Goal: Information Seeking & Learning: Check status

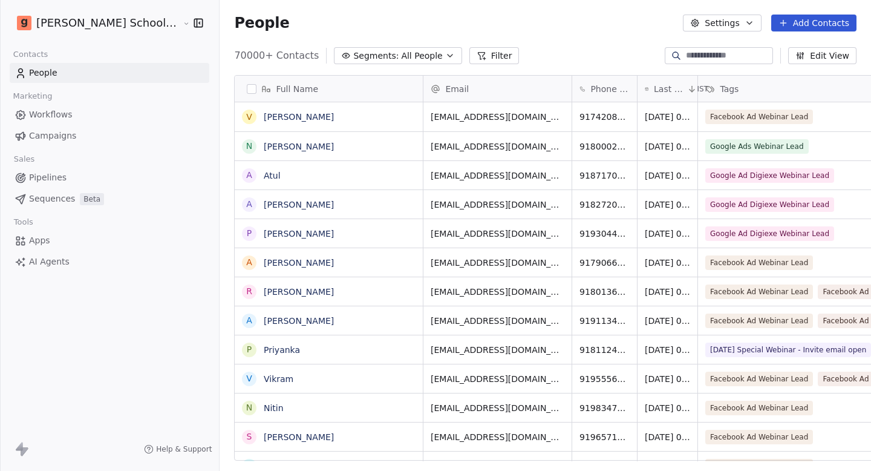
scroll to position [415, 693]
click at [93, 137] on link "Campaigns" at bounding box center [110, 136] width 200 height 20
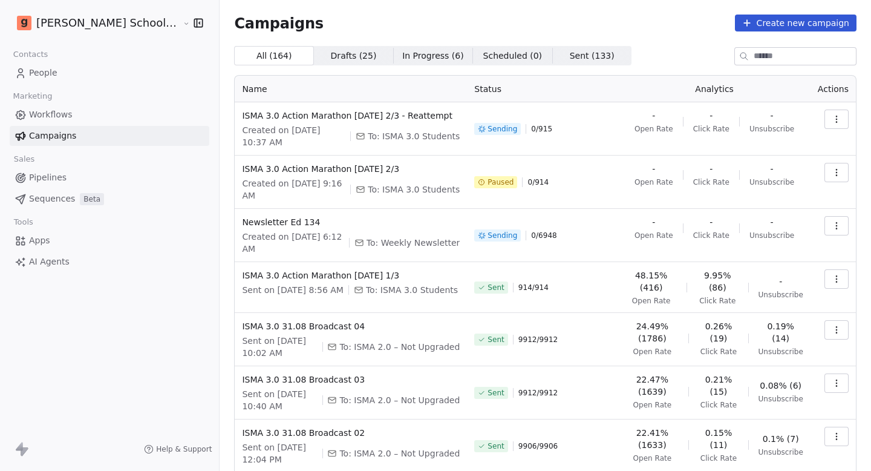
click at [832, 221] on icon "button" at bounding box center [837, 226] width 10 height 10
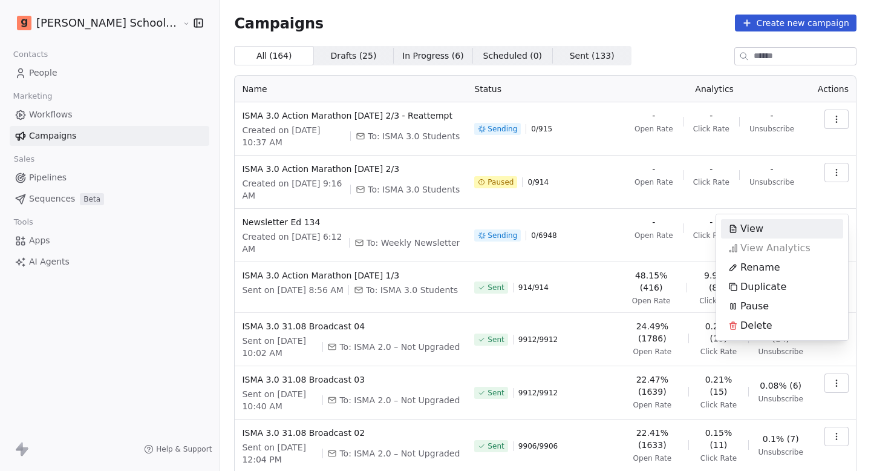
click at [649, 46] on html "[PERSON_NAME] School of Finance LLP Contacts People Marketing Workflows Campaig…" at bounding box center [435, 235] width 871 height 471
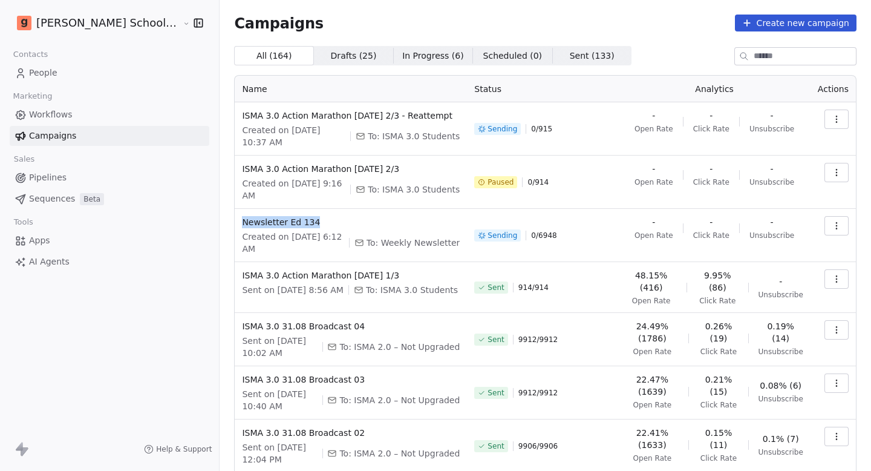
copy span "Newsletter Ed 134"
drag, startPoint x: 292, startPoint y: 199, endPoint x: 195, endPoint y: 201, distance: 97.5
click at [235, 209] on td "Newsletter Ed 134 Created on [DATE] 6:12 AM To: Weekly Newsletter" at bounding box center [351, 235] width 232 height 53
drag, startPoint x: 523, startPoint y: 207, endPoint x: 618, endPoint y: 207, distance: 94.4
click at [617, 209] on tr "Newsletter Ed 134 Created on [DATE] 6:12 AM To: Weekly Newsletter Sending 0 / 6…" at bounding box center [546, 235] width 622 height 53
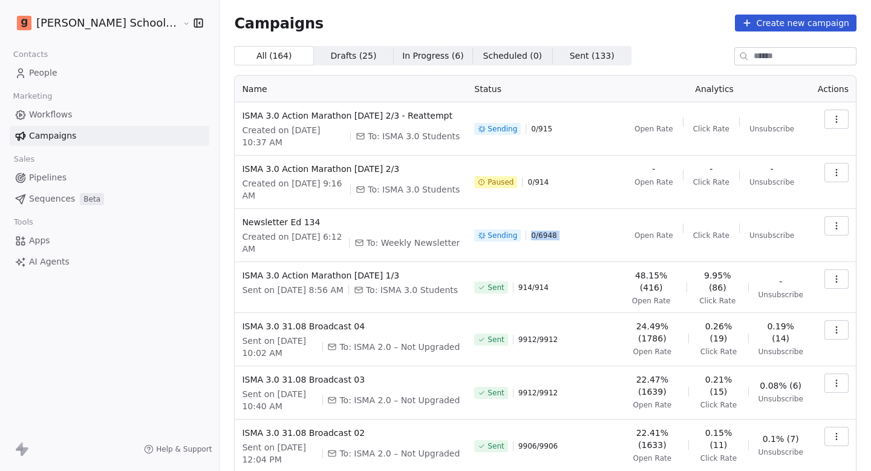
click at [618, 209] on td "Open Rate Click Rate Unsubscribe" at bounding box center [714, 235] width 192 height 53
click at [405, 55] on span "In Progress ( 6 )" at bounding box center [433, 56] width 62 height 13
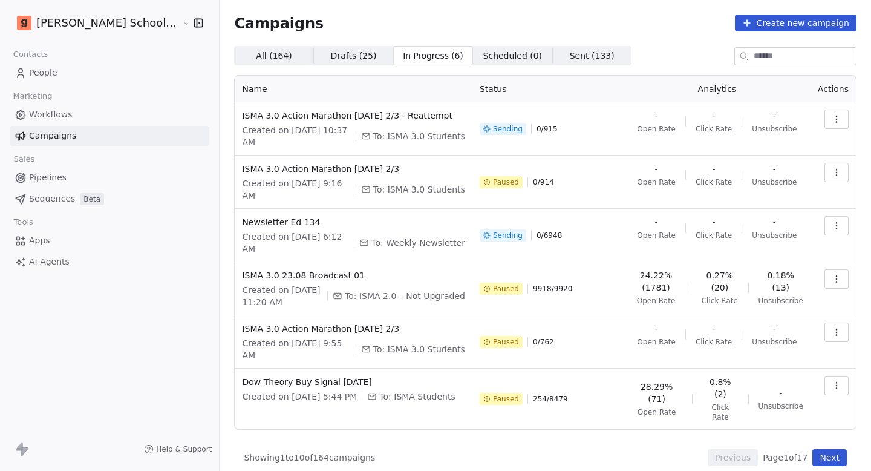
click at [330, 53] on span "Drafts ( 25 ) Drafts ( 25 )" at bounding box center [353, 55] width 79 height 19
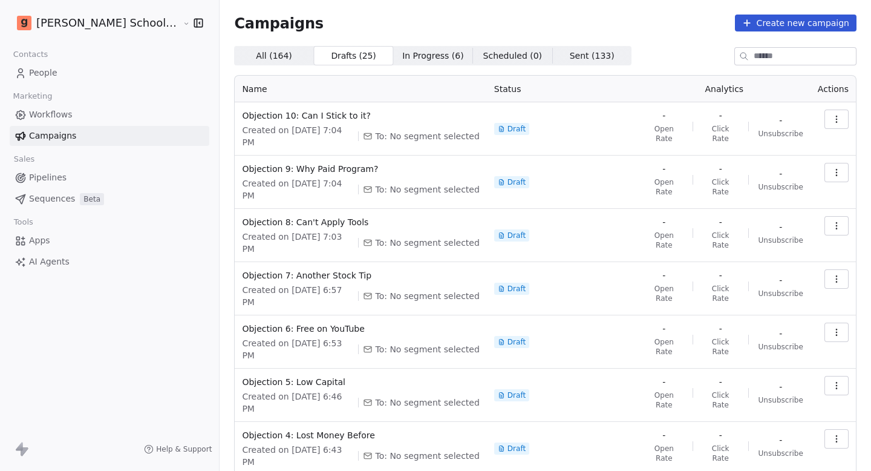
click at [402, 50] on span "In Progress ( 6 )" at bounding box center [433, 56] width 62 height 13
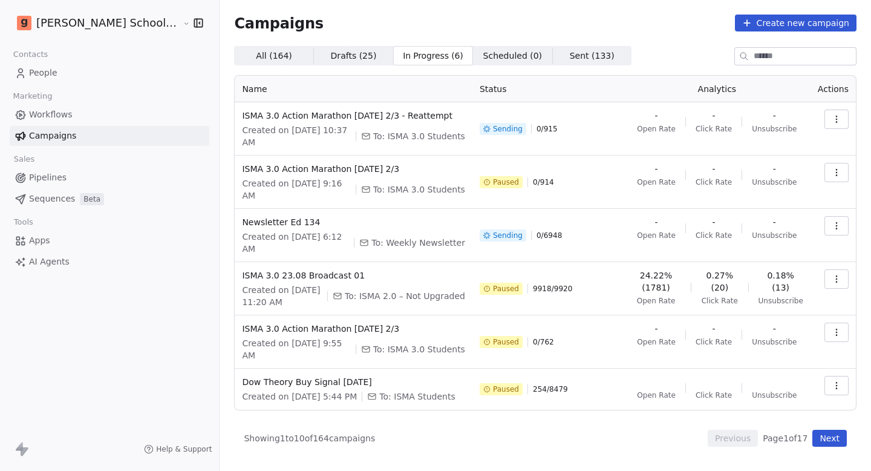
click at [256, 58] on span "All ( 164 )" at bounding box center [274, 56] width 36 height 13
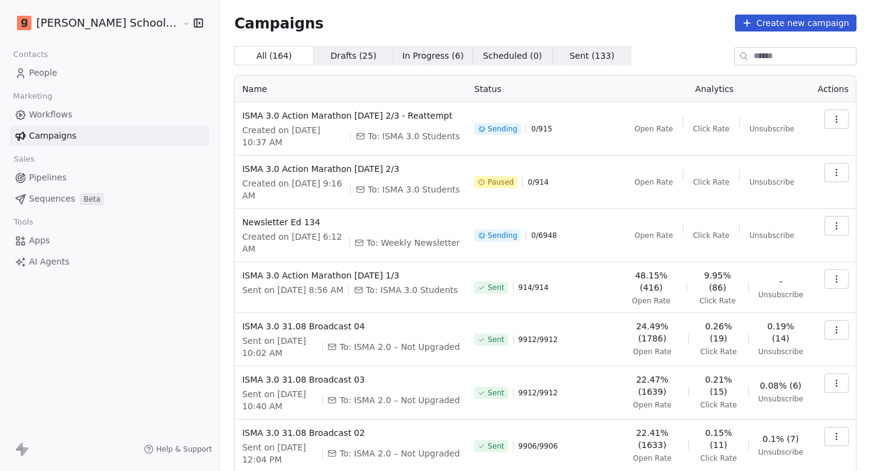
scroll to position [160, 0]
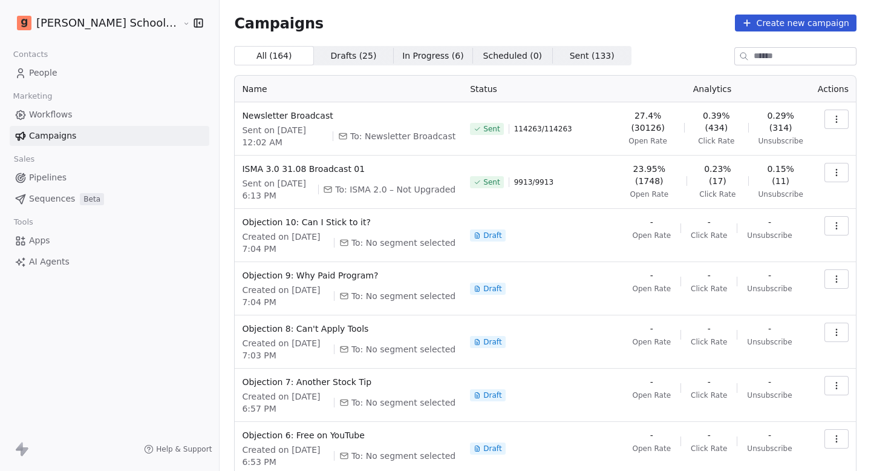
scroll to position [215, 0]
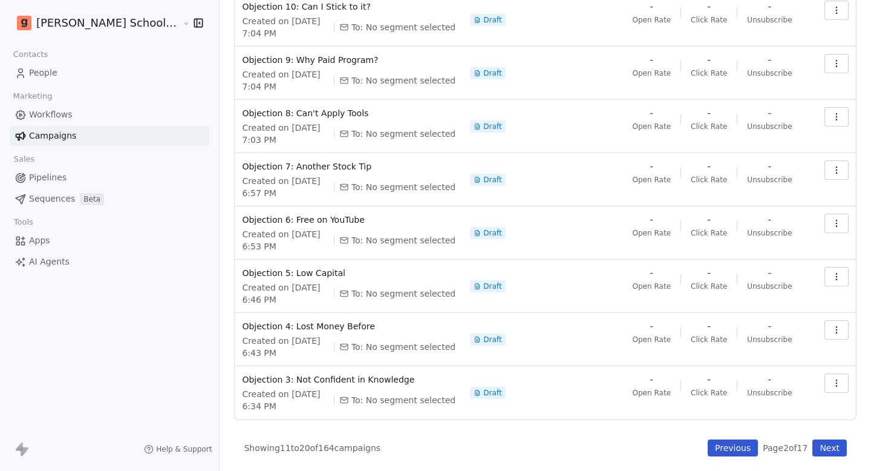
click at [828, 461] on div "Campaigns Create new campaign All ( 164 ) All ( 164 ) Drafts ( 25 ) Drafts ( 25…" at bounding box center [546, 128] width 652 height 686
click at [828, 456] on button "Next" at bounding box center [830, 447] width 34 height 17
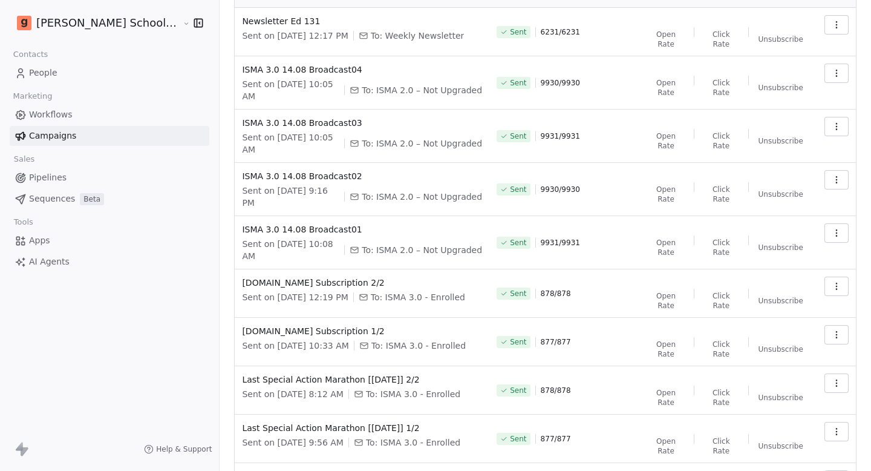
scroll to position [174, 0]
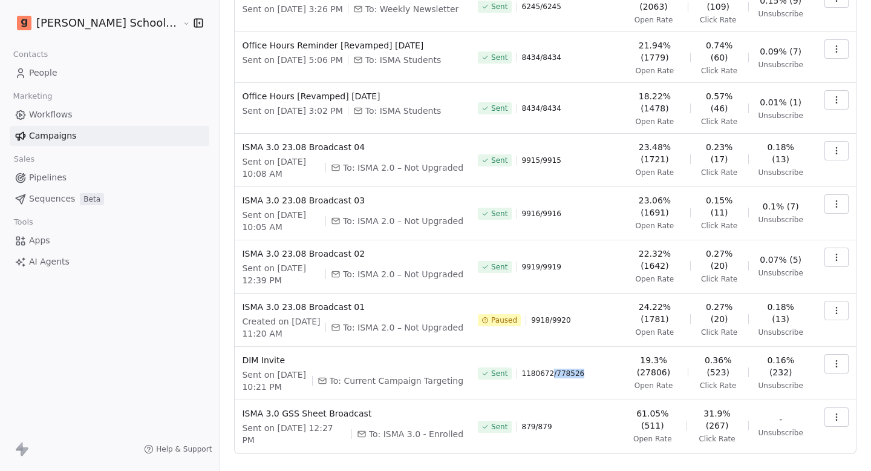
drag, startPoint x: 539, startPoint y: 352, endPoint x: 585, endPoint y: 353, distance: 46.0
click at [585, 354] on div "Sent 1180672 / 778526" at bounding box center [546, 373] width 137 height 39
drag, startPoint x: 585, startPoint y: 353, endPoint x: 511, endPoint y: 353, distance: 73.8
click at [510, 354] on div "Sent 1180672 / 778526" at bounding box center [546, 373] width 137 height 39
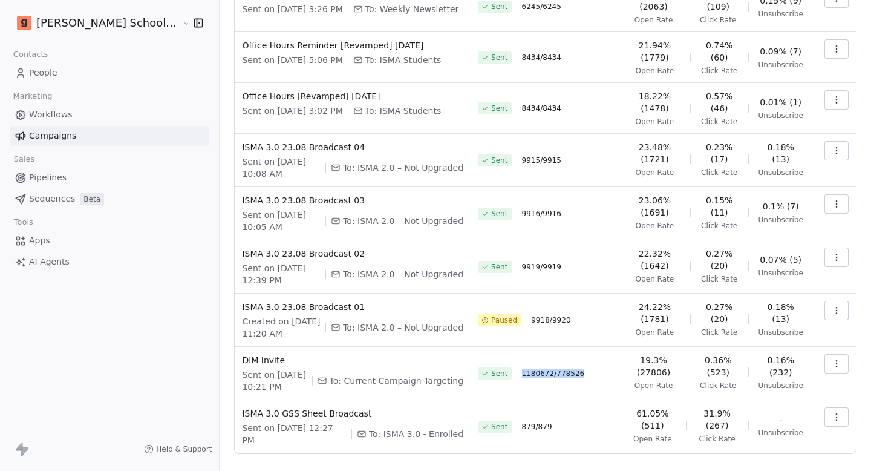
click at [522, 369] on span "1180672 / 778526" at bounding box center [553, 374] width 63 height 10
drag, startPoint x: 513, startPoint y: 355, endPoint x: 523, endPoint y: 355, distance: 9.7
click at [523, 369] on span "1180672 / 778526" at bounding box center [553, 374] width 63 height 10
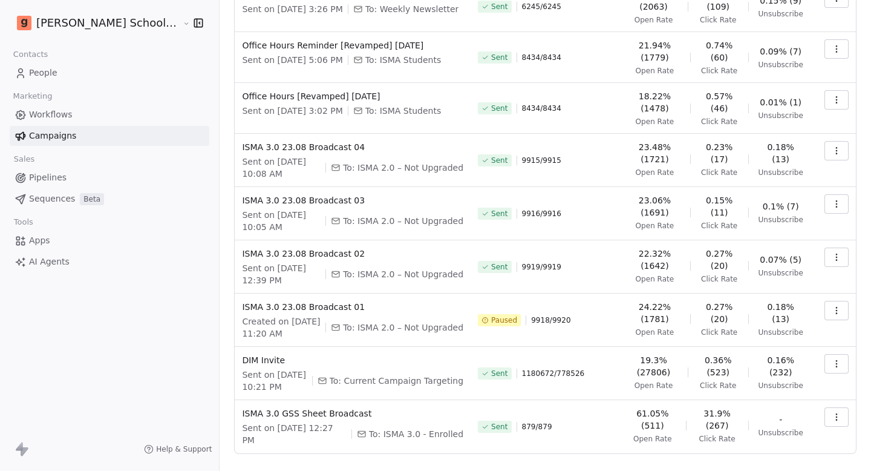
click at [841, 464] on div "Campaigns Create new campaign All ( 164 ) All ( 164 ) Drafts ( 25 ) Drafts ( 25…" at bounding box center [546, 165] width 652 height 679
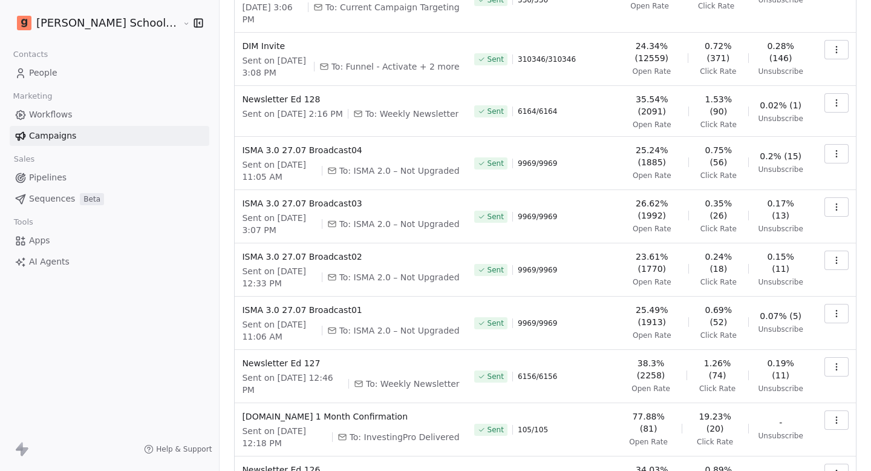
scroll to position [167, 0]
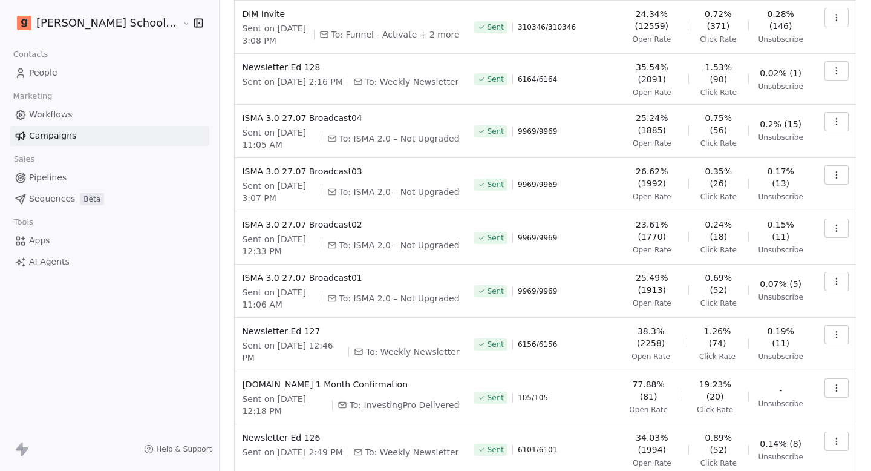
click at [109, 16] on html "[PERSON_NAME] School of Finance LLP Contacts People Marketing Workflows Campaig…" at bounding box center [435, 235] width 871 height 471
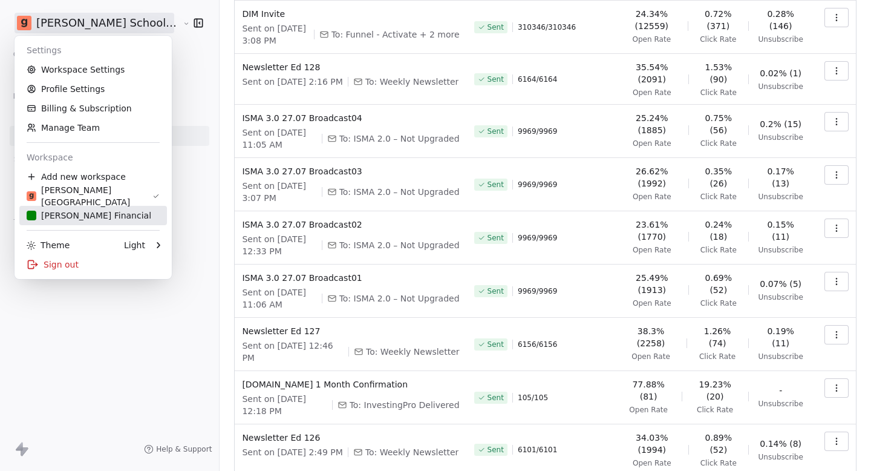
click at [68, 208] on link "[PERSON_NAME] Financial" at bounding box center [93, 215] width 148 height 19
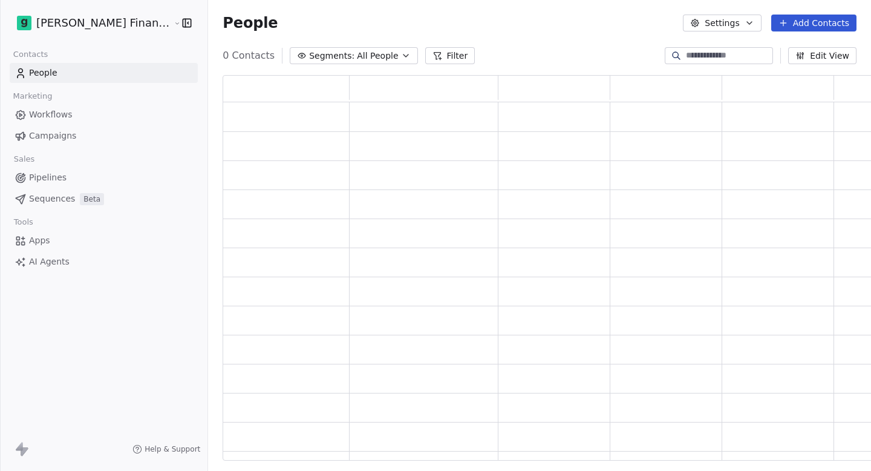
scroll to position [386, 677]
click at [91, 141] on link "Campaigns" at bounding box center [104, 136] width 188 height 20
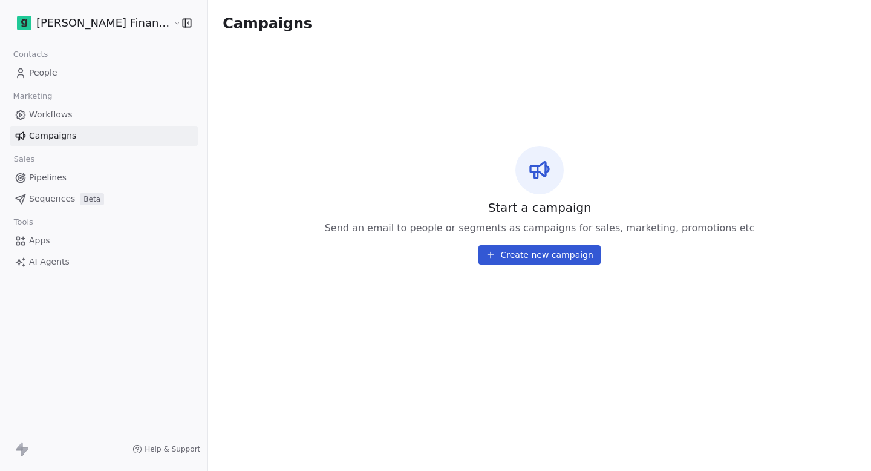
click at [83, 30] on html "[PERSON_NAME] Financial Services Contacts People Marketing Workflows Campaigns …" at bounding box center [435, 235] width 871 height 471
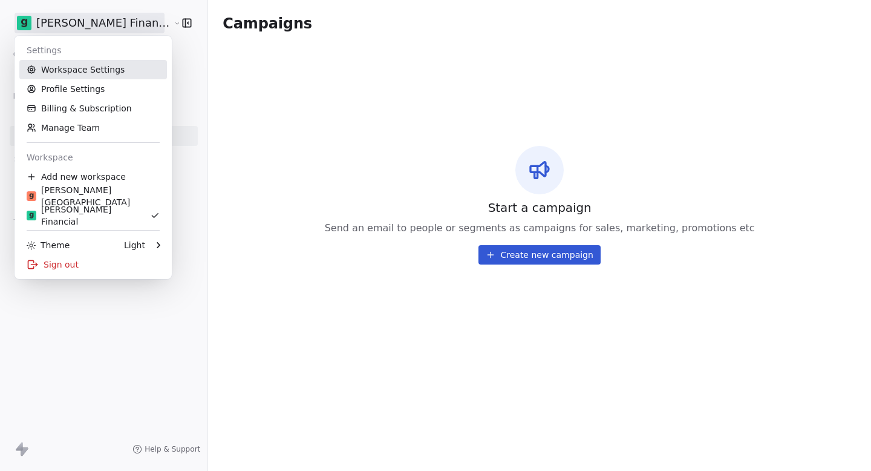
click at [73, 66] on link "Workspace Settings" at bounding box center [93, 69] width 148 height 19
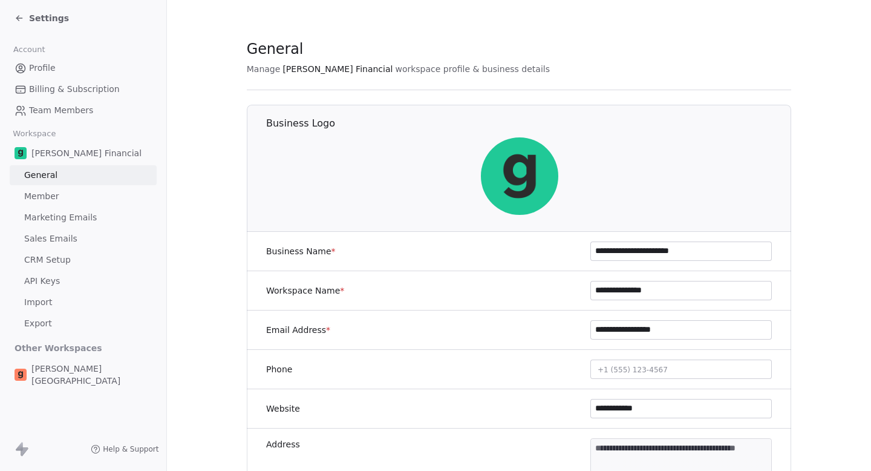
click at [48, 359] on div "[PERSON_NAME][GEOGRAPHIC_DATA]" at bounding box center [83, 375] width 147 height 34
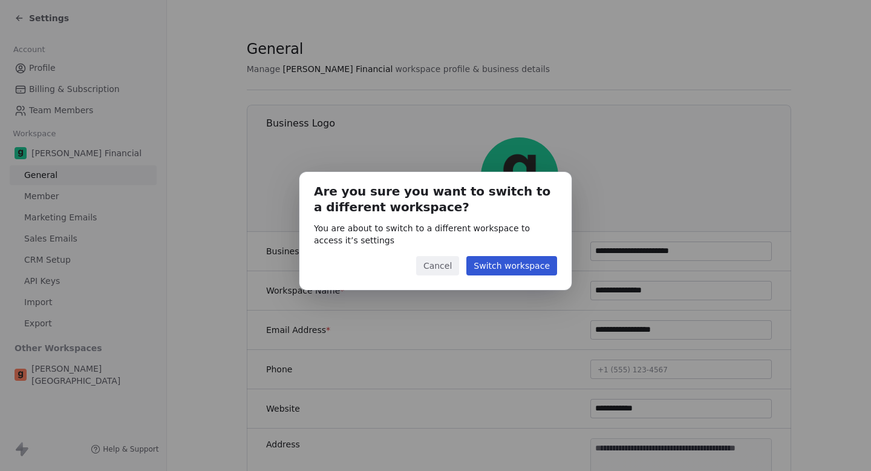
click at [532, 272] on button "Switch workspace" at bounding box center [512, 265] width 91 height 19
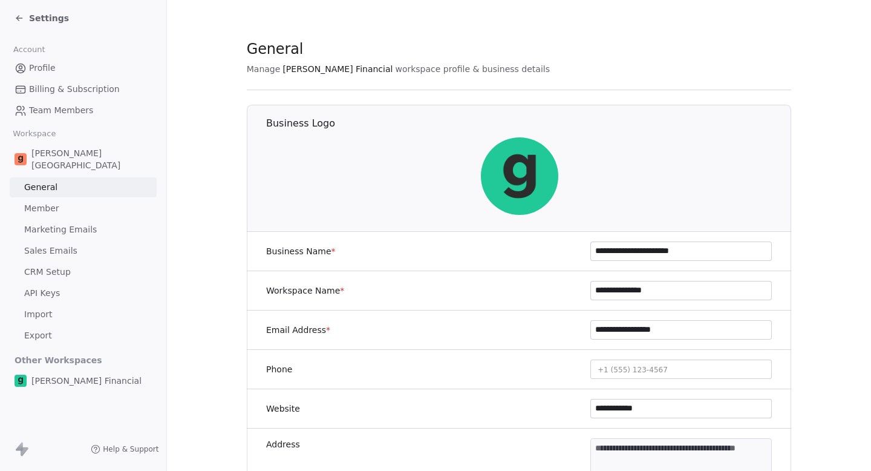
click at [82, 223] on span "Marketing Emails" at bounding box center [60, 229] width 73 height 13
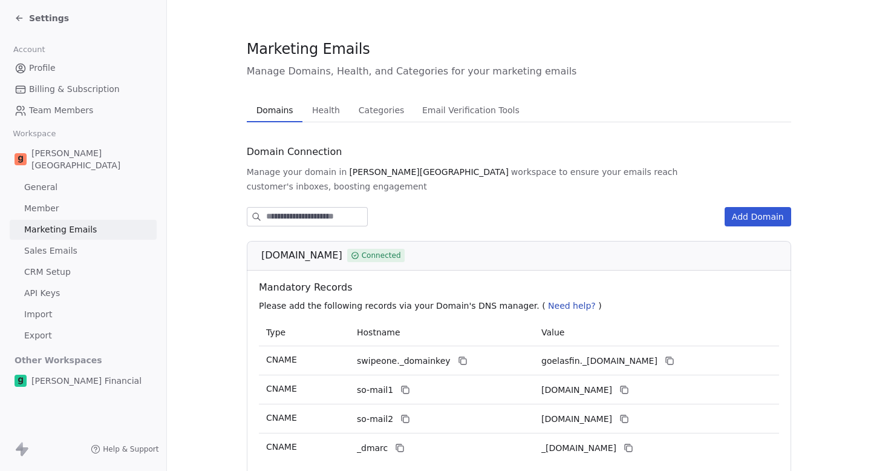
click at [36, 16] on span "Settings" at bounding box center [49, 18] width 40 height 12
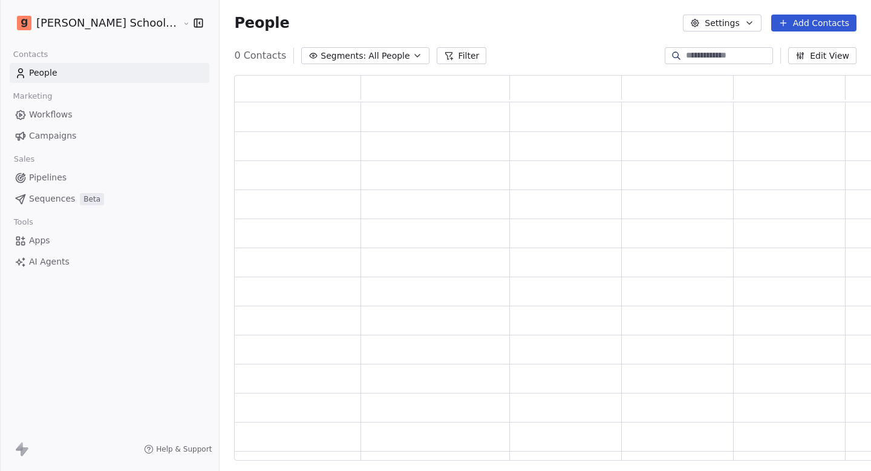
scroll to position [386, 664]
click at [99, 130] on link "Campaigns" at bounding box center [110, 136] width 200 height 20
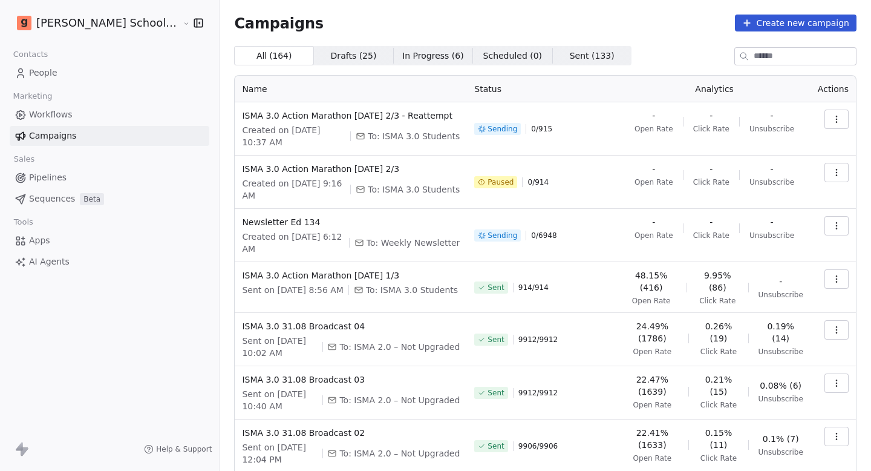
click at [402, 61] on span "In Progress ( 6 )" at bounding box center [433, 56] width 62 height 13
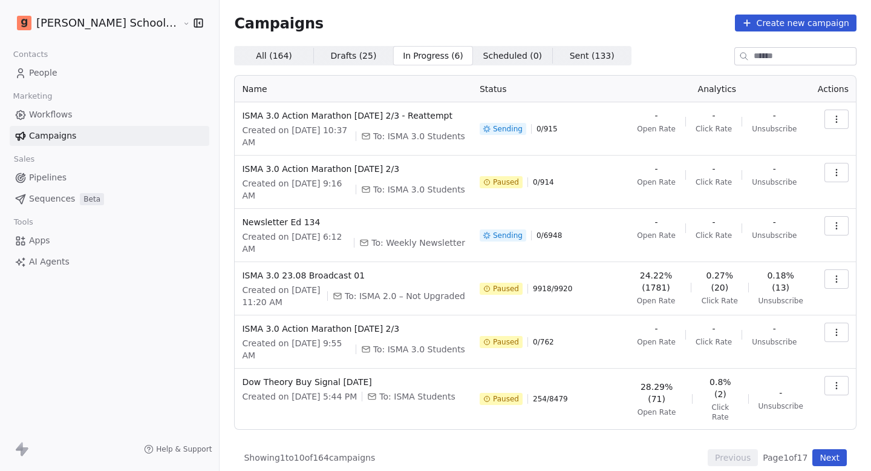
click at [256, 53] on span "All ( 164 )" at bounding box center [274, 56] width 36 height 13
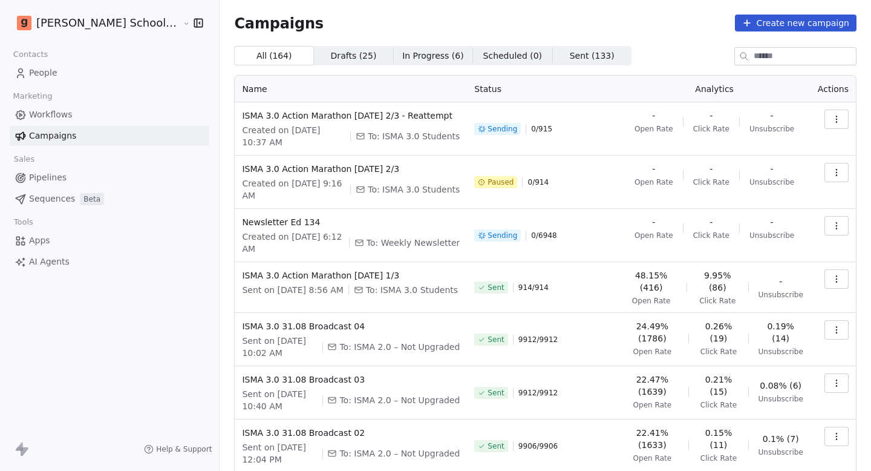
scroll to position [160, 0]
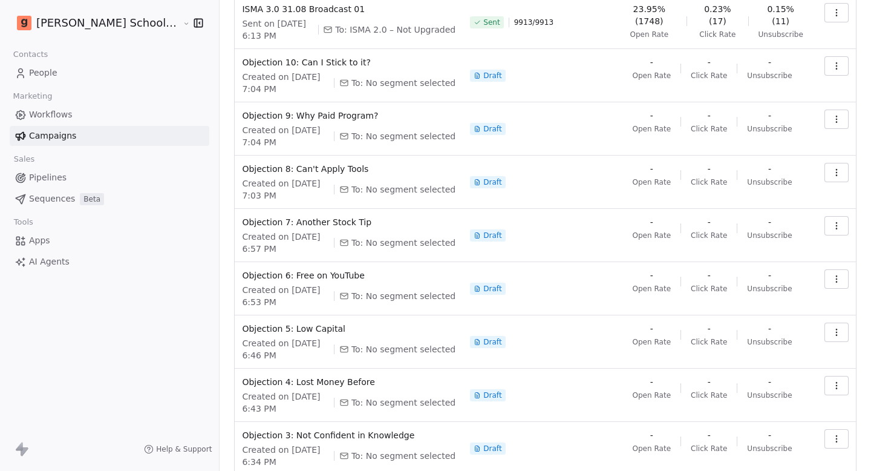
scroll to position [215, 0]
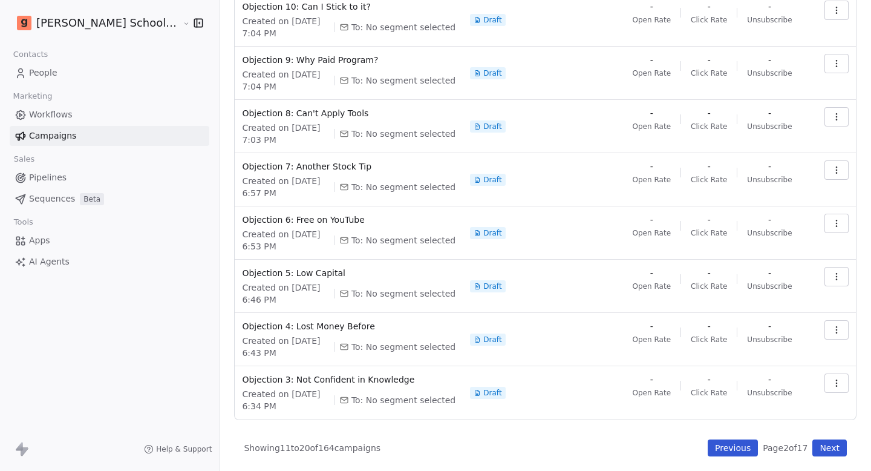
click at [838, 447] on button "Next" at bounding box center [830, 447] width 34 height 17
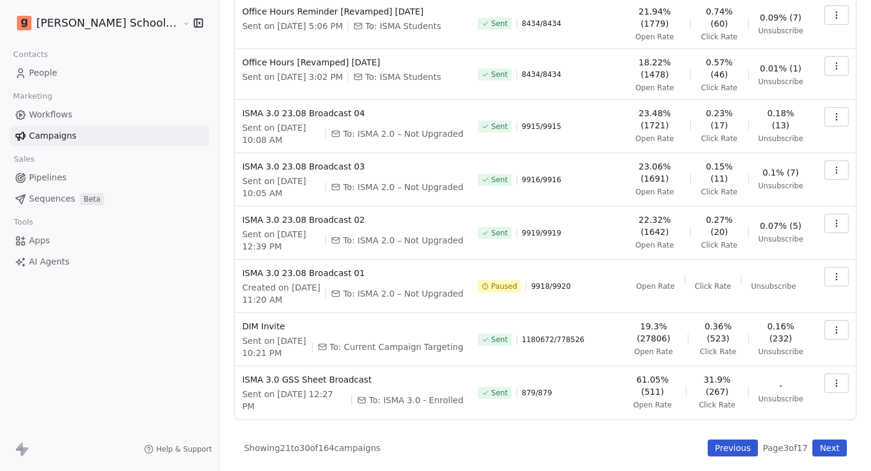
scroll to position [177, 0]
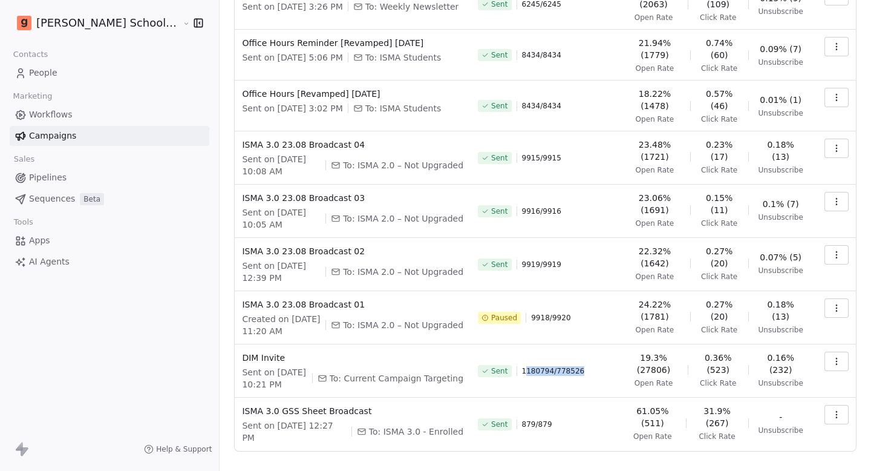
drag, startPoint x: 511, startPoint y: 351, endPoint x: 583, endPoint y: 351, distance: 71.4
click at [582, 352] on div "Sent 1180794 / 778526" at bounding box center [546, 371] width 137 height 39
click at [583, 352] on div "Sent 1180794 / 778526" at bounding box center [546, 371] width 137 height 39
drag, startPoint x: 580, startPoint y: 351, endPoint x: 504, endPoint y: 350, distance: 76.3
click at [504, 352] on div "Sent 1180794 / 778526" at bounding box center [546, 371] width 137 height 39
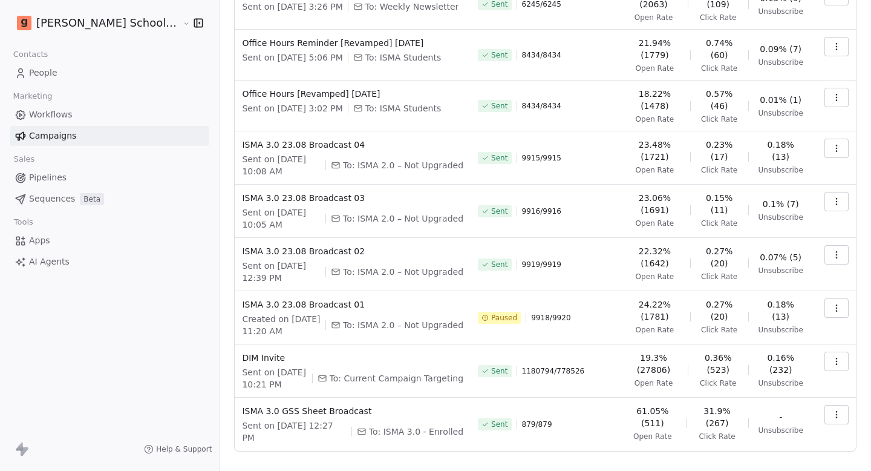
click at [522, 366] on span "1180794 / 778526" at bounding box center [553, 371] width 63 height 10
click at [829, 352] on button "button" at bounding box center [837, 361] width 24 height 19
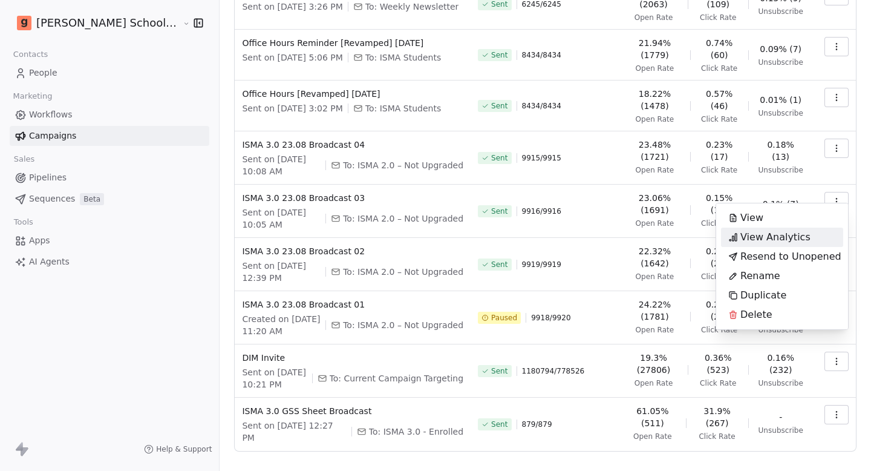
click at [768, 238] on span "View Analytics" at bounding box center [776, 237] width 70 height 15
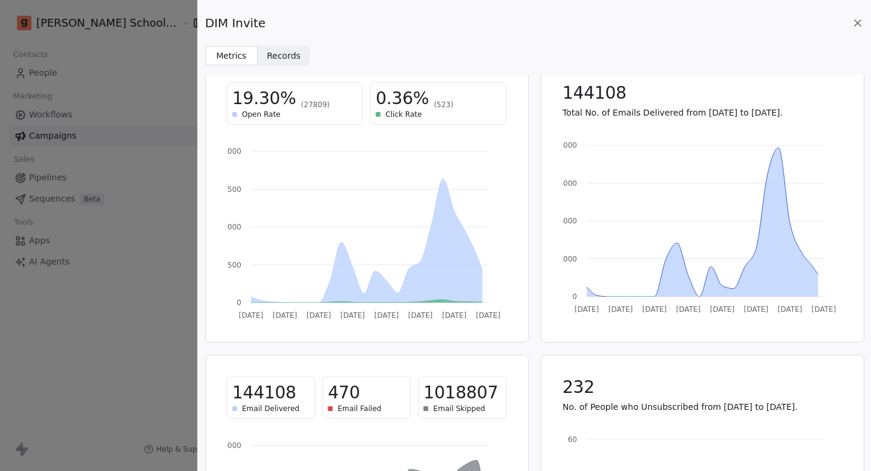
scroll to position [24, 0]
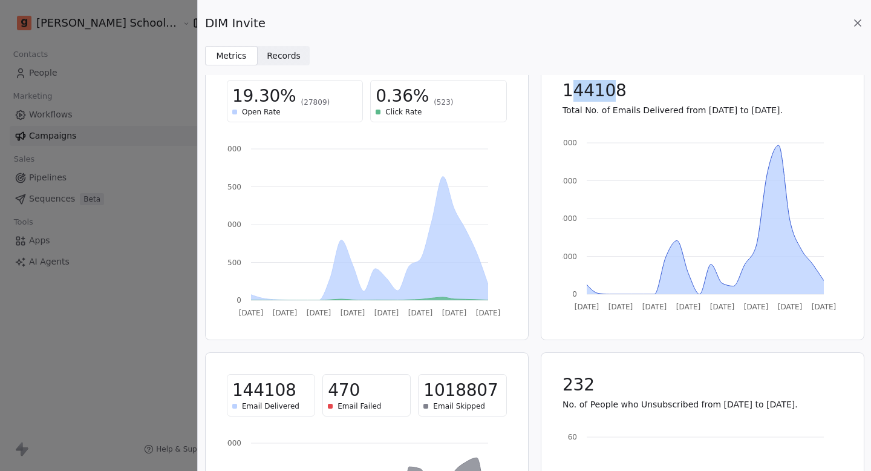
drag, startPoint x: 569, startPoint y: 91, endPoint x: 609, endPoint y: 91, distance: 40.5
click at [609, 91] on span "144108" at bounding box center [595, 91] width 64 height 22
drag, startPoint x: 592, startPoint y: 94, endPoint x: 553, endPoint y: 94, distance: 39.3
click at [554, 94] on div "144108 Total No. of Emails Delivered from [DATE] to [DATE]." at bounding box center [702, 97] width 309 height 65
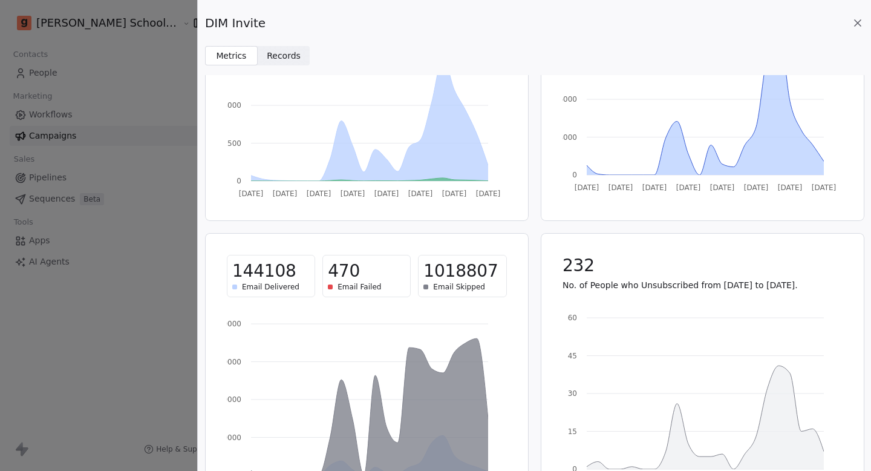
scroll to position [195, 0]
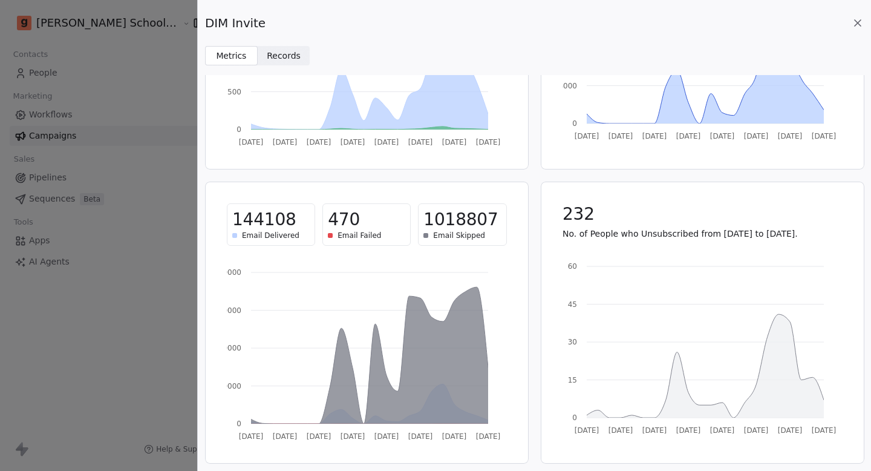
click at [444, 220] on span "1018807" at bounding box center [461, 220] width 74 height 22
drag, startPoint x: 433, startPoint y: 220, endPoint x: 458, endPoint y: 221, distance: 24.2
click at [458, 221] on span "1018807" at bounding box center [461, 220] width 74 height 22
click at [856, 22] on icon at bounding box center [858, 23] width 12 height 12
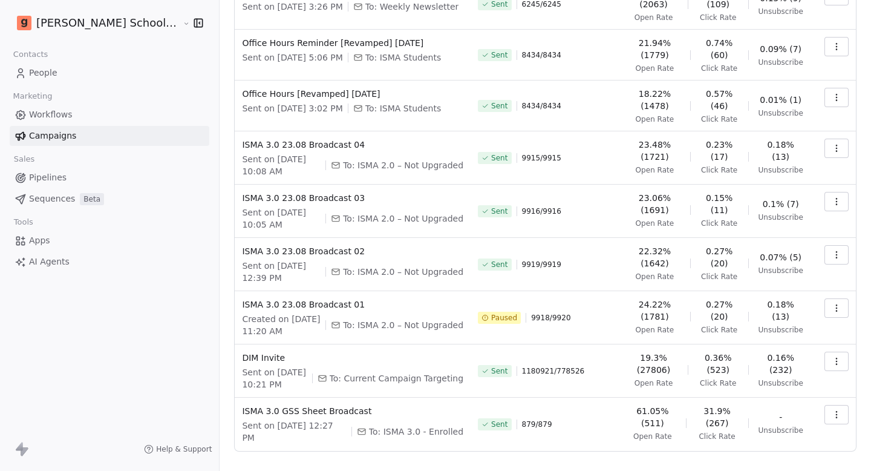
click at [38, 67] on span "People" at bounding box center [43, 73] width 28 height 13
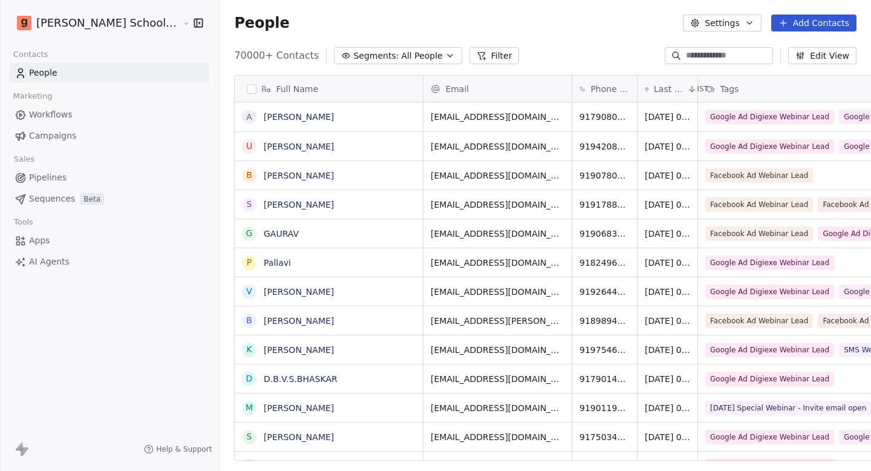
scroll to position [415, 693]
click at [401, 50] on span "All People" at bounding box center [421, 56] width 41 height 13
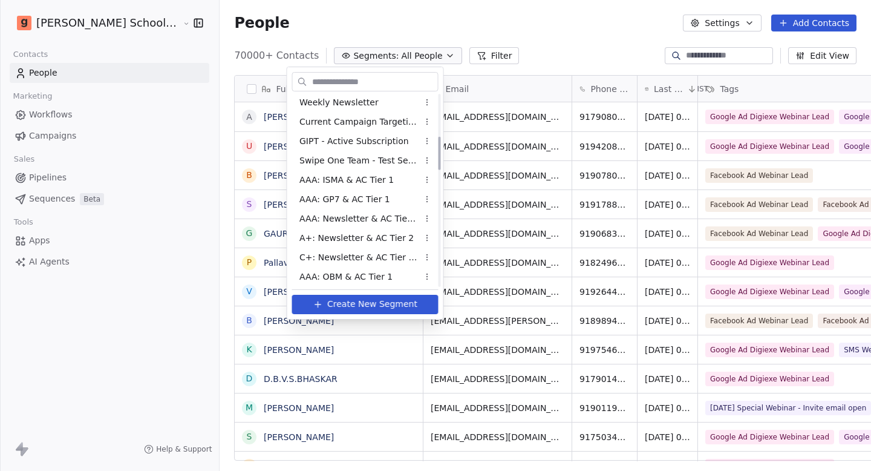
scroll to position [228, 0]
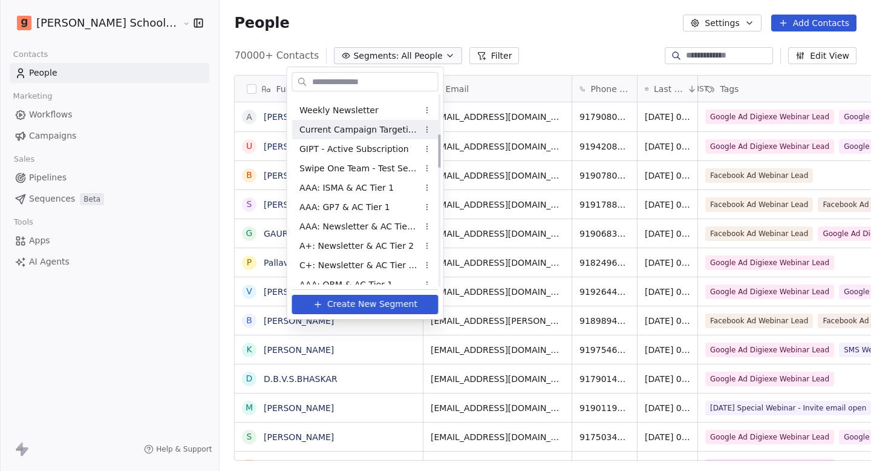
click at [376, 126] on span "Current Campaign Targeting" at bounding box center [359, 129] width 119 height 13
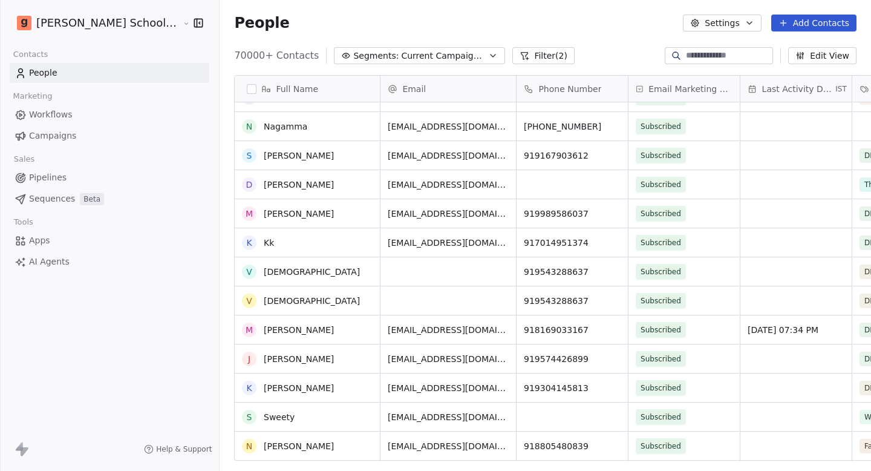
scroll to position [0, 0]
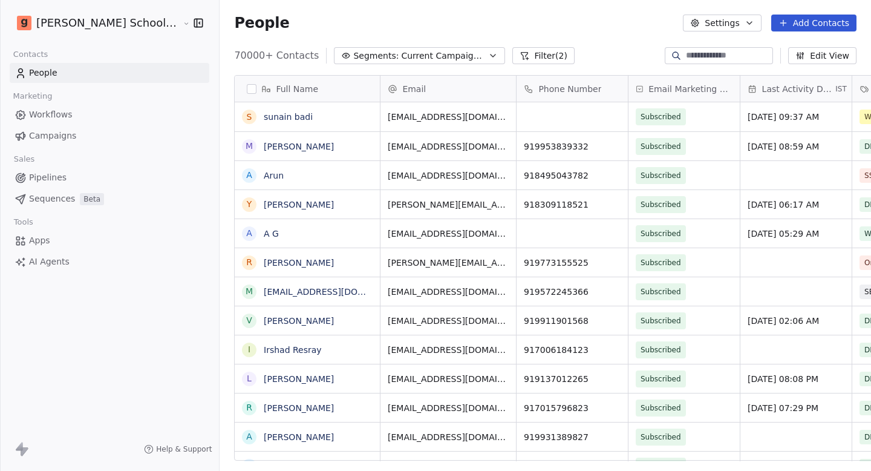
click at [45, 133] on span "Campaigns" at bounding box center [52, 136] width 47 height 13
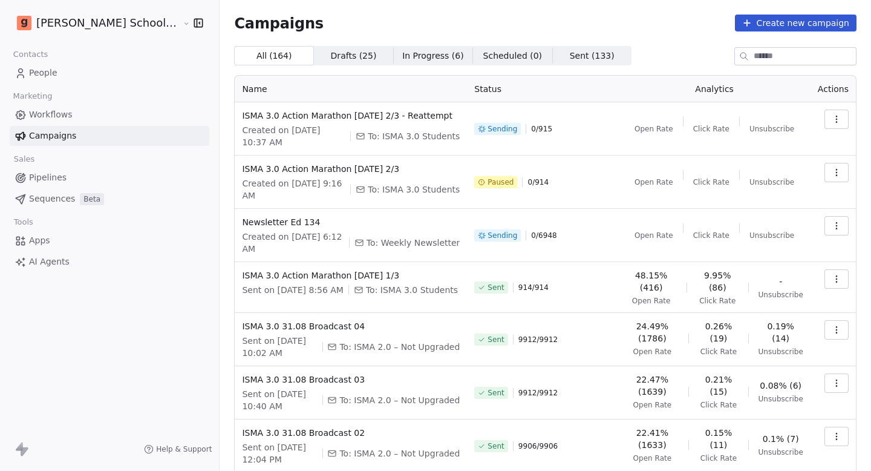
scroll to position [160, 0]
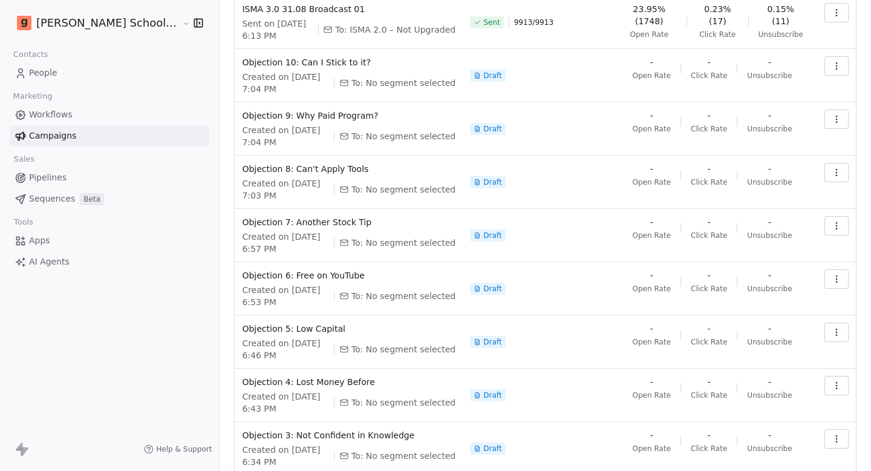
click at [832, 451] on td at bounding box center [833, 448] width 45 height 53
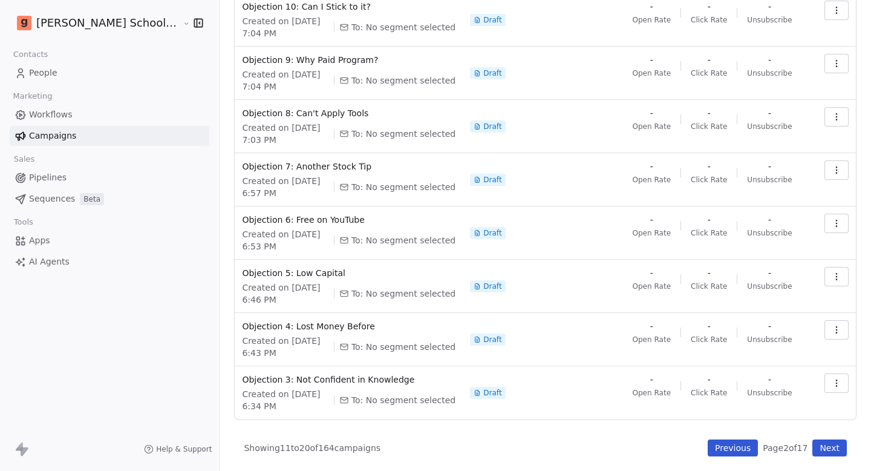
click at [827, 451] on button "Next" at bounding box center [830, 447] width 34 height 17
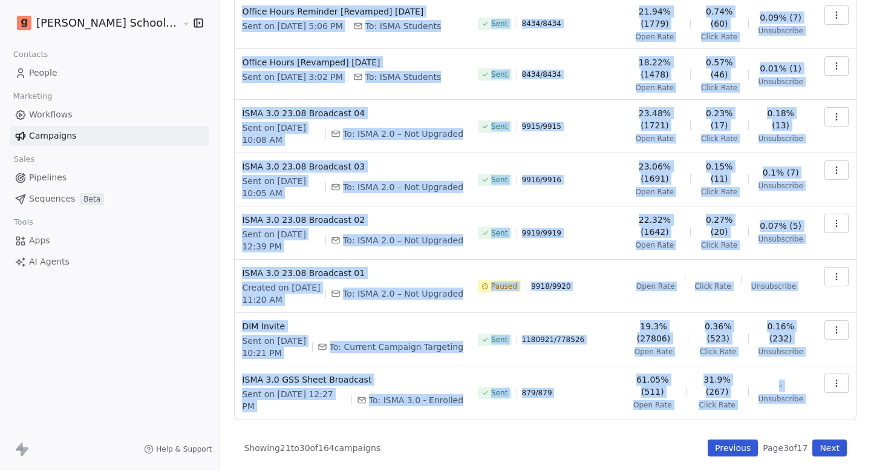
scroll to position [177, 0]
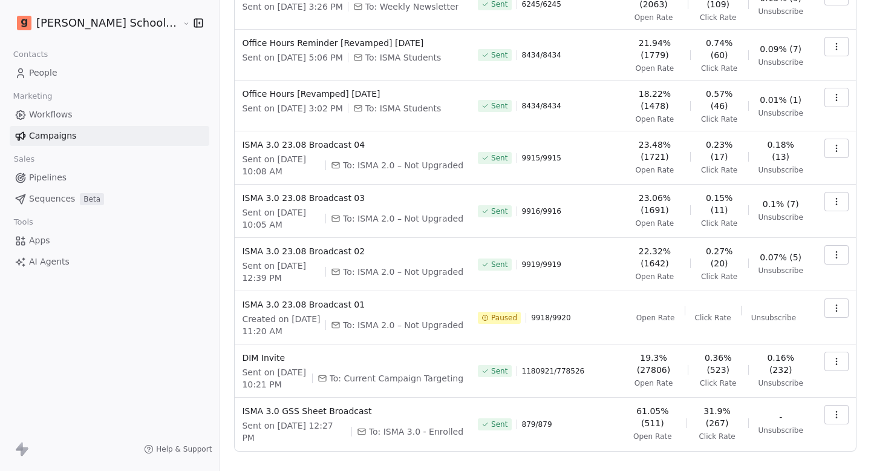
click at [546, 458] on div "Campaigns Create new campaign All ( 164 ) All ( 164 ) Drafts ( 25 ) Drafts ( 25…" at bounding box center [546, 162] width 652 height 679
click at [830, 352] on button "button" at bounding box center [837, 361] width 24 height 19
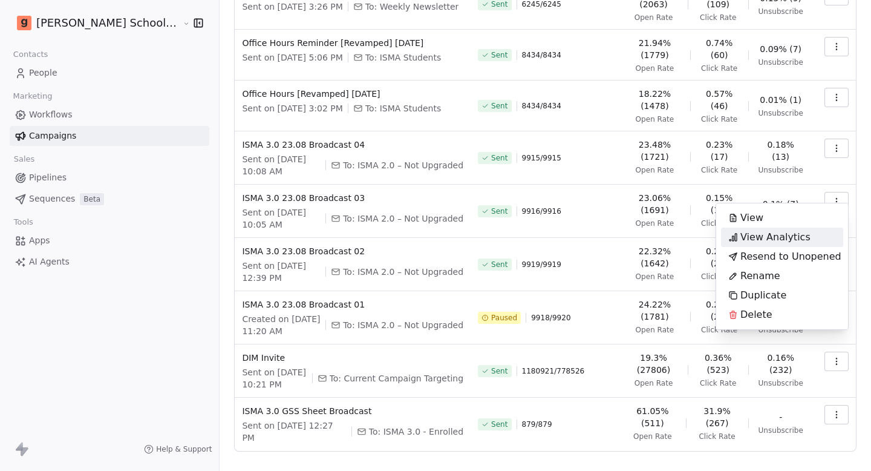
click at [771, 242] on span "View Analytics" at bounding box center [776, 237] width 70 height 15
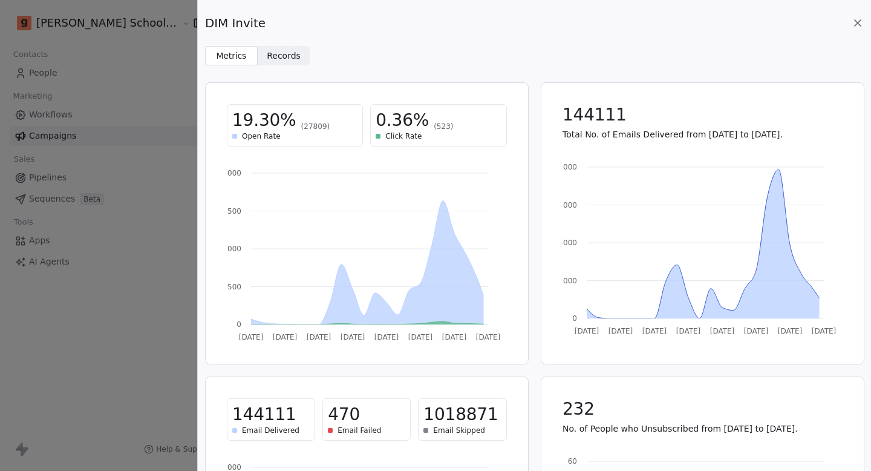
click at [298, 53] on span "Records Records" at bounding box center [284, 55] width 53 height 19
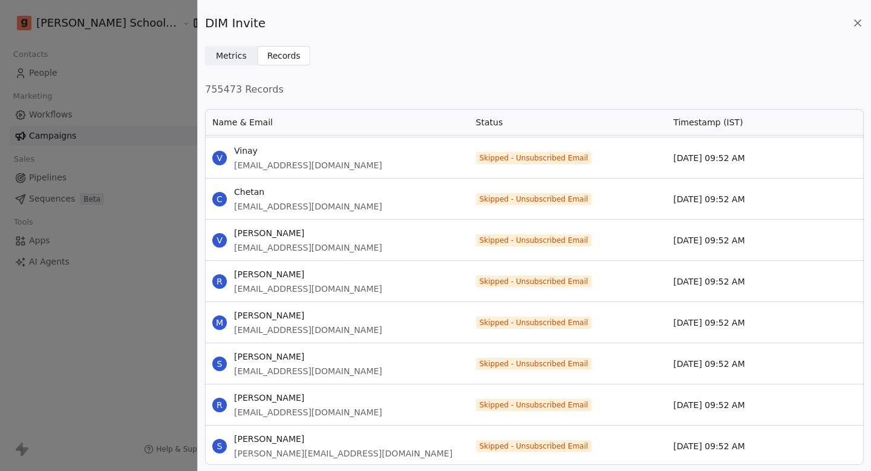
scroll to position [2047, 0]
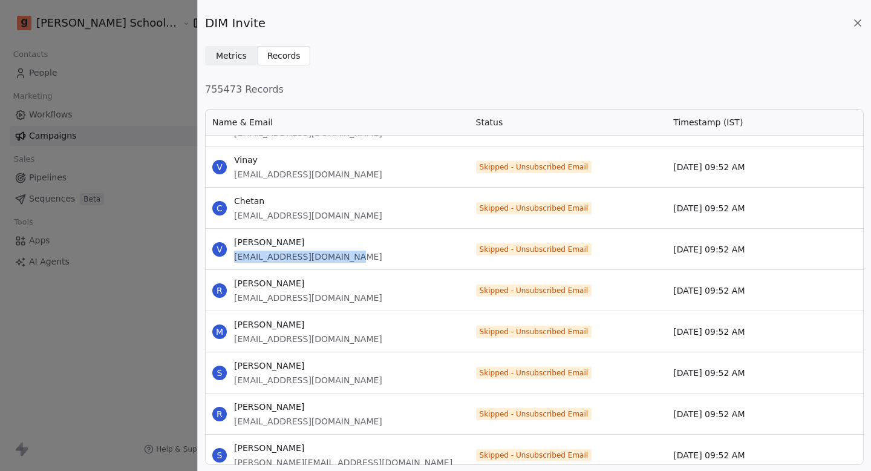
drag, startPoint x: 235, startPoint y: 257, endPoint x: 376, endPoint y: 258, distance: 141.0
click at [376, 258] on div "V [PERSON_NAME] [EMAIL_ADDRESS][DOMAIN_NAME]" at bounding box center [337, 249] width 264 height 41
copy span "[EMAIL_ADDRESS][DOMAIN_NAME]"
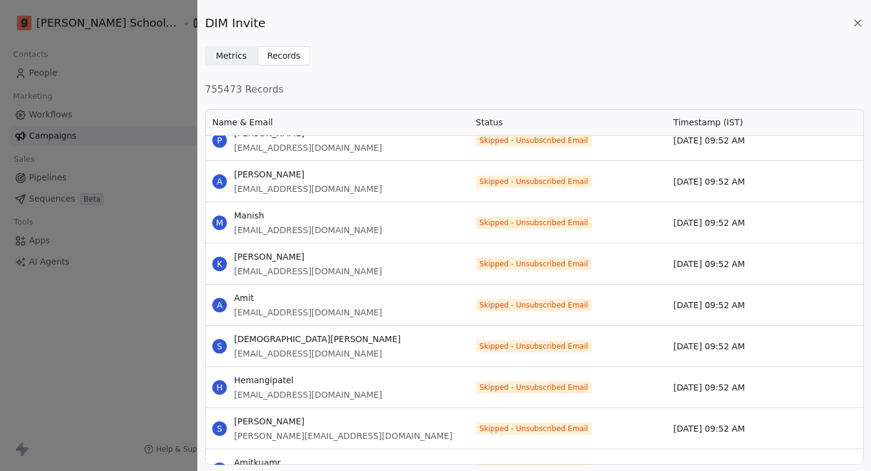
scroll to position [5602, 0]
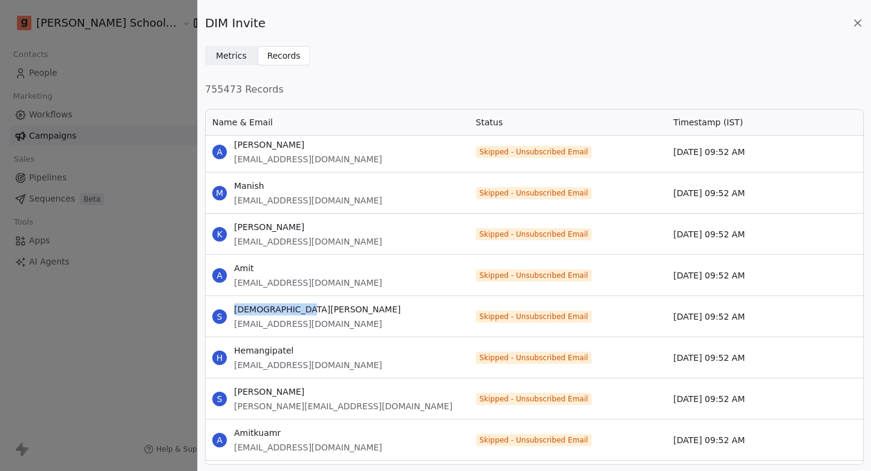
drag, startPoint x: 234, startPoint y: 307, endPoint x: 363, endPoint y: 308, distance: 128.9
click at [362, 307] on span "[DEMOGRAPHIC_DATA][PERSON_NAME]" at bounding box center [317, 309] width 166 height 12
copy span "[DEMOGRAPHIC_DATA][PERSON_NAME]"
click at [858, 25] on icon at bounding box center [858, 23] width 12 height 12
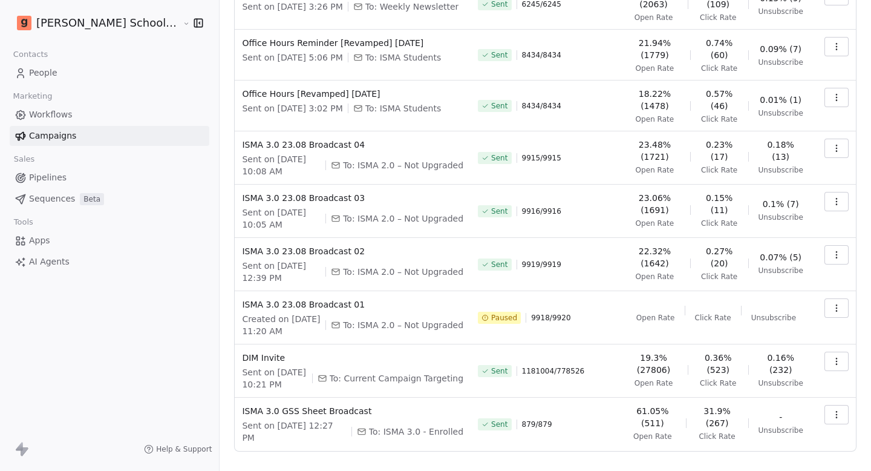
click at [59, 66] on link "People" at bounding box center [110, 73] width 200 height 20
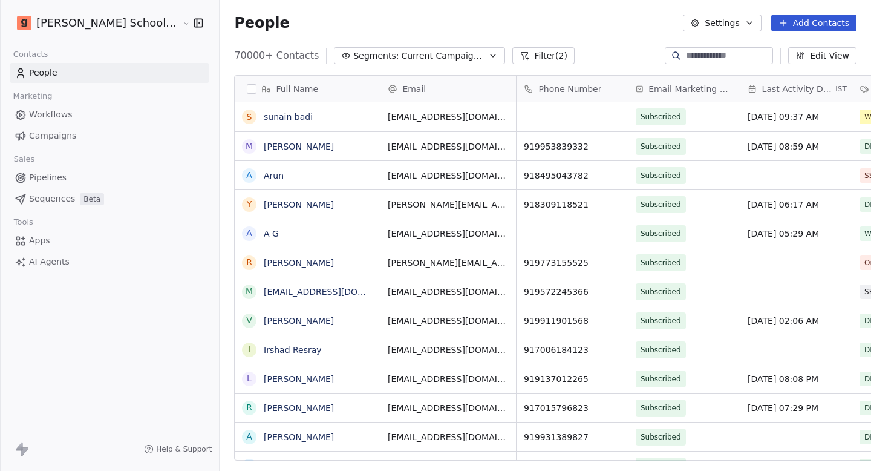
scroll to position [415, 693]
click at [695, 56] on input at bounding box center [728, 56] width 85 height 12
paste input "**********"
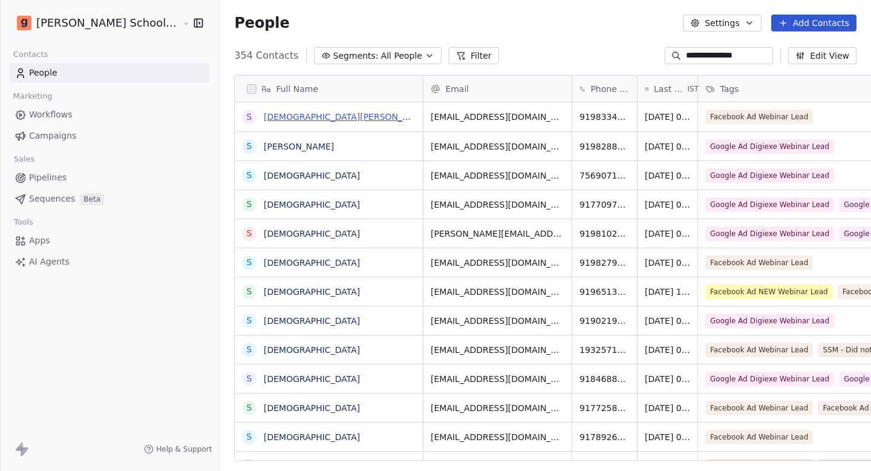
type input "**********"
click at [270, 113] on link "[DEMOGRAPHIC_DATA][PERSON_NAME]" at bounding box center [347, 117] width 166 height 10
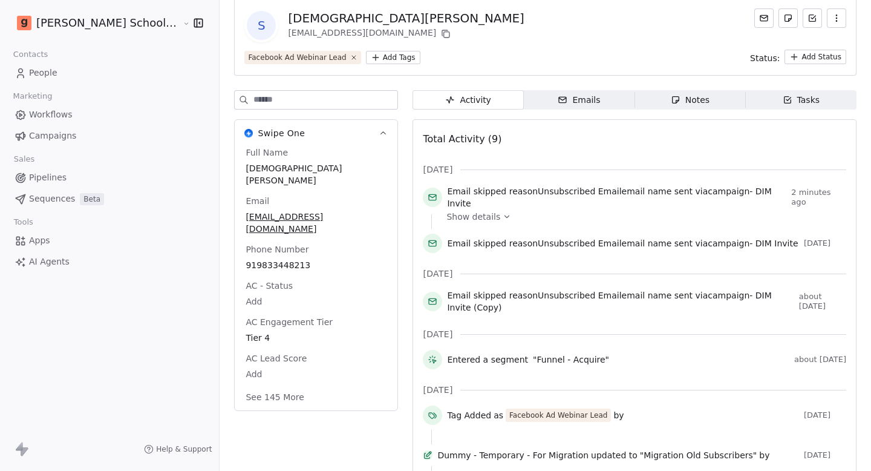
scroll to position [61, 0]
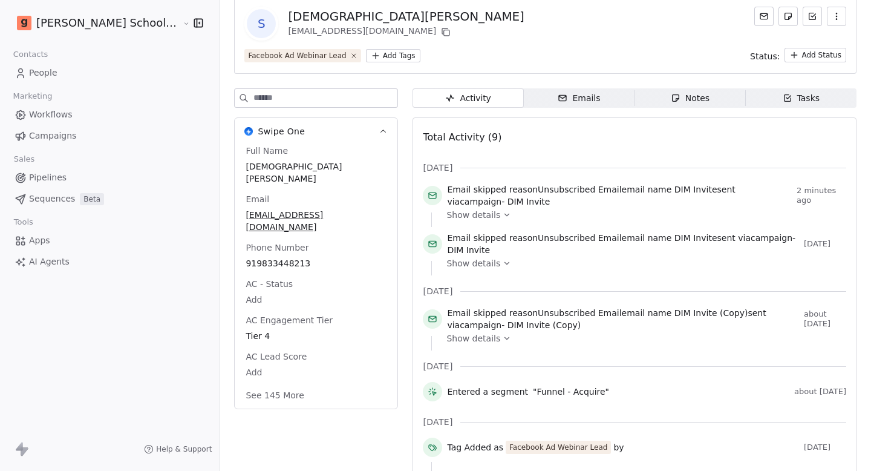
click at [448, 209] on span "Show details" at bounding box center [474, 215] width 54 height 12
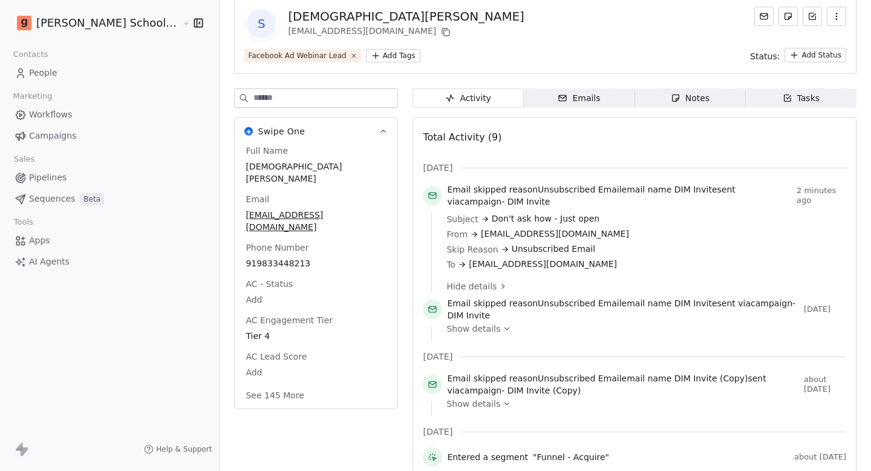
click at [503, 324] on icon at bounding box center [507, 328] width 8 height 8
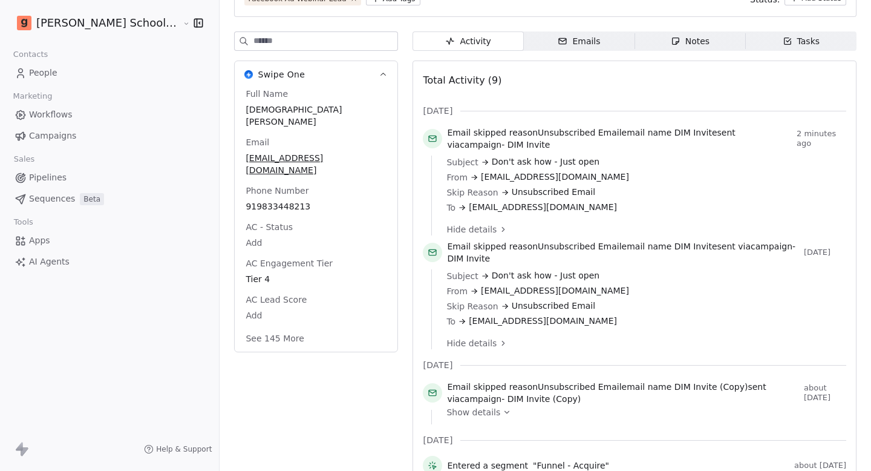
scroll to position [176, 0]
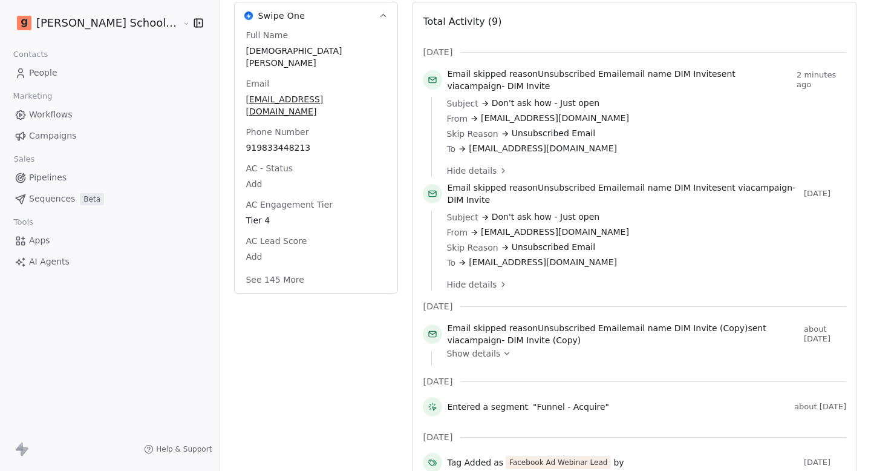
drag, startPoint x: 581, startPoint y: 252, endPoint x: 405, endPoint y: 204, distance: 181.9
click at [447, 211] on div "Subject Don't ask how - Just open From [EMAIL_ADDRESS][DOMAIN_NAME] Skip Reason…" at bounding box center [643, 240] width 392 height 58
click at [447, 211] on span "Subject" at bounding box center [462, 217] width 31 height 12
drag, startPoint x: 576, startPoint y: 148, endPoint x: 401, endPoint y: 99, distance: 182.4
click at [431, 99] on div "Subject Don't ask how - Just open From [EMAIL_ADDRESS][DOMAIN_NAME] Skip Reason…" at bounding box center [634, 137] width 407 height 80
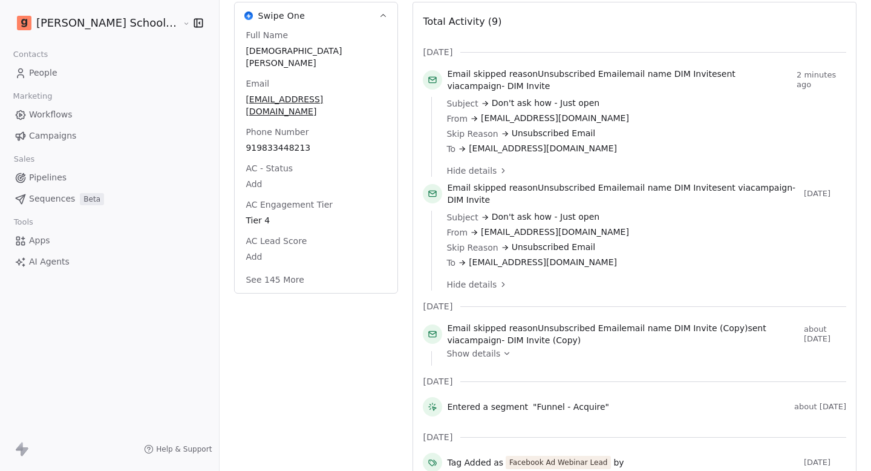
click at [431, 99] on div "Subject Don't ask how - Just open From [EMAIL_ADDRESS][DOMAIN_NAME] Skip Reason…" at bounding box center [634, 137] width 407 height 80
drag, startPoint x: 401, startPoint y: 99, endPoint x: 552, endPoint y: 157, distance: 162.1
click at [552, 157] on div "Subject Don't ask how - Just open From [EMAIL_ADDRESS][DOMAIN_NAME] Skip Reason…" at bounding box center [634, 137] width 407 height 80
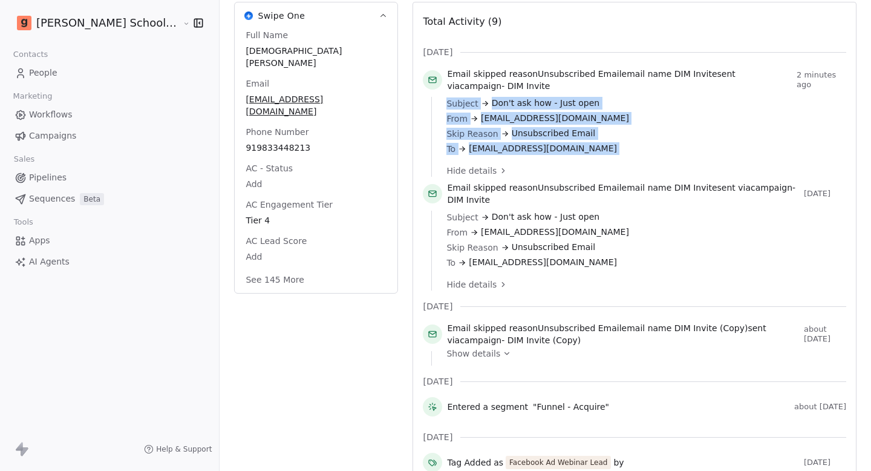
click at [107, 73] on link "People" at bounding box center [110, 73] width 200 height 20
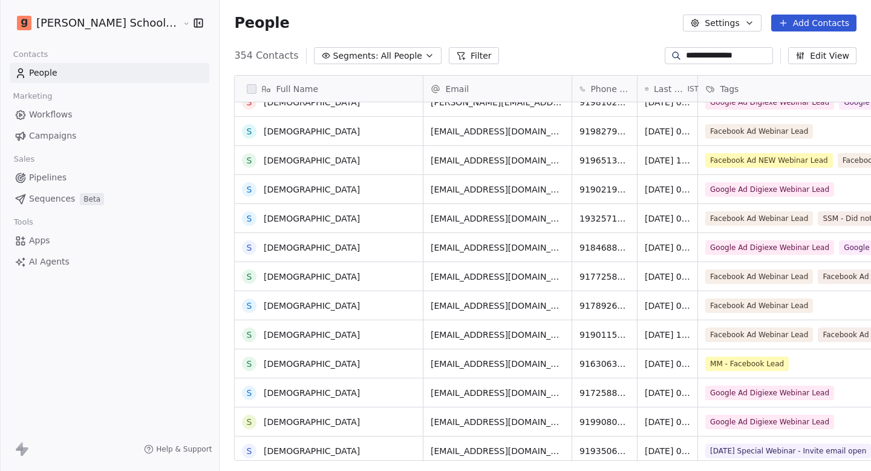
scroll to position [205, 0]
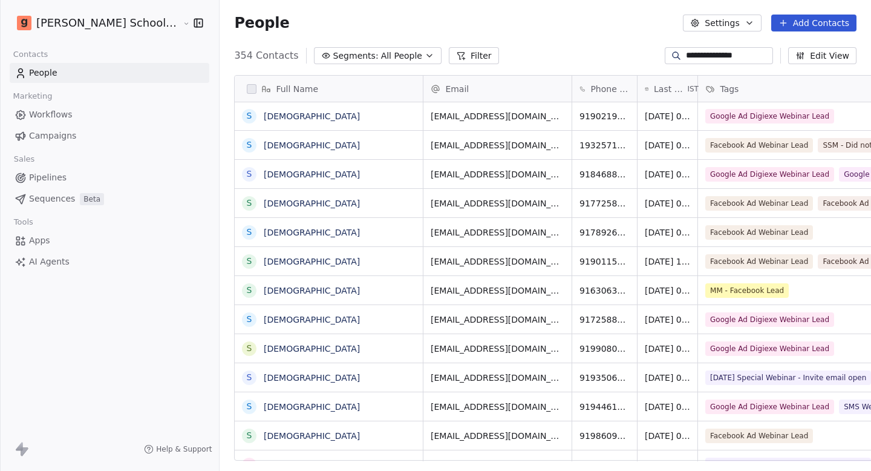
click at [68, 141] on span "Campaigns" at bounding box center [52, 136] width 47 height 13
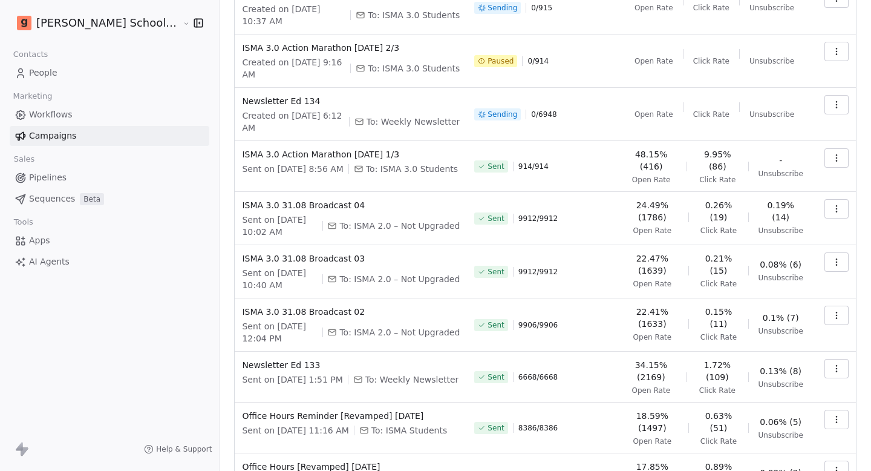
scroll to position [160, 0]
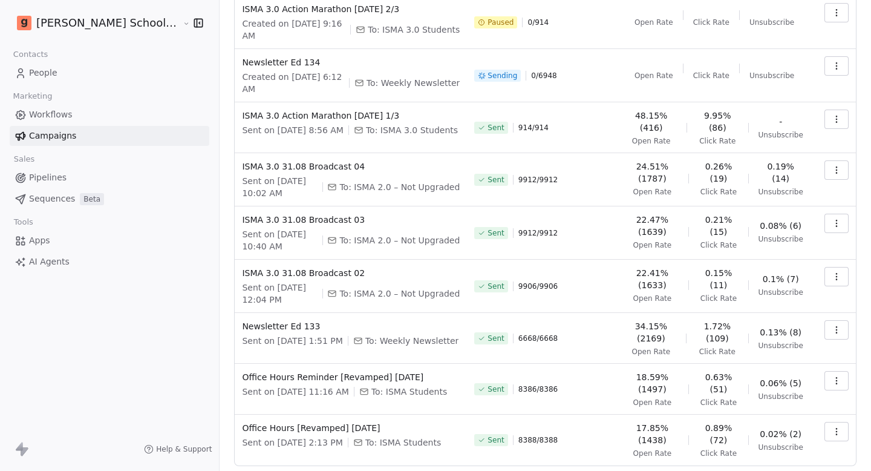
click at [618, 260] on td "22.41% (1633) Open Rate 0.15% (11) Click Rate 0.1% (7) Unsubscribe" at bounding box center [714, 286] width 192 height 53
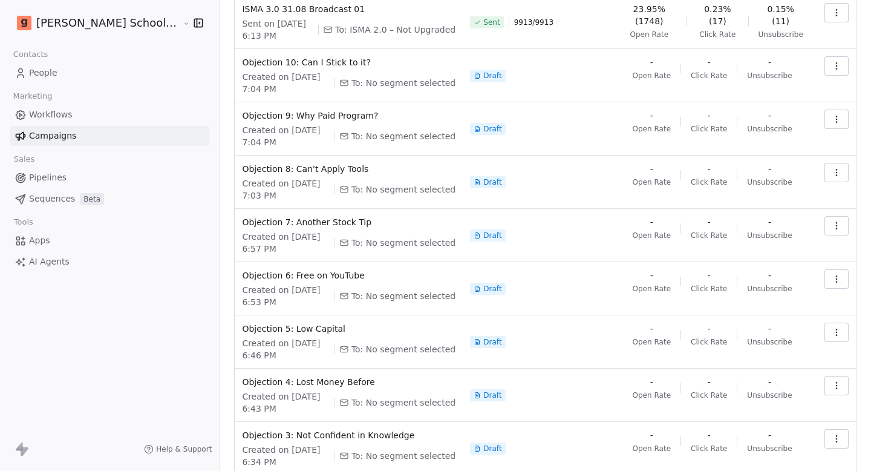
scroll to position [215, 0]
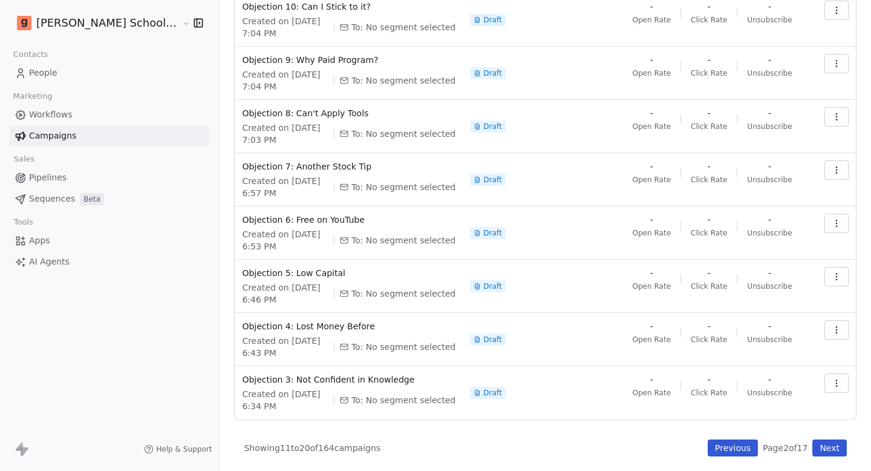
click at [825, 450] on button "Next" at bounding box center [830, 447] width 34 height 17
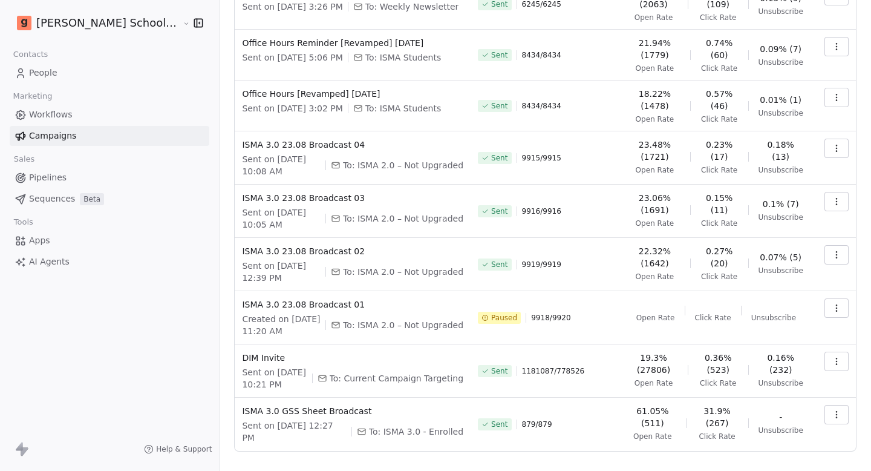
click at [831, 352] on button "button" at bounding box center [837, 361] width 24 height 19
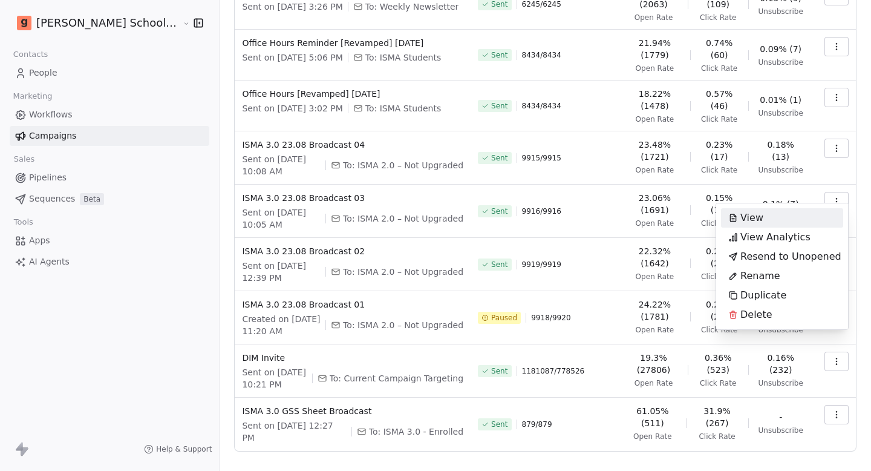
click at [537, 456] on html "[PERSON_NAME] School of Finance LLP Contacts People Marketing Workflows Campaig…" at bounding box center [435, 235] width 871 height 471
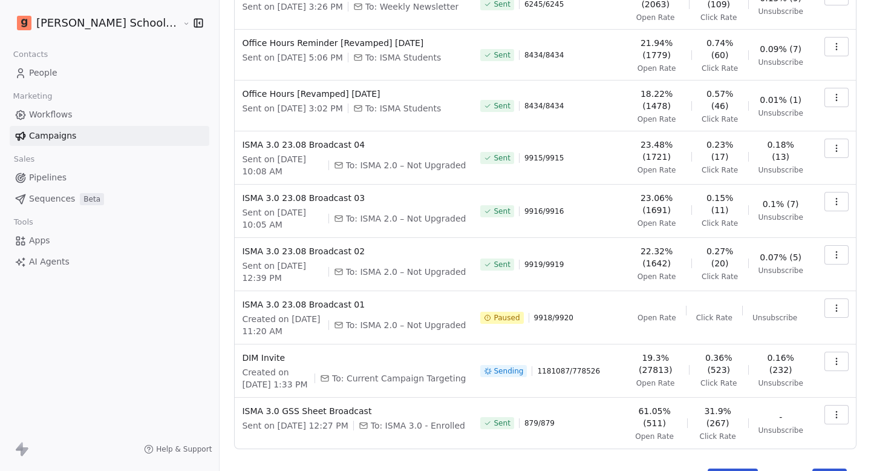
scroll to position [165, 0]
click at [839, 360] on icon "button" at bounding box center [837, 361] width 10 height 10
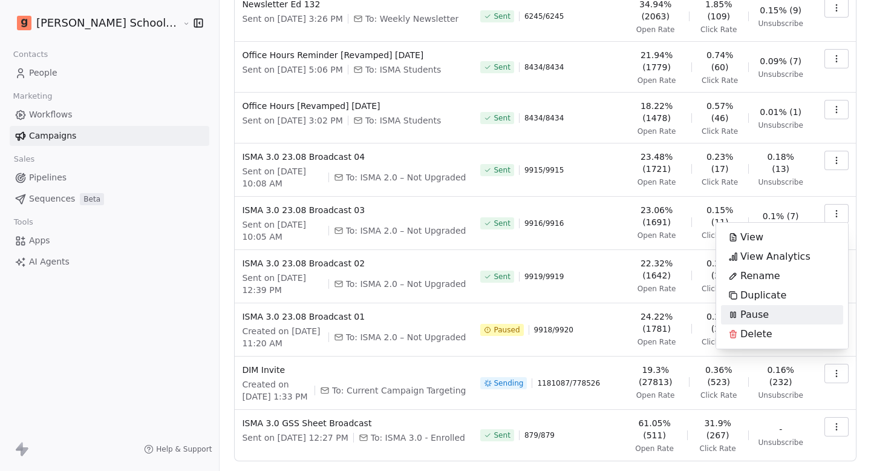
click at [749, 315] on span "Pause" at bounding box center [755, 314] width 28 height 15
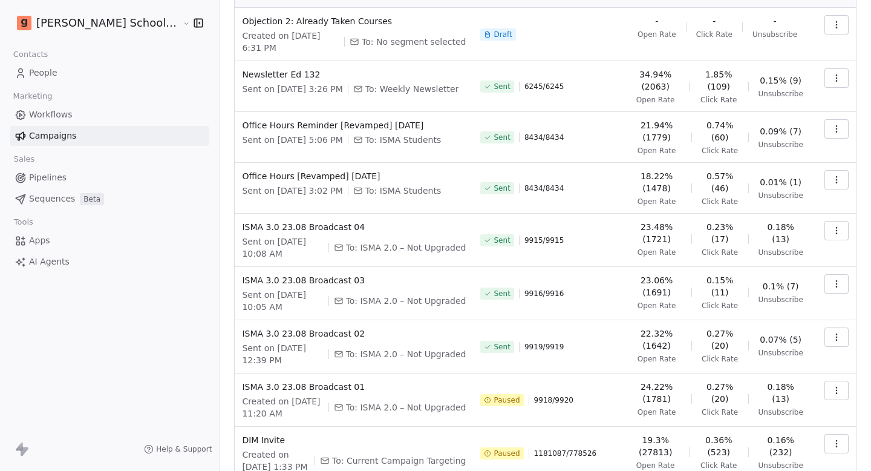
scroll to position [0, 0]
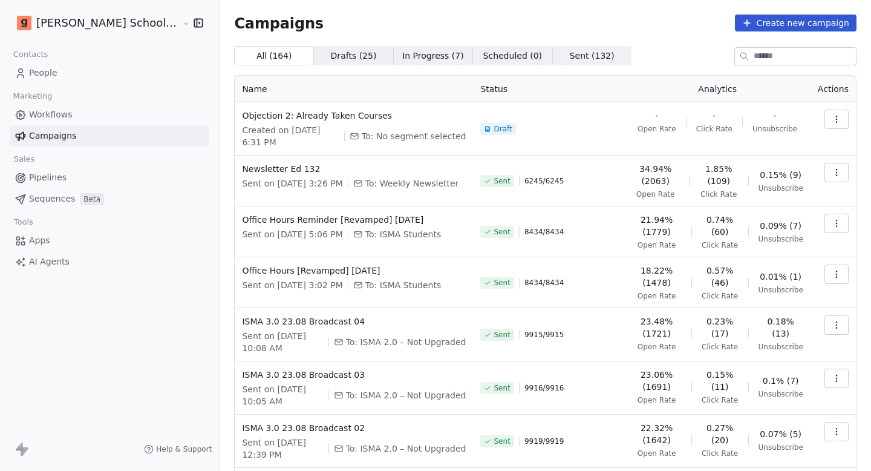
click at [256, 56] on span "All ( 164 )" at bounding box center [274, 56] width 36 height 13
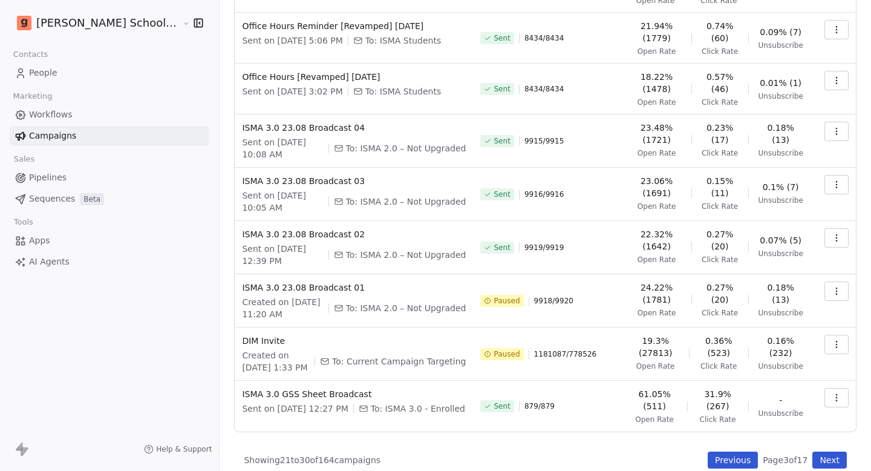
click at [726, 451] on button "Previous" at bounding box center [733, 459] width 50 height 17
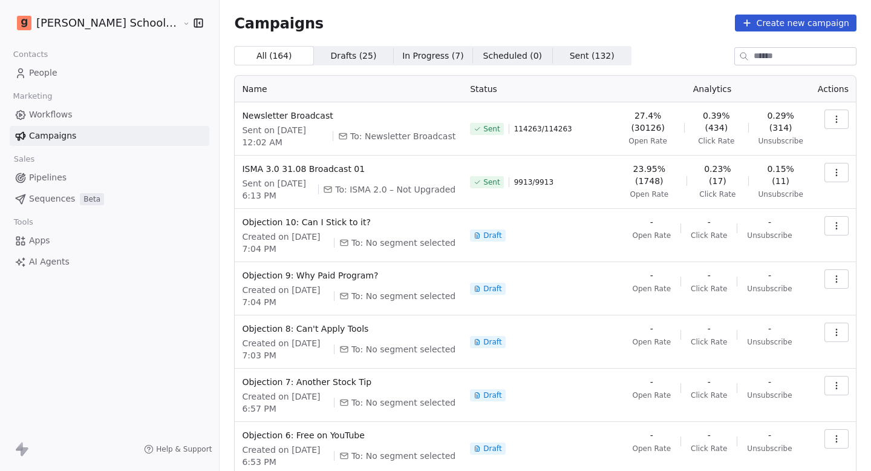
scroll to position [215, 0]
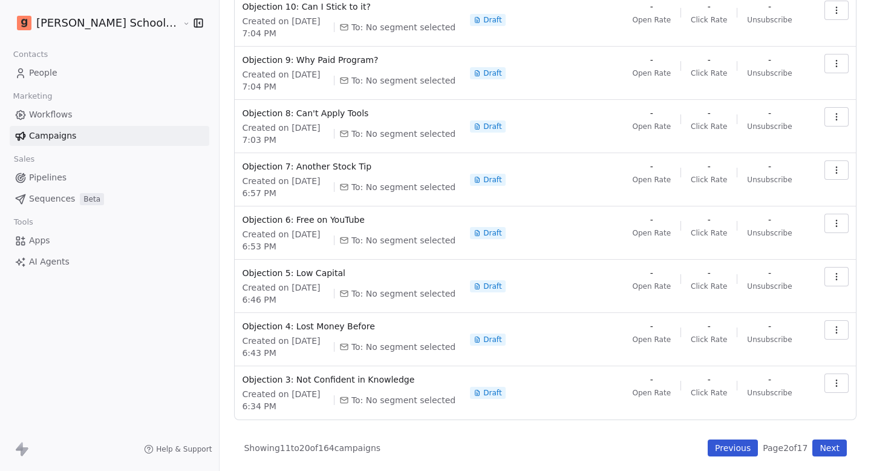
click at [724, 444] on button "Previous" at bounding box center [733, 447] width 50 height 17
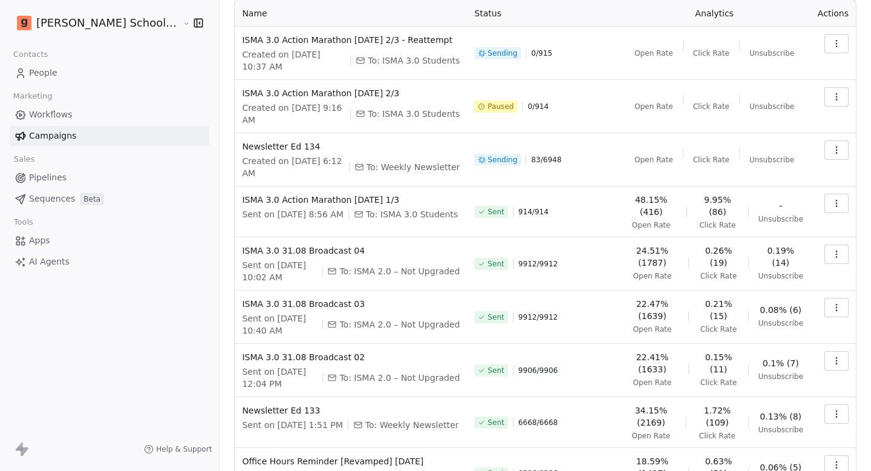
scroll to position [0, 0]
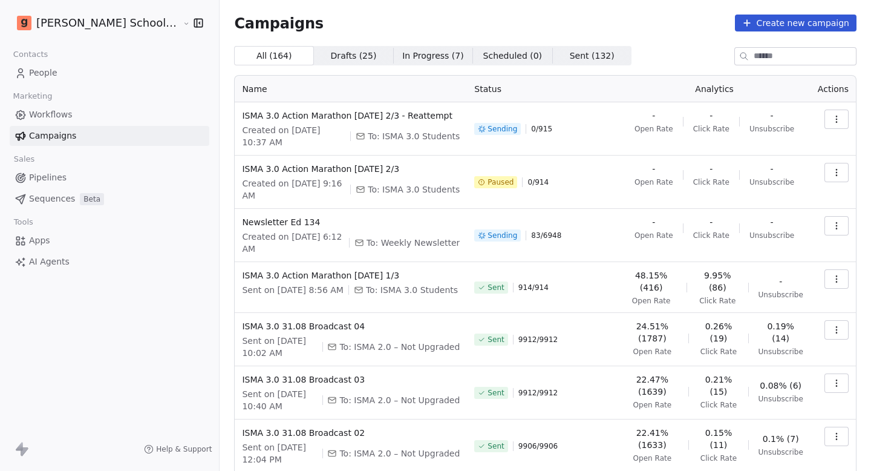
click at [651, 47] on div "All ( 164 ) All ( 164 ) Drafts ( 25 ) Drafts ( 25 ) In Progress ( 7 ) In Progre…" at bounding box center [545, 55] width 623 height 19
click at [483, 86] on th "Status" at bounding box center [542, 89] width 151 height 27
click at [514, 90] on th "Status" at bounding box center [542, 89] width 151 height 27
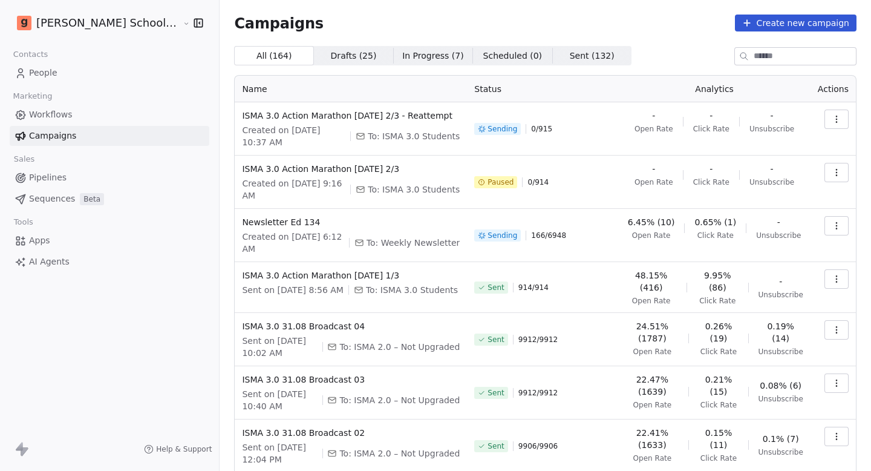
click at [99, 63] on link "People" at bounding box center [110, 73] width 200 height 20
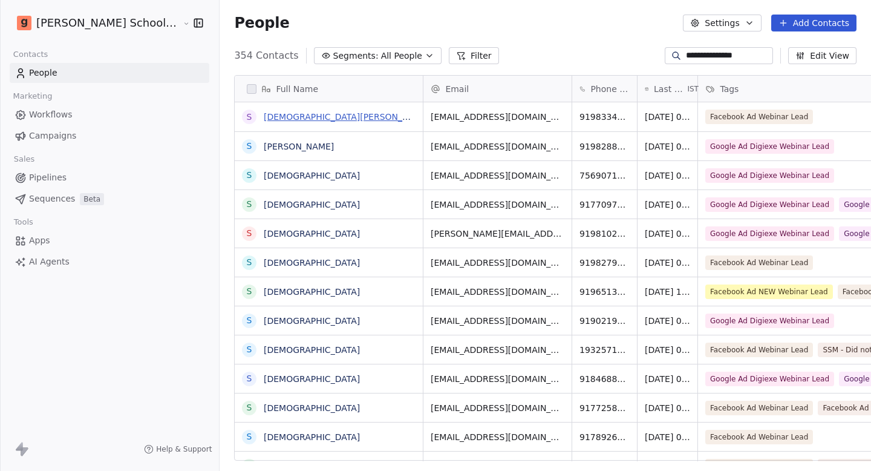
click at [272, 116] on link "[DEMOGRAPHIC_DATA][PERSON_NAME]" at bounding box center [347, 117] width 166 height 10
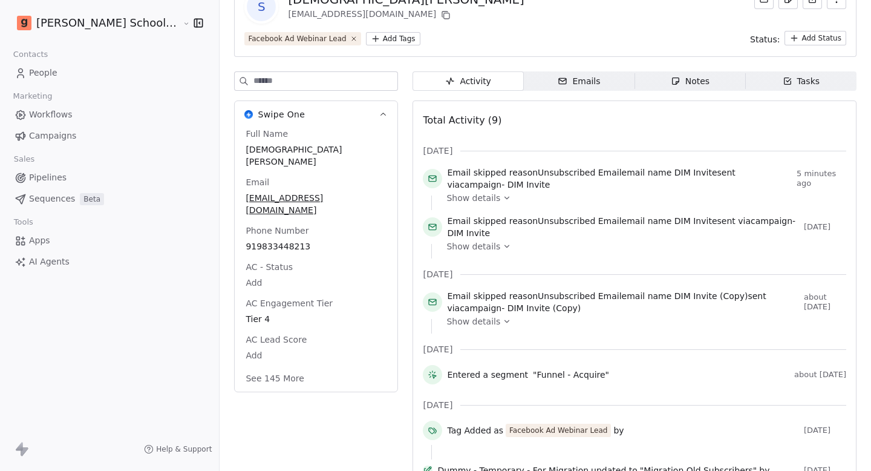
scroll to position [76, 0]
click at [503, 243] on icon at bounding box center [507, 247] width 8 height 8
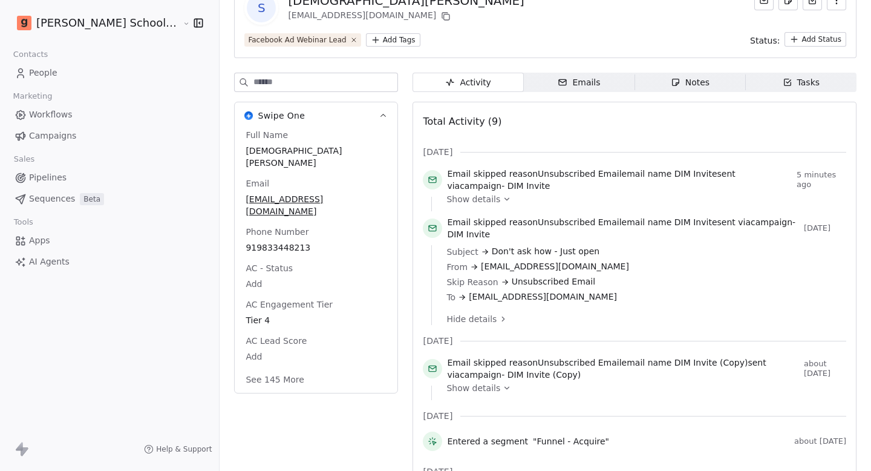
click at [447, 313] on span "Hide details" at bounding box center [472, 319] width 50 height 12
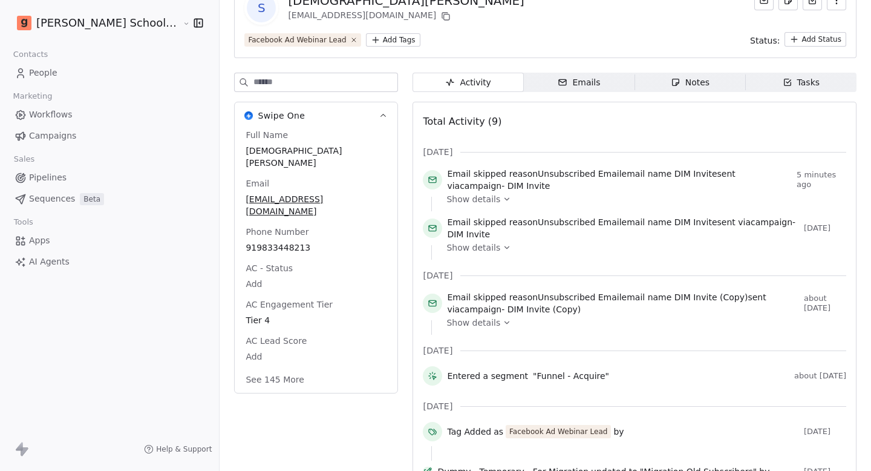
click at [447, 194] on span "Show details" at bounding box center [474, 199] width 54 height 12
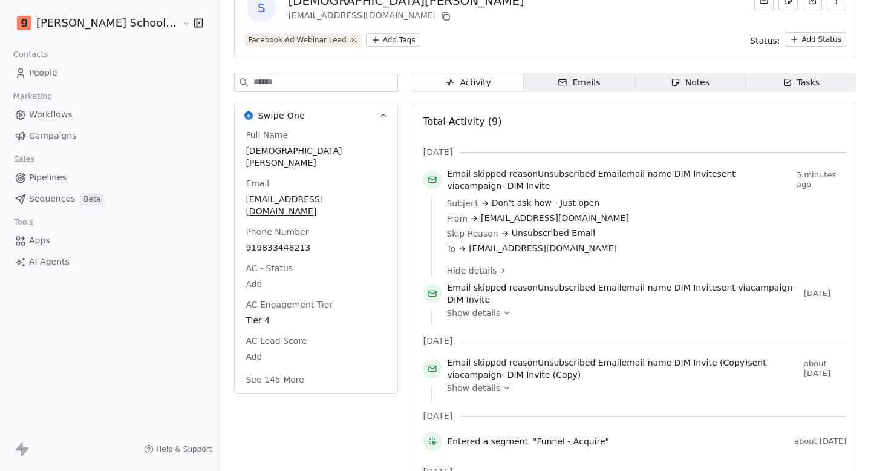
click at [447, 267] on span "Hide details" at bounding box center [472, 270] width 50 height 12
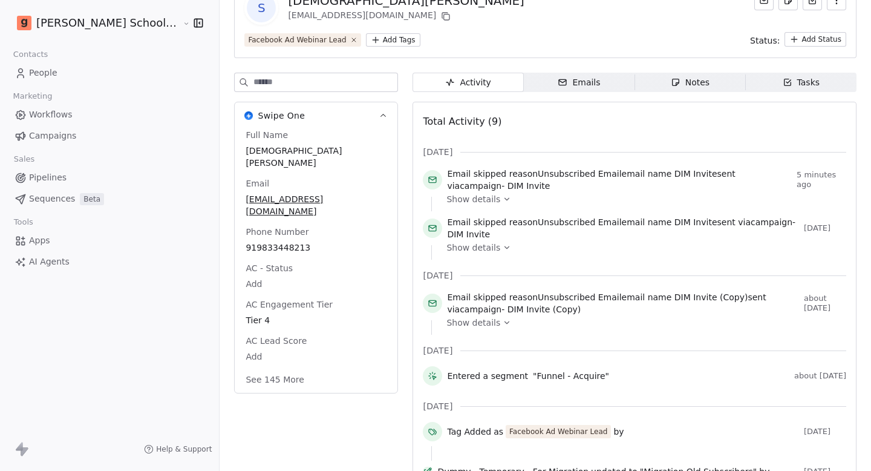
click at [74, 131] on link "Campaigns" at bounding box center [110, 136] width 200 height 20
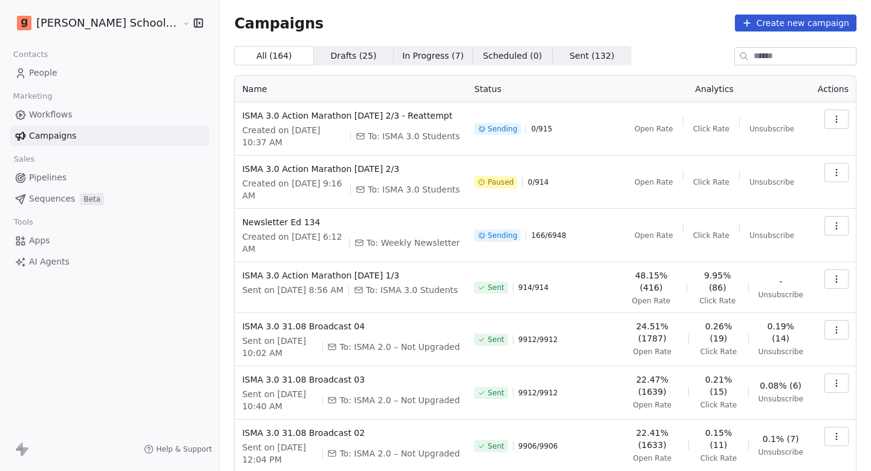
click at [775, 53] on input at bounding box center [805, 56] width 102 height 17
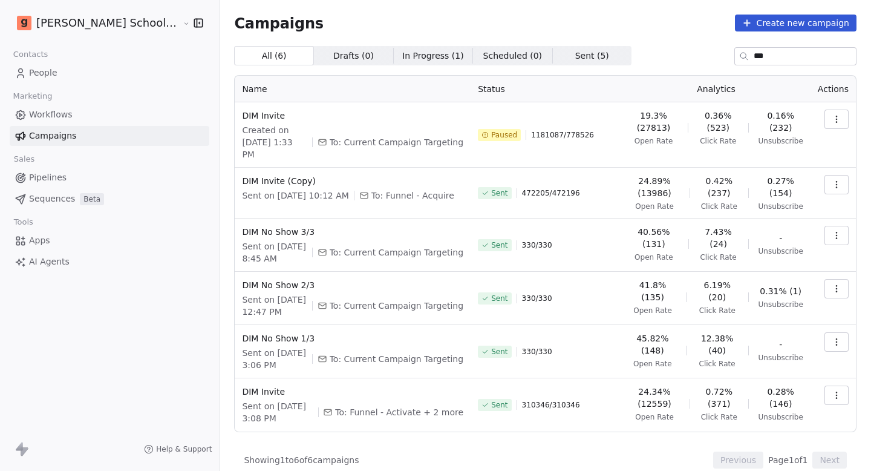
type input "***"
click at [57, 74] on link "People" at bounding box center [110, 73] width 200 height 20
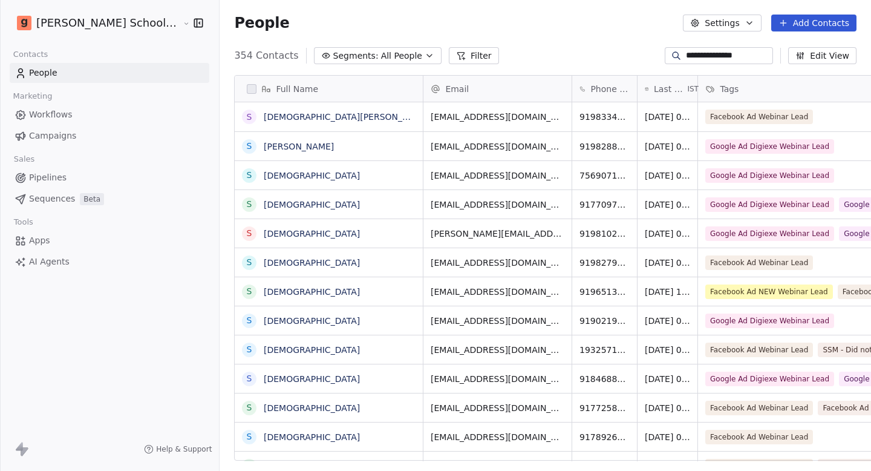
scroll to position [1, 1]
click at [63, 134] on span "Campaigns" at bounding box center [52, 136] width 47 height 13
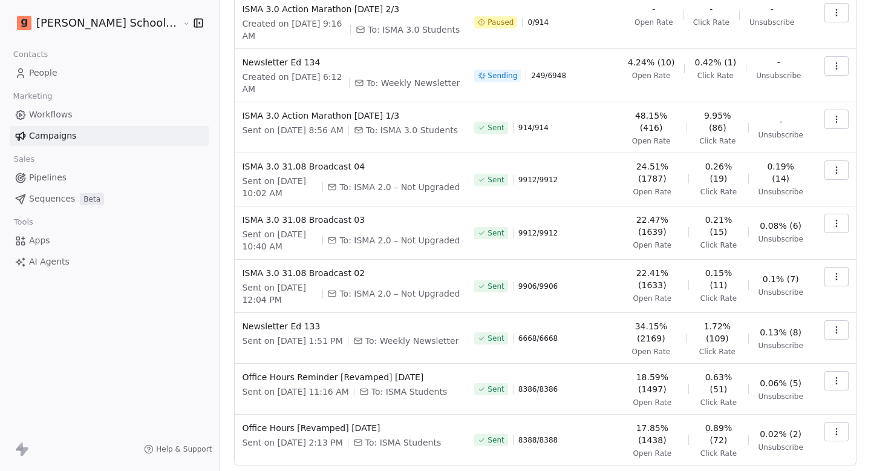
click at [821, 422] on div "All ( 164 ) All ( 164 ) Drafts ( 25 ) Drafts ( 25 ) In Progress ( 7 ) In Progre…" at bounding box center [545, 194] width 623 height 616
click at [821, 435] on div "All ( 164 ) All ( 164 ) Drafts ( 25 ) Drafts ( 25 ) In Progress ( 7 ) In Progre…" at bounding box center [545, 194] width 623 height 616
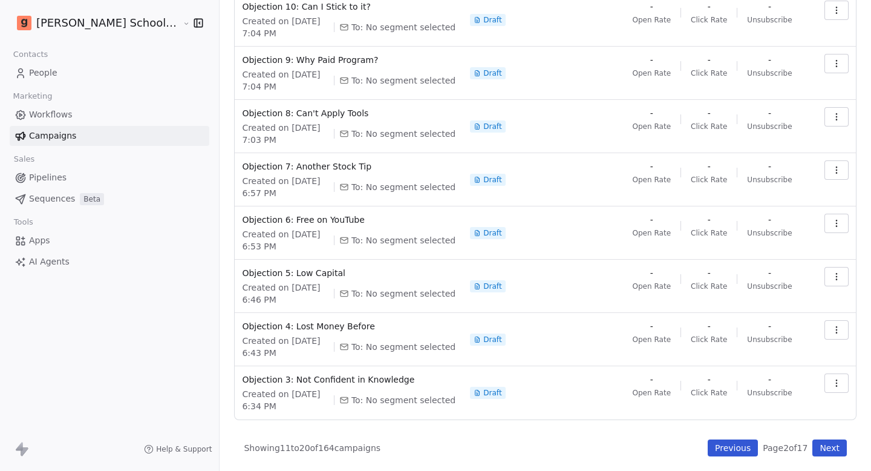
click at [827, 454] on button "Next" at bounding box center [830, 447] width 34 height 17
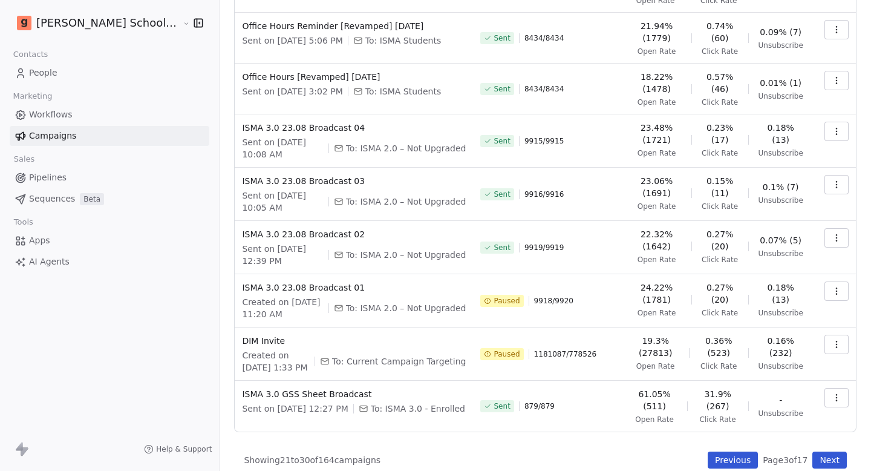
click at [844, 335] on button "button" at bounding box center [837, 344] width 24 height 19
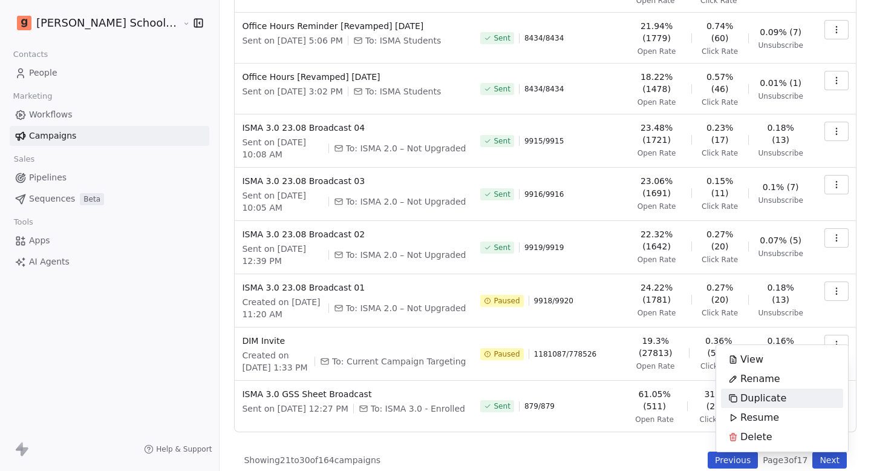
click at [160, 343] on html "[PERSON_NAME] School of Finance LLP Contacts People Marketing Workflows Campaig…" at bounding box center [435, 235] width 871 height 471
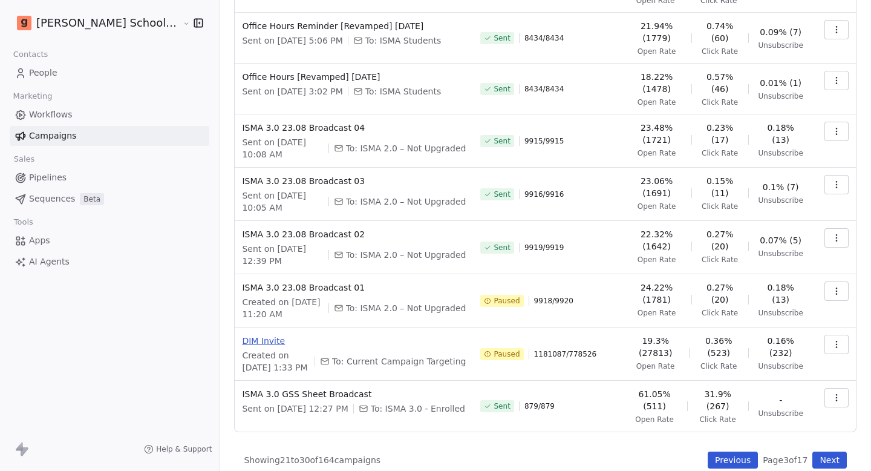
click at [242, 335] on span "DIM Invite" at bounding box center [354, 341] width 224 height 12
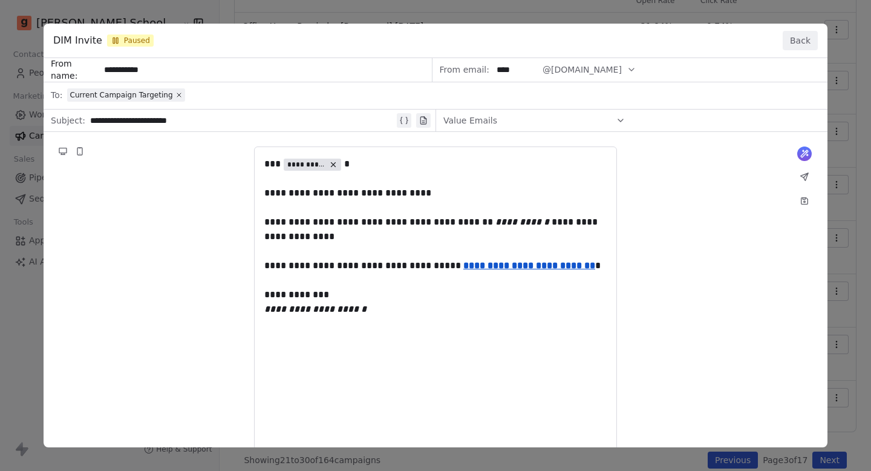
drag, startPoint x: 386, startPoint y: 332, endPoint x: 246, endPoint y: 157, distance: 223.9
click at [244, 157] on div "**********" at bounding box center [436, 316] width 784 height 517
drag, startPoint x: 261, startPoint y: 160, endPoint x: 343, endPoint y: 309, distance: 169.8
click at [342, 308] on div "**********" at bounding box center [436, 316] width 784 height 517
click at [343, 309] on div "**********" at bounding box center [436, 316] width 784 height 517
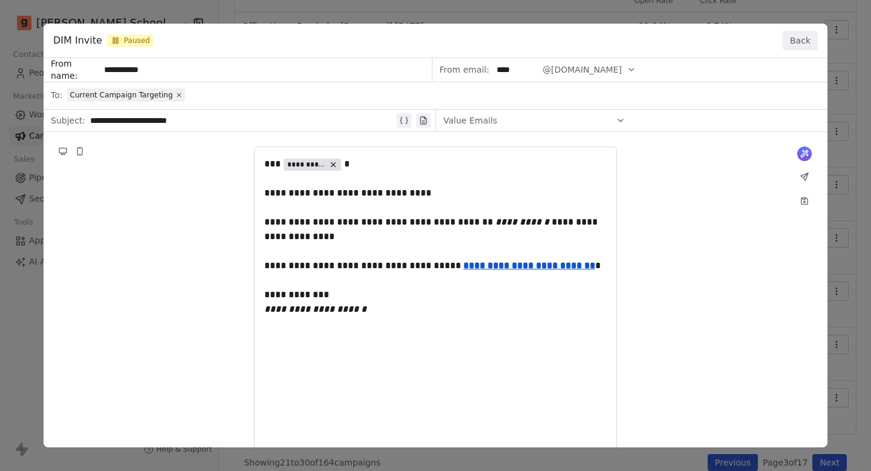
scroll to position [186, 0]
click at [795, 44] on button "Back" at bounding box center [800, 40] width 35 height 19
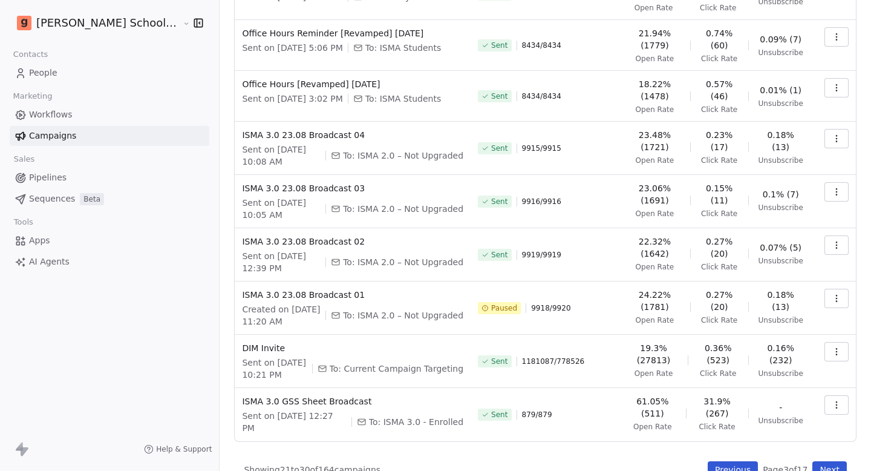
click at [836, 352] on td at bounding box center [833, 361] width 45 height 53
click at [838, 347] on icon "button" at bounding box center [837, 352] width 10 height 10
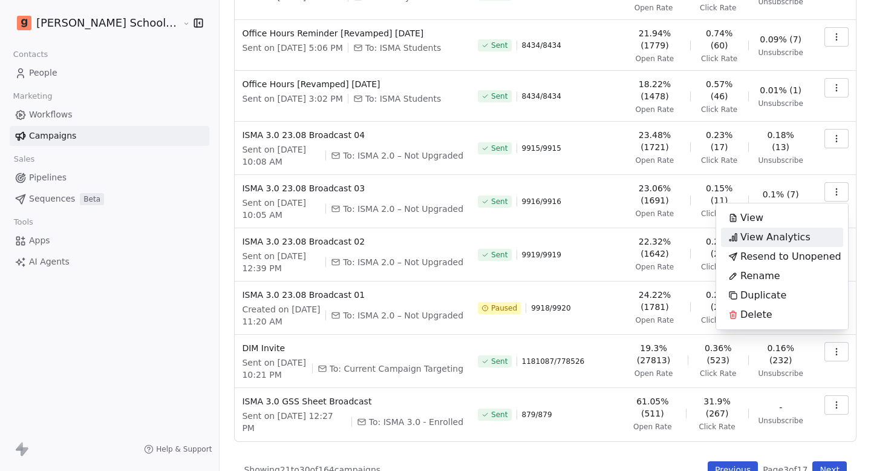
click at [773, 240] on span "View Analytics" at bounding box center [776, 237] width 70 height 15
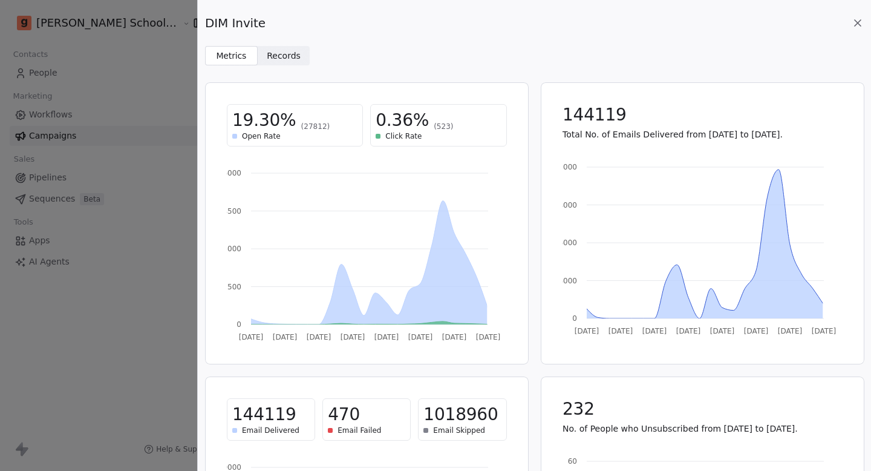
click at [290, 65] on span "Records Records" at bounding box center [284, 55] width 53 height 19
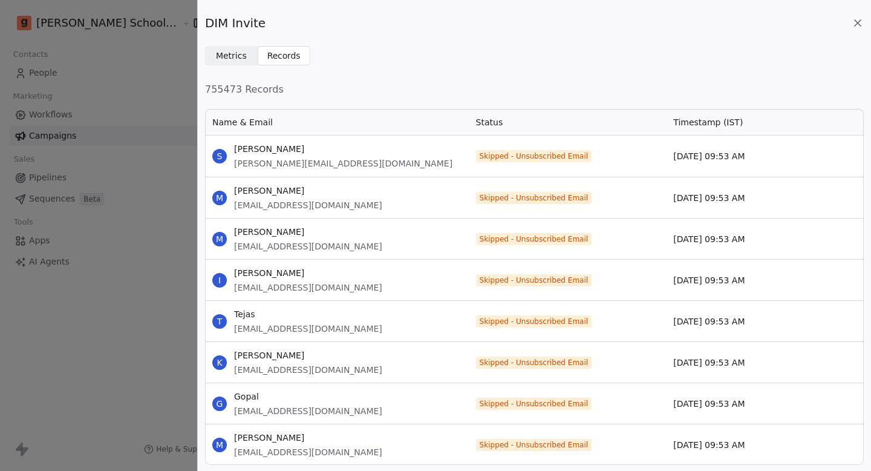
click at [291, 61] on span "Records" at bounding box center [284, 56] width 34 height 13
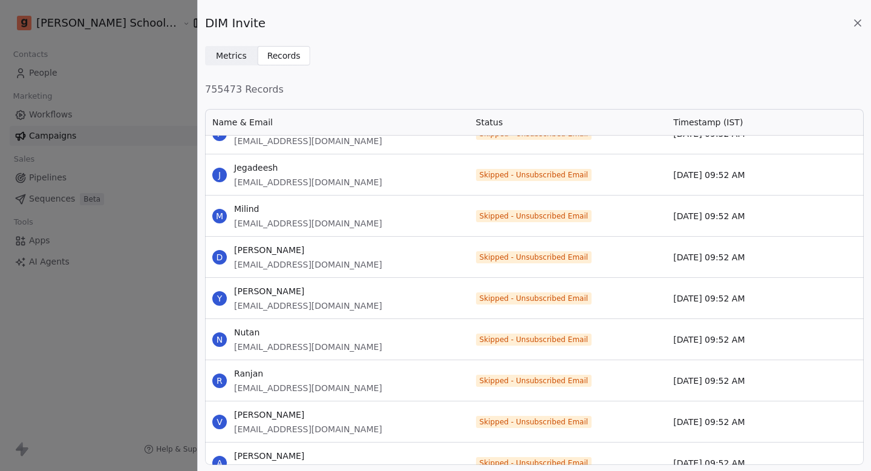
scroll to position [2830, 0]
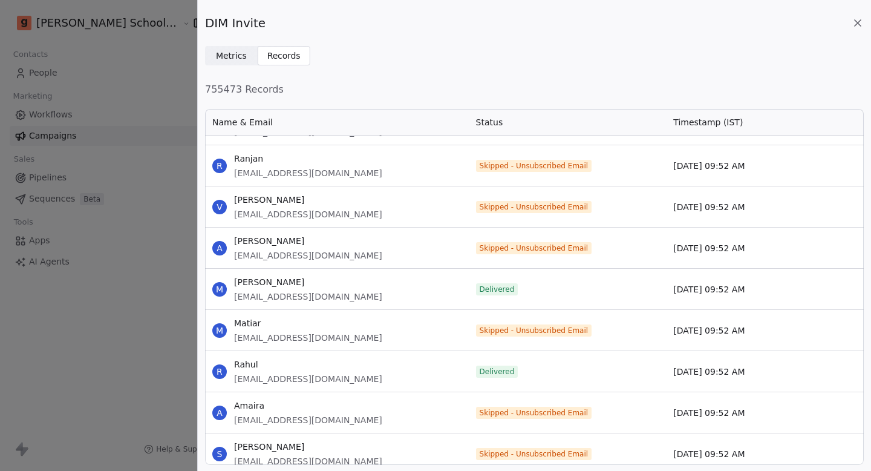
drag, startPoint x: 296, startPoint y: 277, endPoint x: 280, endPoint y: 277, distance: 15.7
click at [280, 277] on span "[PERSON_NAME]" at bounding box center [308, 282] width 148 height 12
click at [344, 290] on span "[EMAIL_ADDRESS][DOMAIN_NAME]" at bounding box center [308, 296] width 148 height 12
drag, startPoint x: 350, startPoint y: 292, endPoint x: 234, endPoint y: 297, distance: 116.3
click at [234, 297] on div "M [PERSON_NAME] [EMAIL_ADDRESS][DOMAIN_NAME]" at bounding box center [337, 289] width 264 height 41
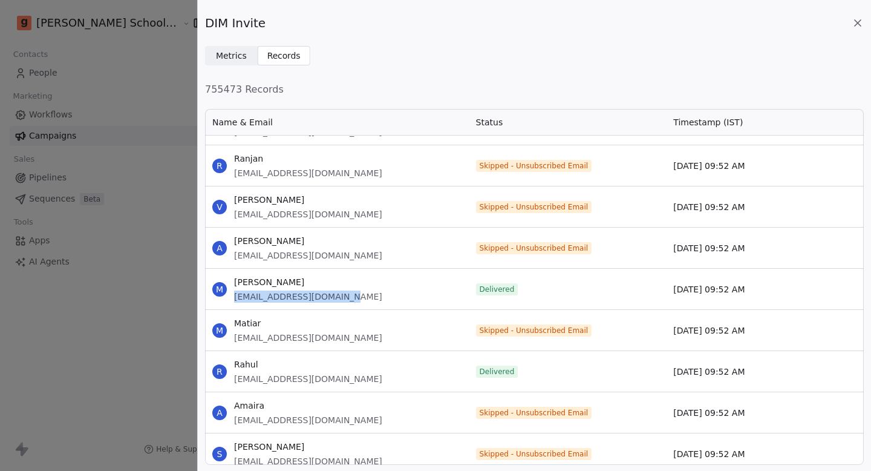
copy span "[EMAIL_ADDRESS][DOMAIN_NAME]"
click at [123, 73] on div "DIM Invite Metrics Metrics Records Records 755473 Records Name & Email Status T…" at bounding box center [435, 235] width 871 height 471
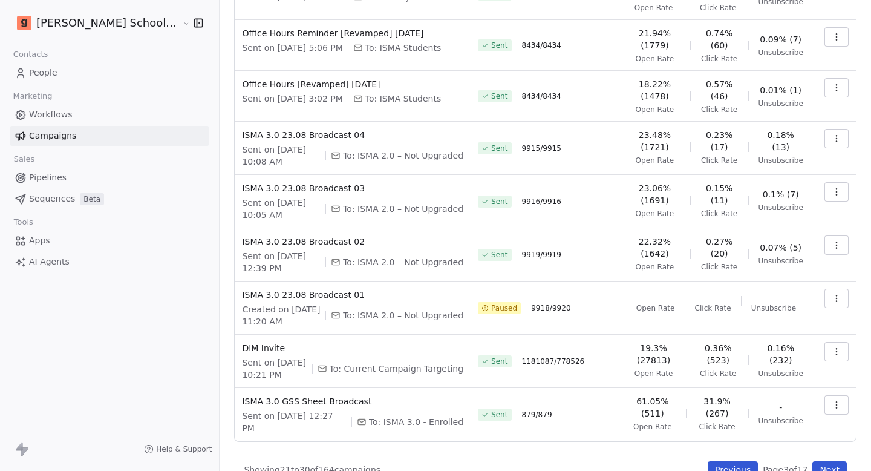
click at [105, 74] on link "People" at bounding box center [110, 73] width 200 height 20
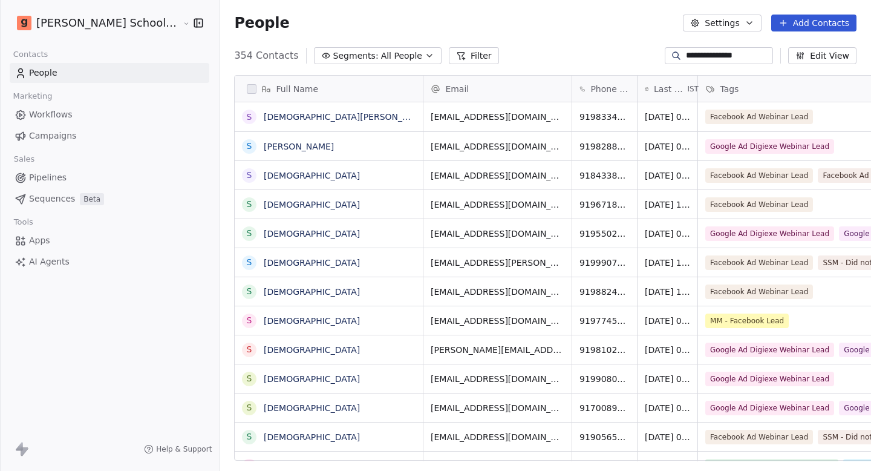
scroll to position [415, 693]
click at [724, 56] on input "**********" at bounding box center [728, 56] width 85 height 12
paste input "**********"
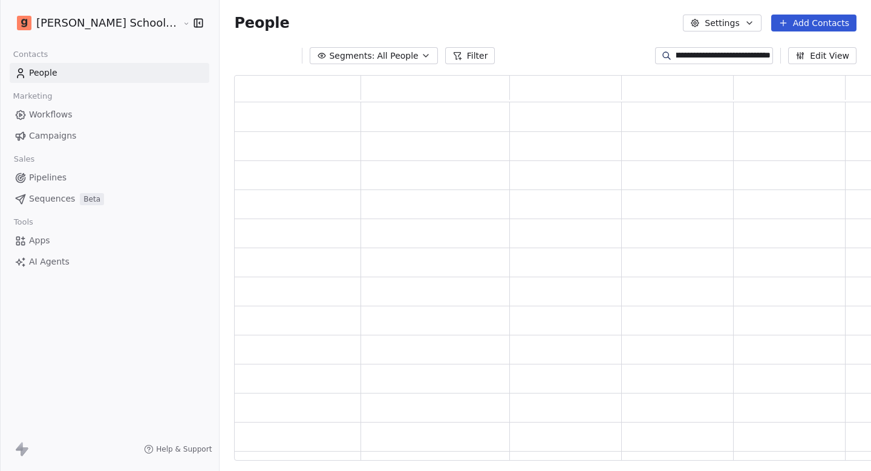
scroll to position [386, 664]
click at [724, 56] on input "**********" at bounding box center [724, 56] width 94 height 12
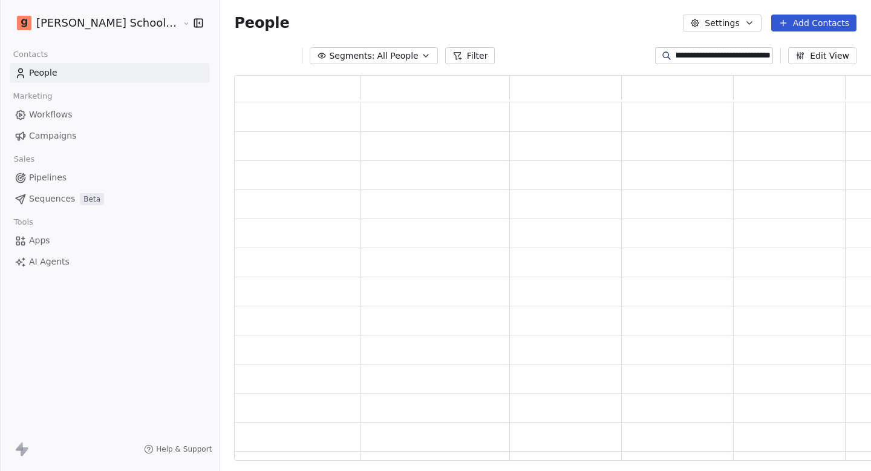
paste input
type input "**********"
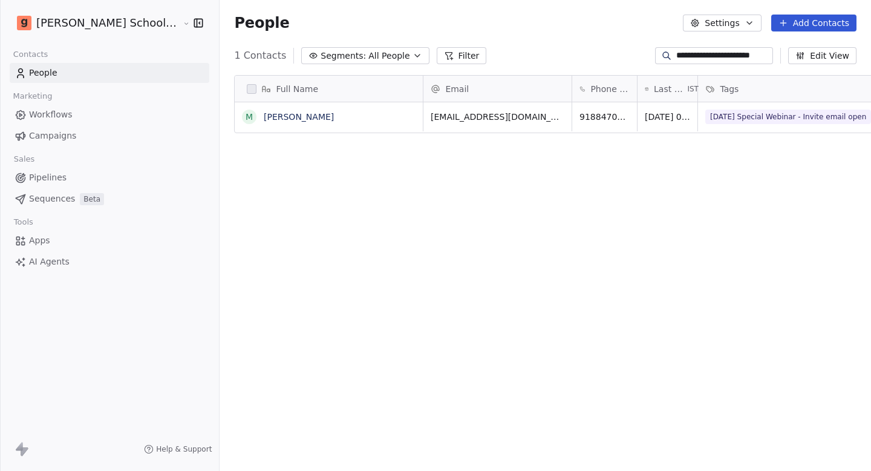
scroll to position [415, 693]
click at [264, 120] on link "[PERSON_NAME]" at bounding box center [299, 117] width 70 height 10
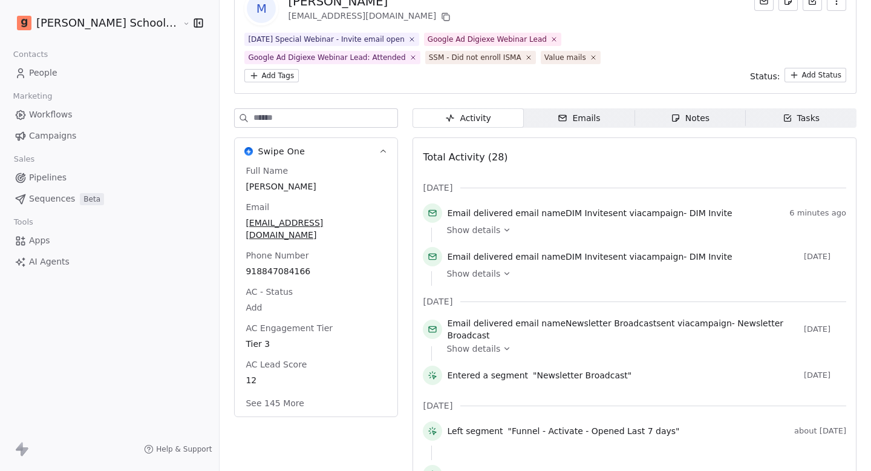
scroll to position [80, 0]
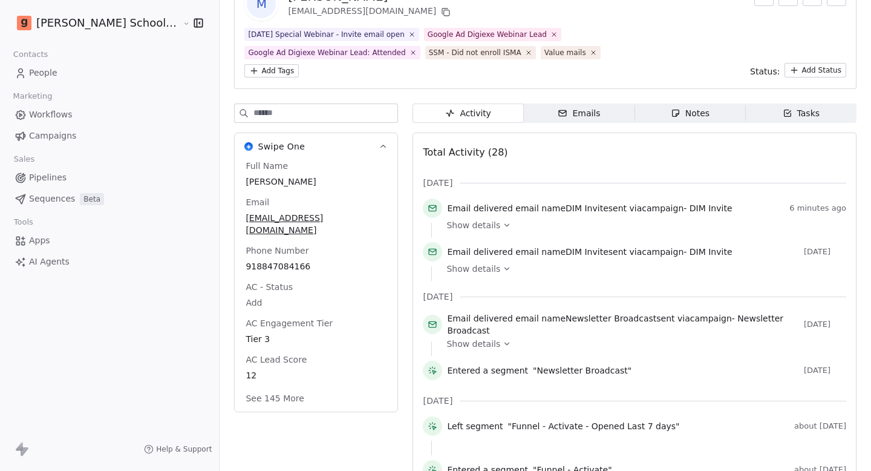
click at [451, 271] on span "Show details" at bounding box center [474, 269] width 54 height 12
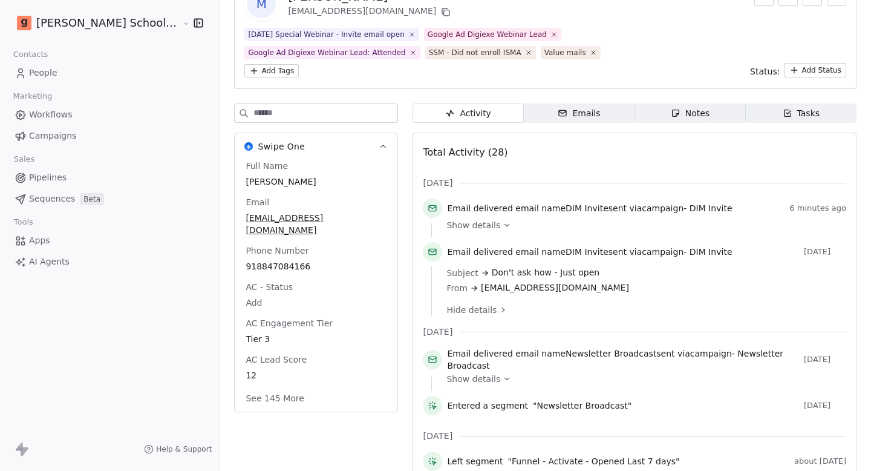
click at [451, 225] on span "Show details" at bounding box center [474, 225] width 54 height 12
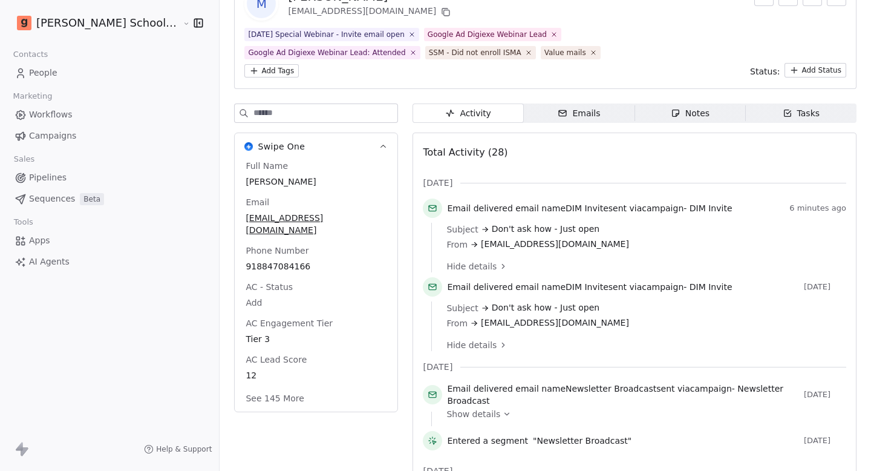
click at [499, 266] on icon at bounding box center [503, 266] width 8 height 8
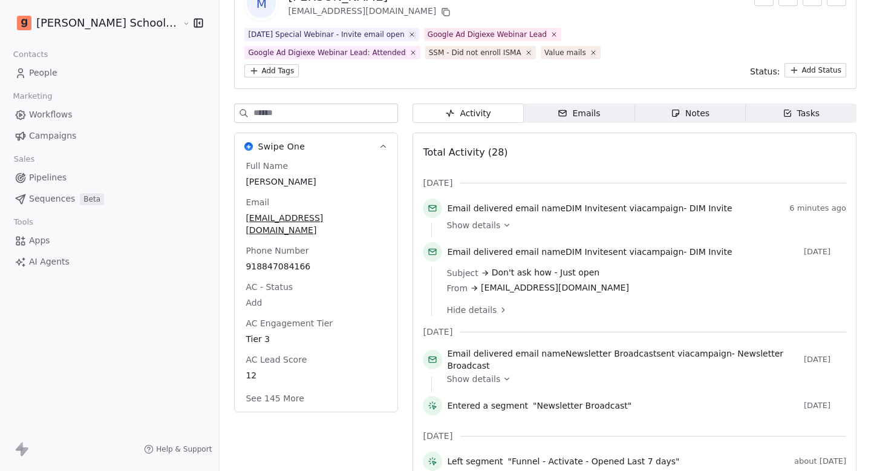
click at [492, 266] on span "Don't ask how - Just open" at bounding box center [546, 272] width 108 height 13
click at [499, 310] on icon at bounding box center [503, 310] width 8 height 8
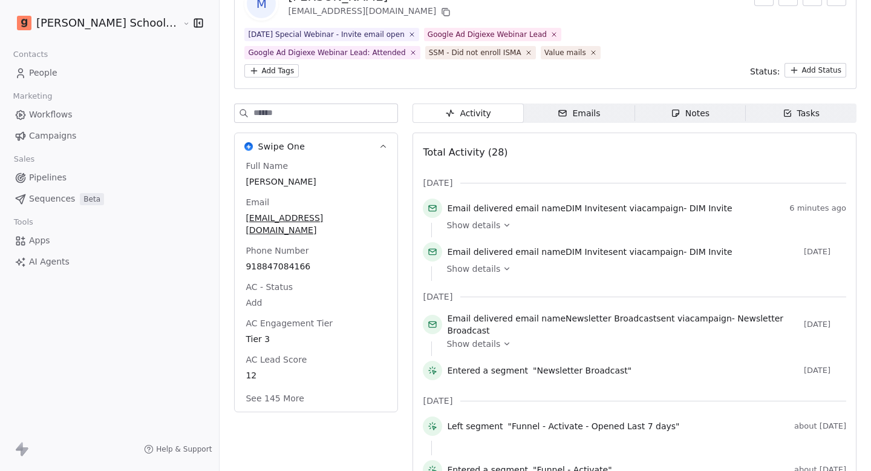
click at [503, 226] on icon at bounding box center [507, 225] width 8 height 8
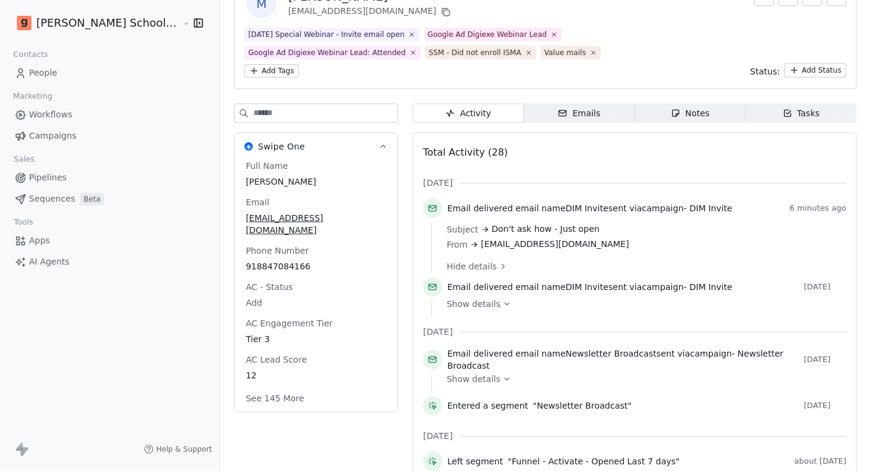
click at [503, 301] on icon at bounding box center [507, 304] width 8 height 8
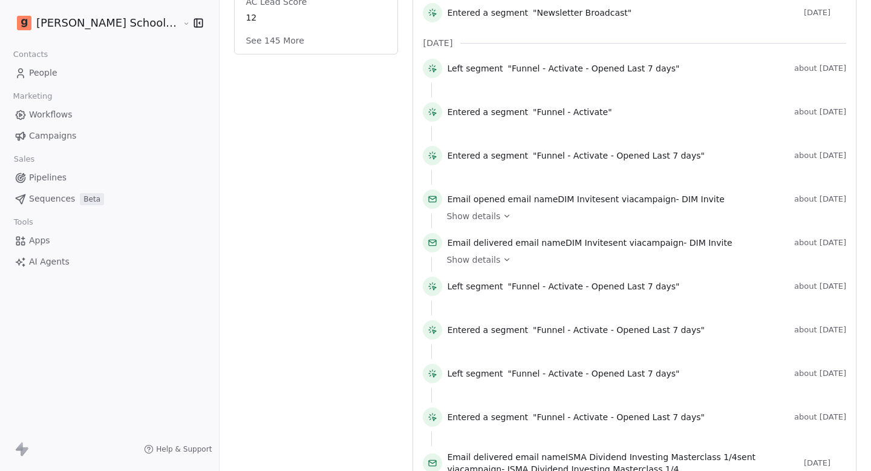
scroll to position [438, 0]
click at [478, 254] on div "Show details" at bounding box center [643, 260] width 392 height 12
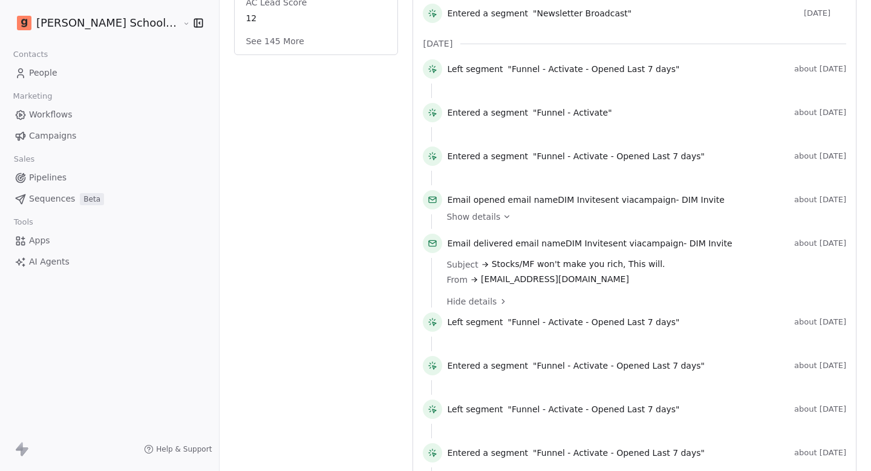
click at [464, 216] on div "Show details" at bounding box center [643, 217] width 392 height 12
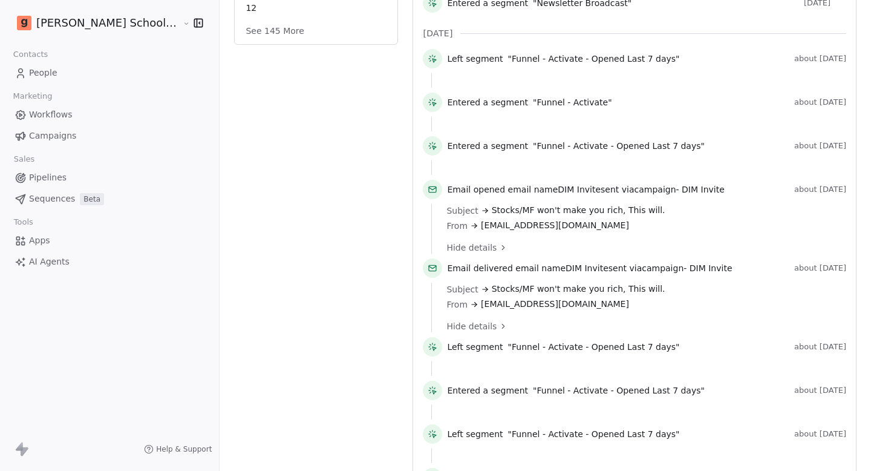
scroll to position [482, 0]
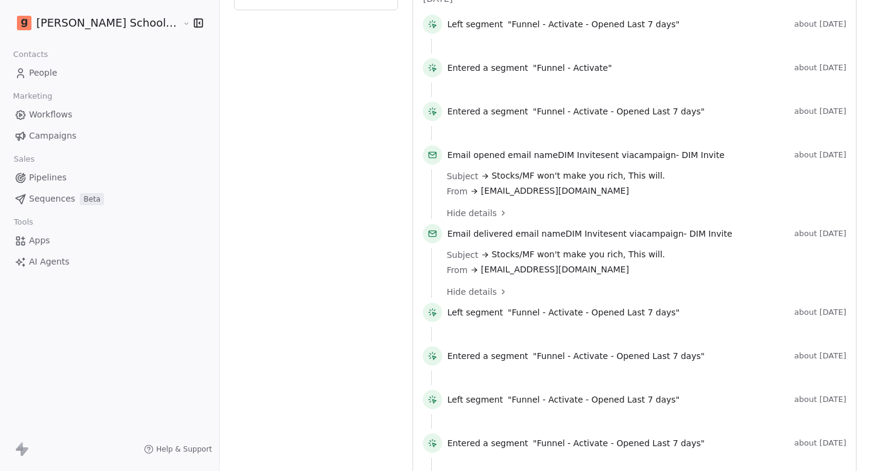
click at [60, 145] on link "Campaigns" at bounding box center [110, 136] width 200 height 20
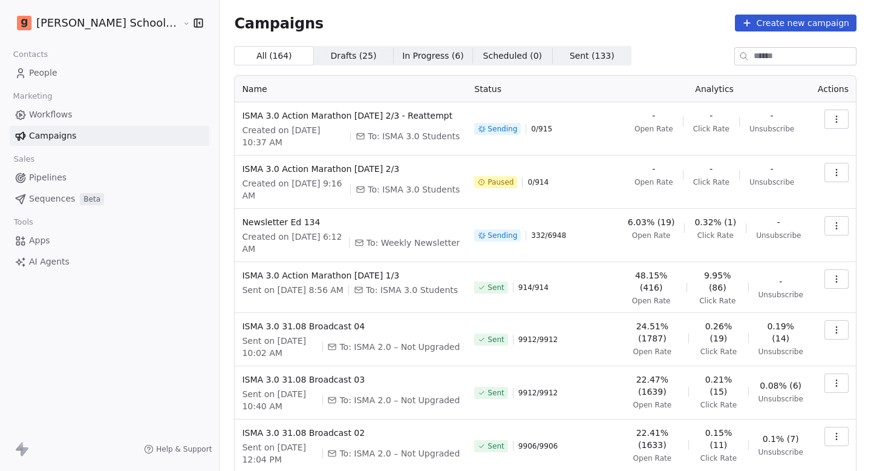
click at [799, 59] on input at bounding box center [805, 56] width 102 height 17
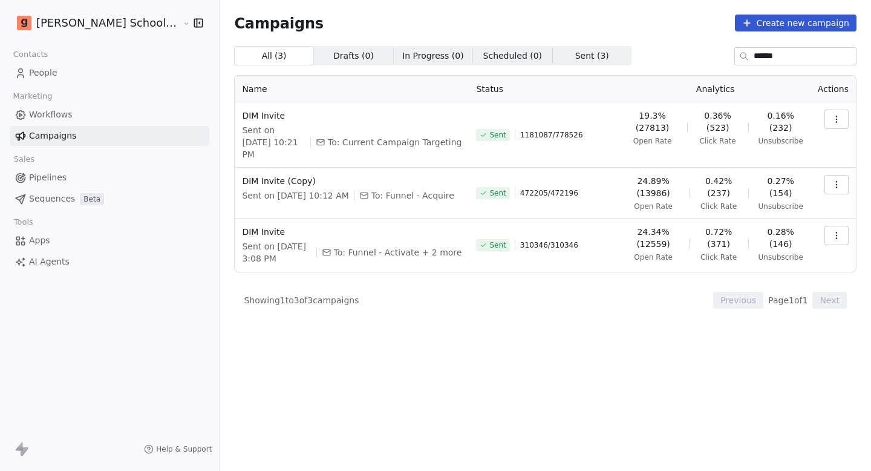
type input "******"
click at [833, 231] on icon "button" at bounding box center [837, 236] width 10 height 10
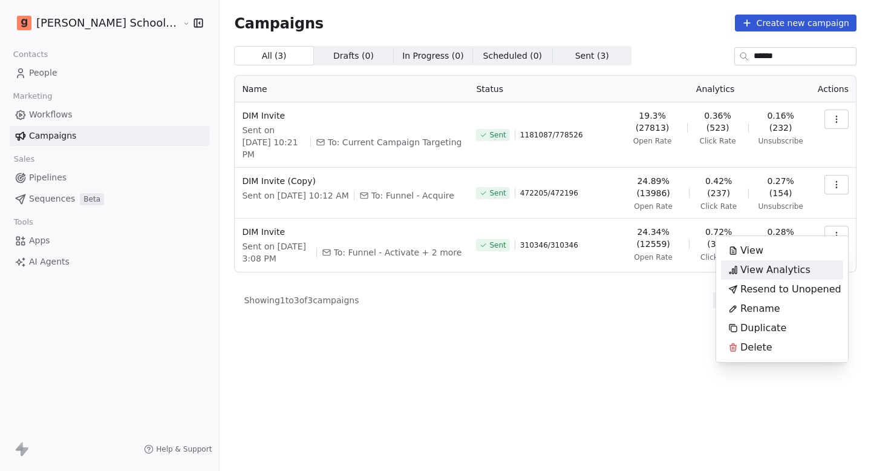
click at [762, 270] on span "View Analytics" at bounding box center [776, 270] width 70 height 15
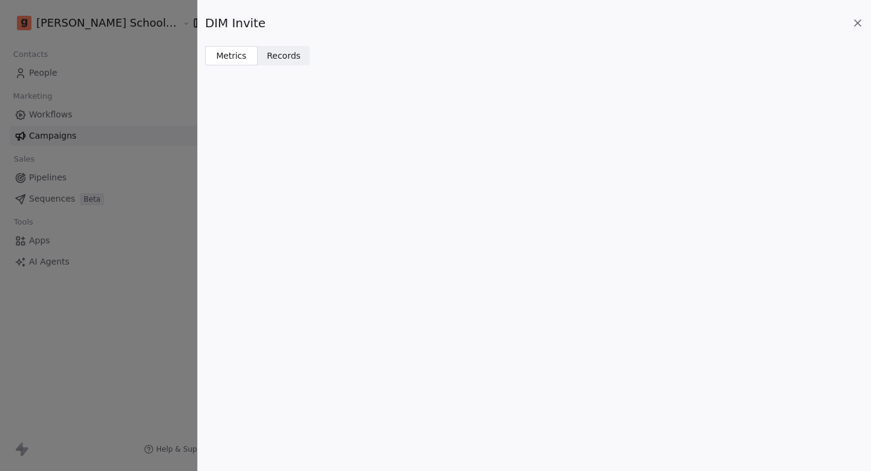
click at [295, 56] on span "Records" at bounding box center [284, 56] width 34 height 13
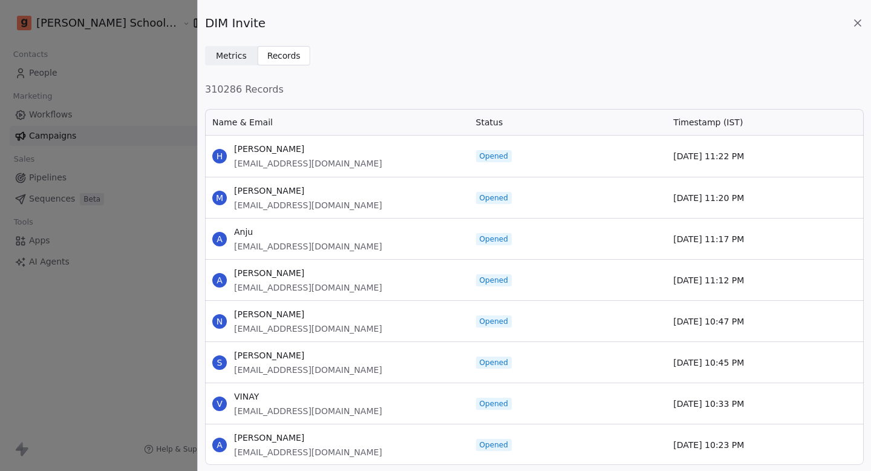
scroll to position [698, 0]
drag, startPoint x: 234, startPoint y: 206, endPoint x: 428, endPoint y: 208, distance: 194.3
click at [428, 208] on div "K [PERSON_NAME] Singh [EMAIL_ADDRESS][DOMAIN_NAME]" at bounding box center [337, 199] width 264 height 41
copy span "[EMAIL_ADDRESS][DOMAIN_NAME]"
click at [131, 114] on div "DIM Invite Metrics Metrics Records Records 310286 Records Name & Email Status T…" at bounding box center [435, 235] width 871 height 471
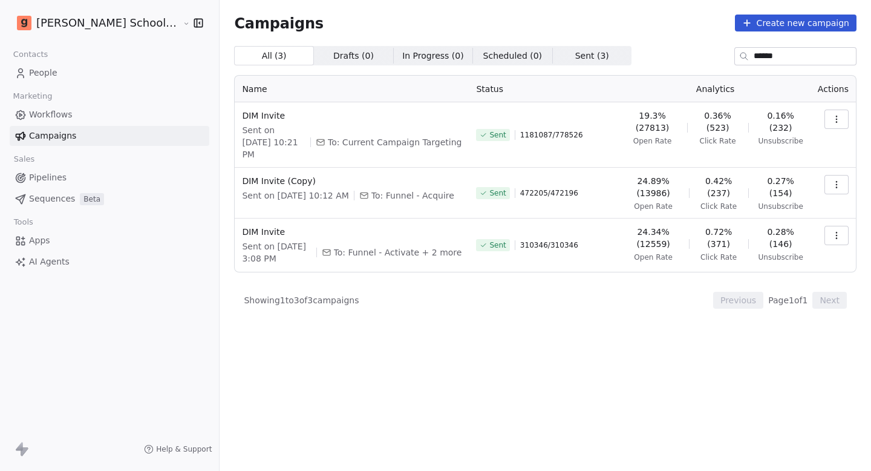
click at [94, 73] on link "People" at bounding box center [110, 73] width 200 height 20
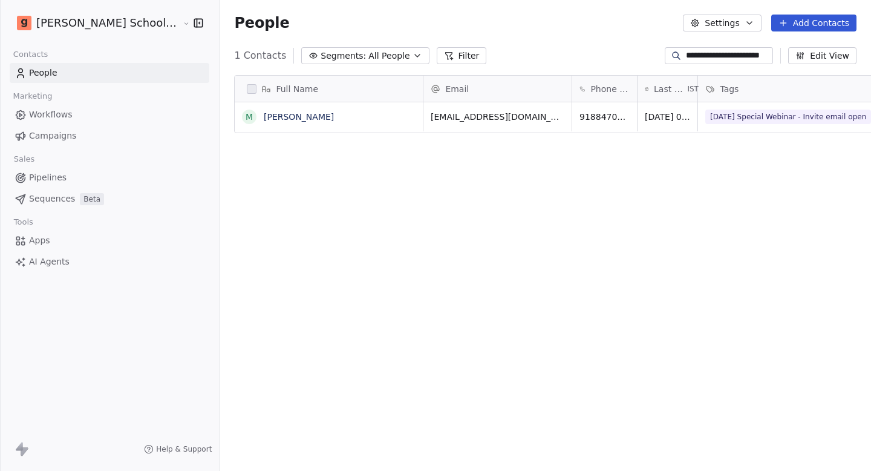
scroll to position [415, 693]
click at [724, 54] on input "**********" at bounding box center [728, 56] width 85 height 12
click at [723, 53] on input "**********" at bounding box center [728, 56] width 85 height 12
paste input "*******"
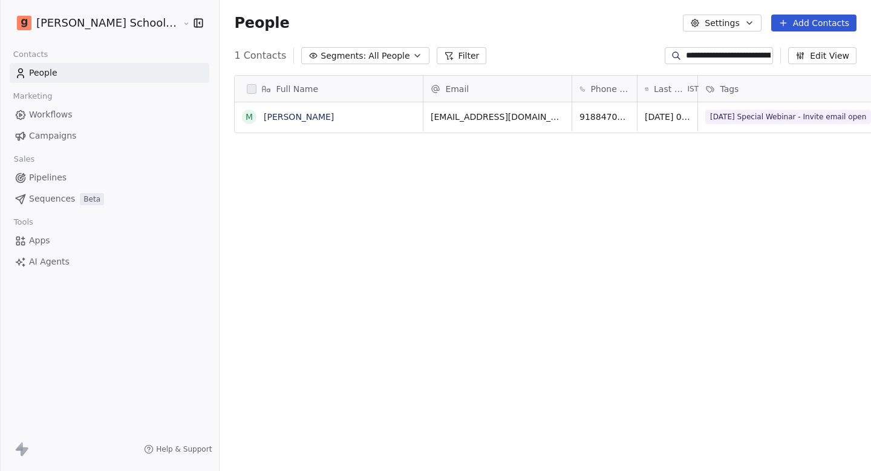
scroll to position [0, 44]
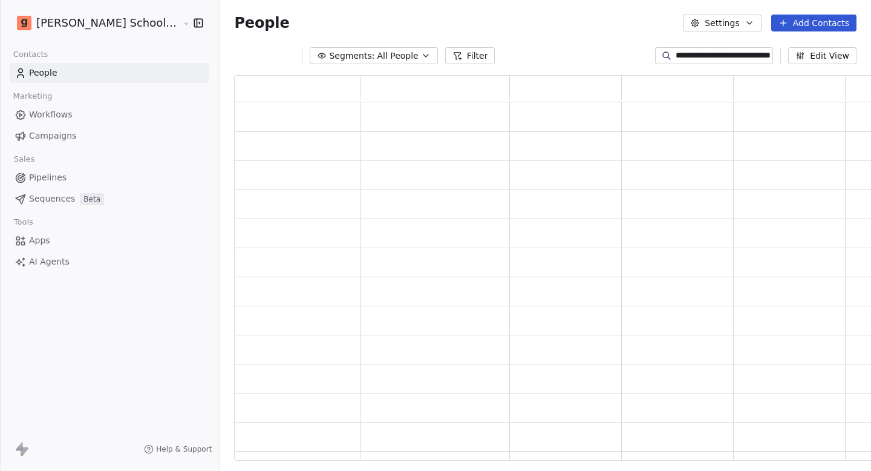
type input "**********"
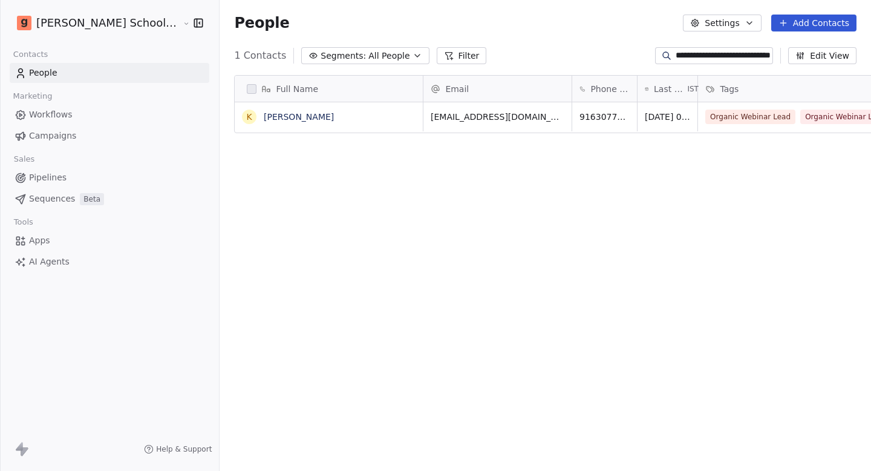
scroll to position [415, 693]
click at [295, 116] on link "[PERSON_NAME]" at bounding box center [299, 117] width 70 height 10
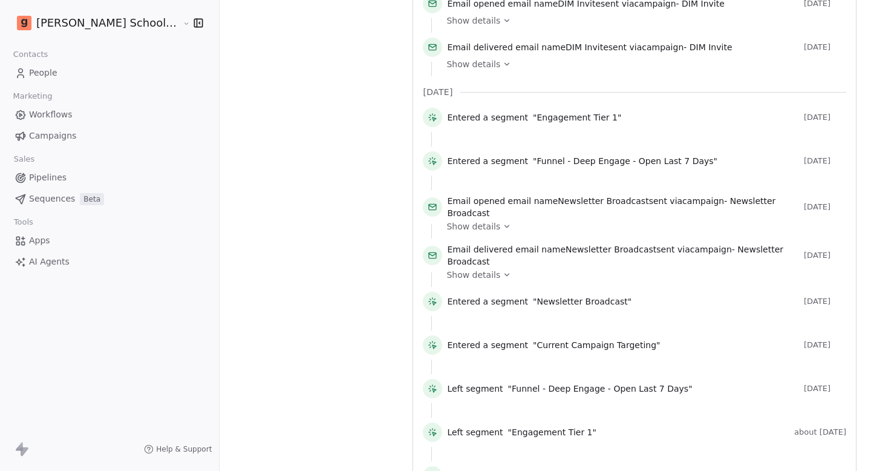
scroll to position [191, 0]
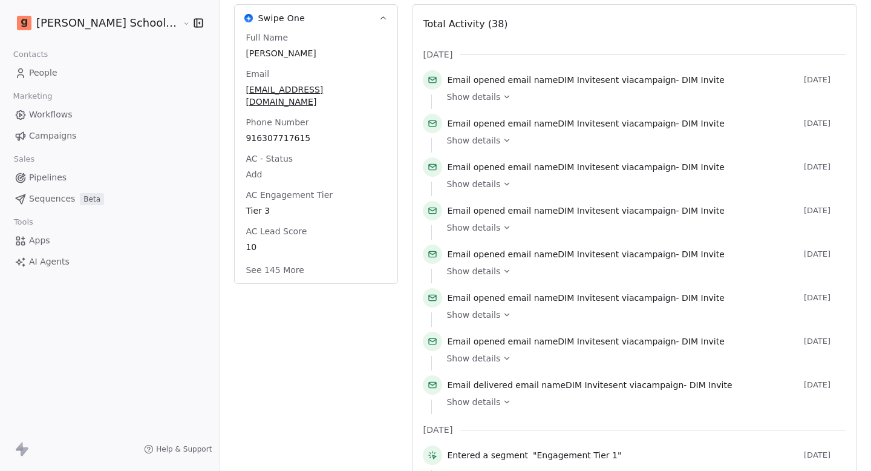
click at [58, 131] on span "Campaigns" at bounding box center [52, 136] width 47 height 13
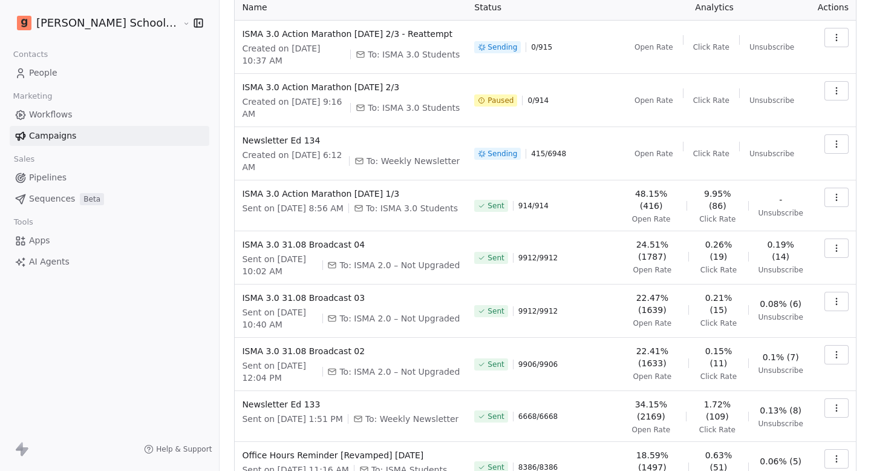
scroll to position [160, 0]
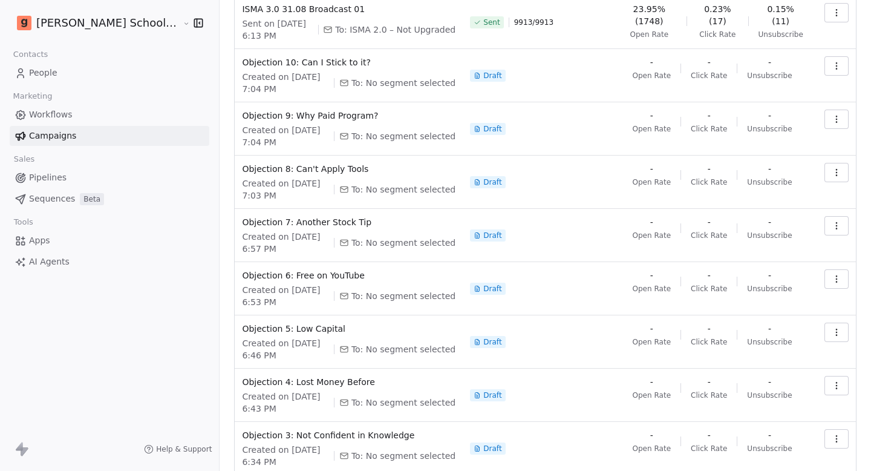
scroll to position [215, 0]
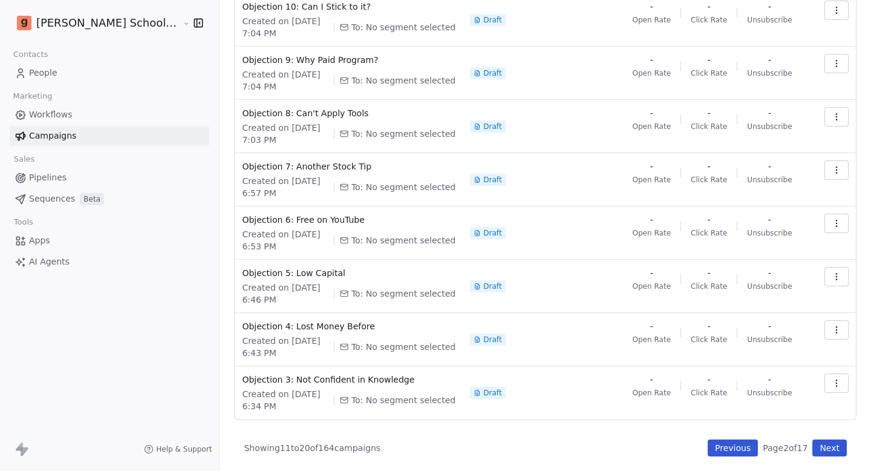
click at [838, 447] on button "Next" at bounding box center [830, 447] width 34 height 17
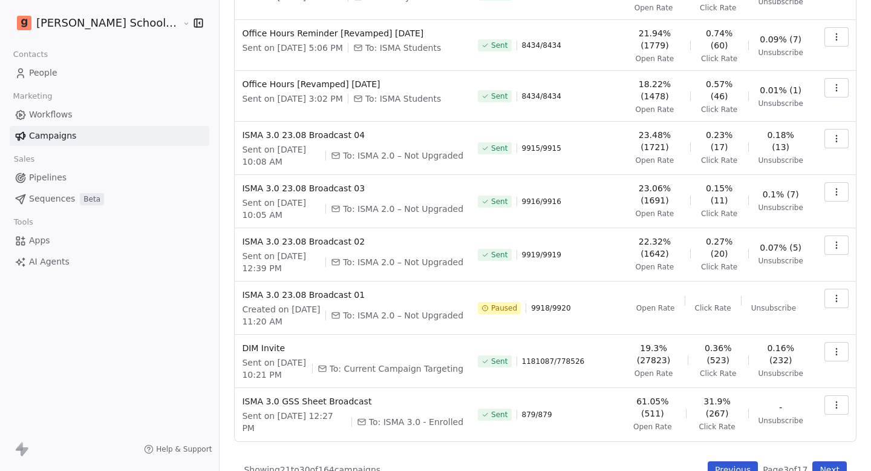
scroll to position [177, 0]
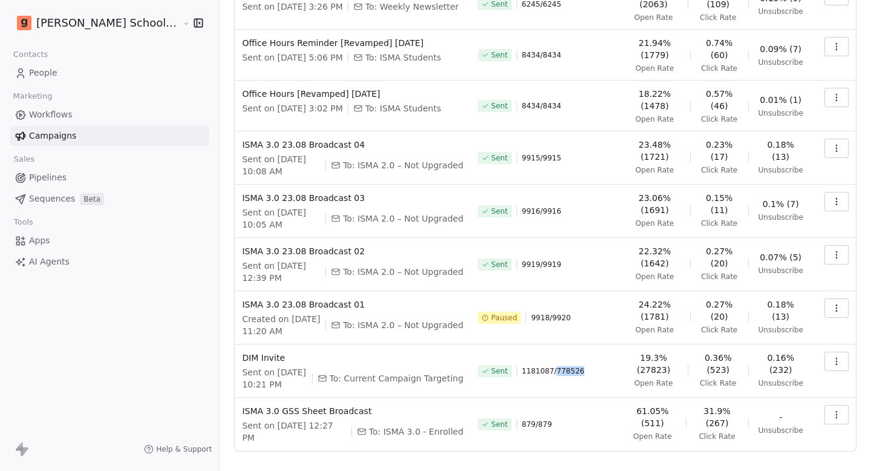
drag, startPoint x: 540, startPoint y: 352, endPoint x: 576, endPoint y: 352, distance: 35.7
click at [576, 352] on div "Sent 1181087 / 778526" at bounding box center [546, 371] width 137 height 39
copy span "778526"
click at [105, 324] on div "[PERSON_NAME] School of Finance LLP Contacts People Marketing Workflows Campaig…" at bounding box center [109, 235] width 219 height 471
drag, startPoint x: 508, startPoint y: 349, endPoint x: 585, endPoint y: 353, distance: 77.6
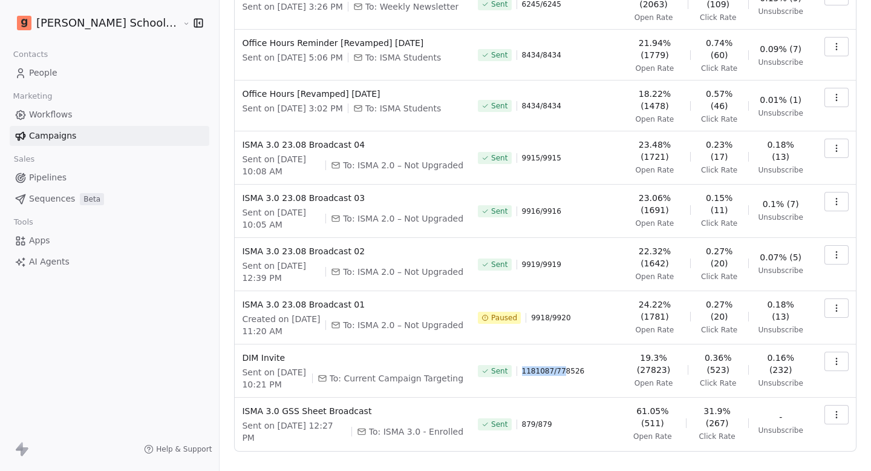
click at [583, 352] on div "Sent 1181087 / 778526" at bounding box center [546, 371] width 137 height 39
click at [585, 353] on div "Sent 1181087 / 778526" at bounding box center [546, 371] width 137 height 39
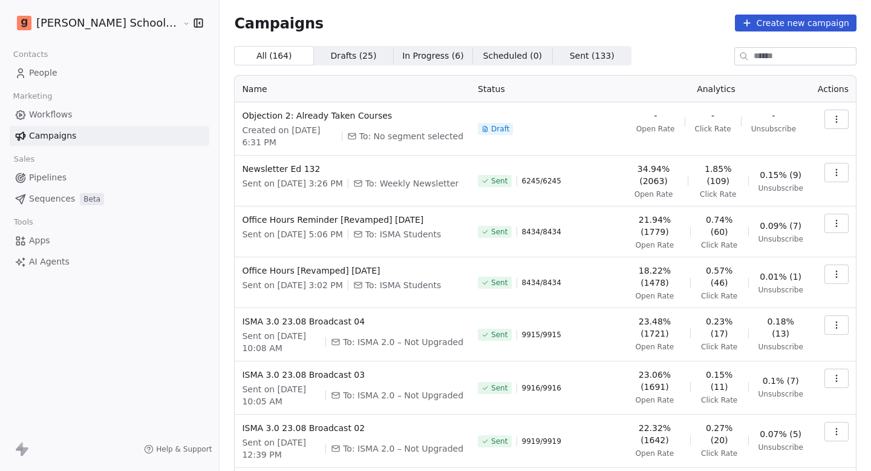
click at [91, 24] on html "[PERSON_NAME] School of Finance LLP Contacts People Marketing Workflows Campaig…" at bounding box center [435, 235] width 871 height 471
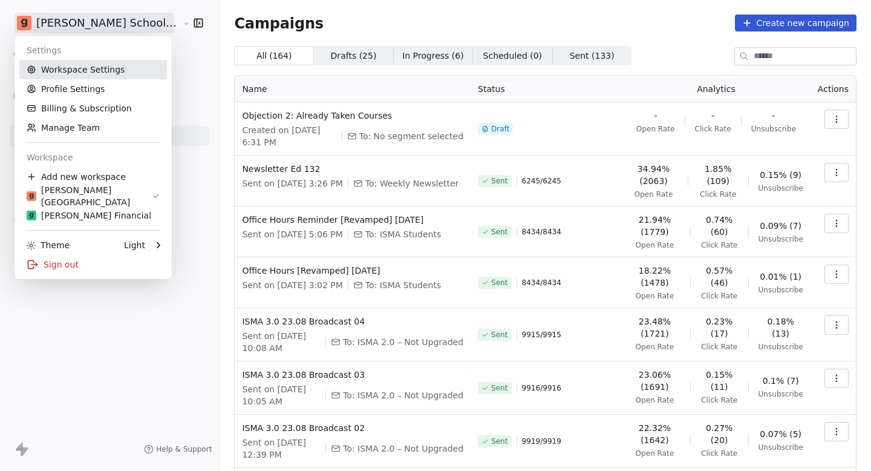
click at [76, 68] on link "Workspace Settings" at bounding box center [93, 69] width 148 height 19
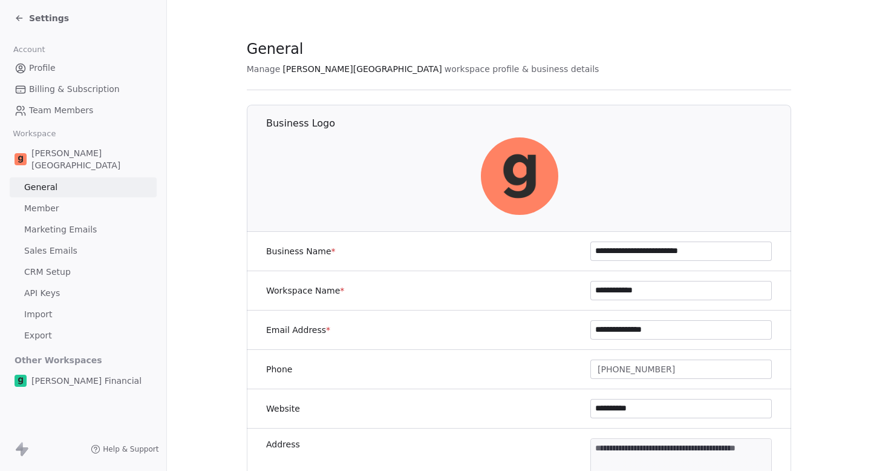
click at [71, 223] on span "Marketing Emails" at bounding box center [60, 229] width 73 height 13
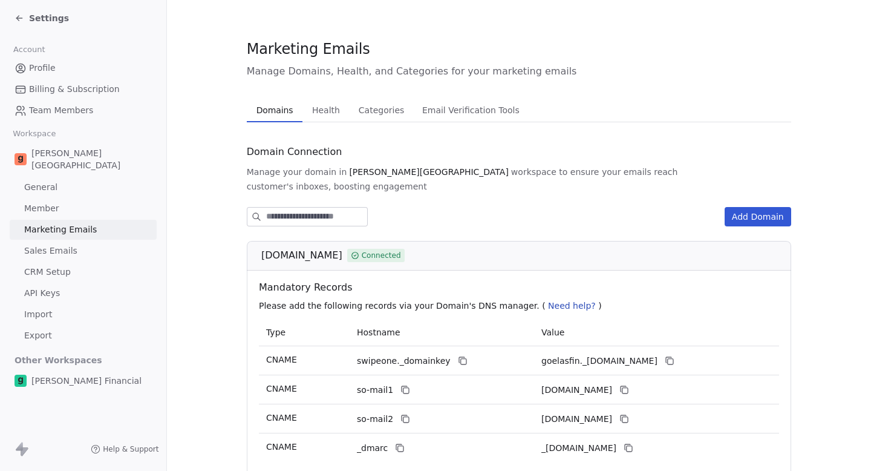
click at [71, 244] on span "Sales Emails" at bounding box center [50, 250] width 53 height 13
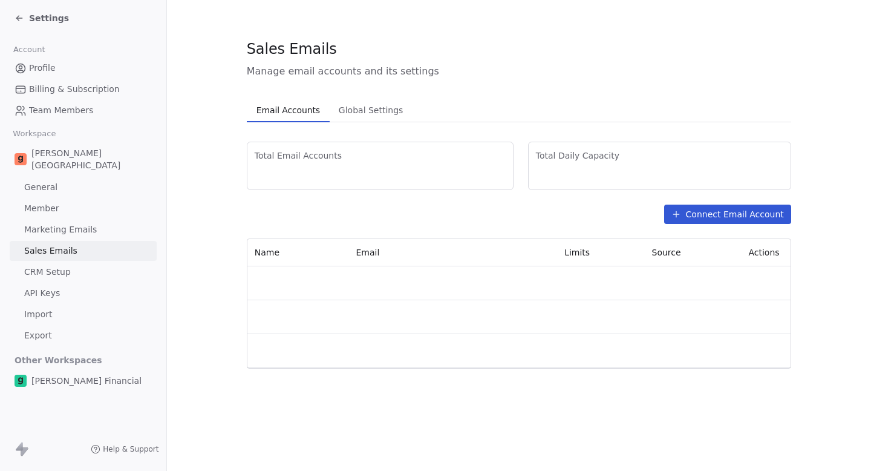
click at [44, 15] on span "Settings" at bounding box center [49, 18] width 40 height 12
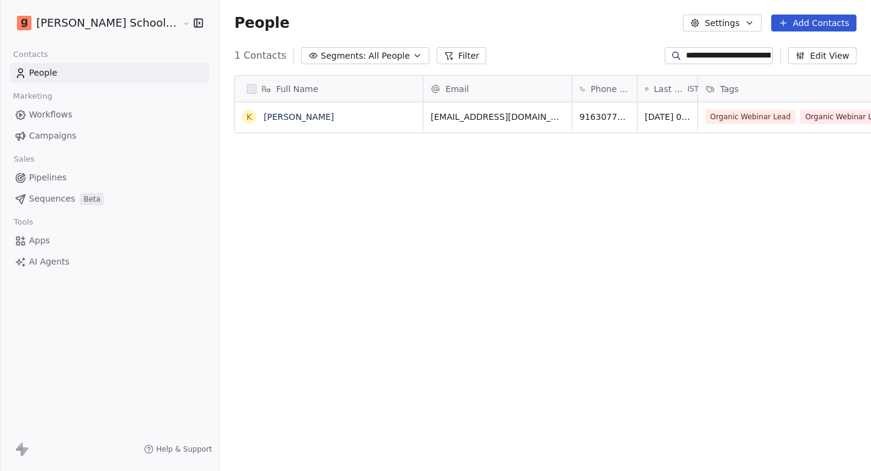
scroll to position [415, 693]
click at [292, 115] on link "[PERSON_NAME]" at bounding box center [299, 117] width 70 height 10
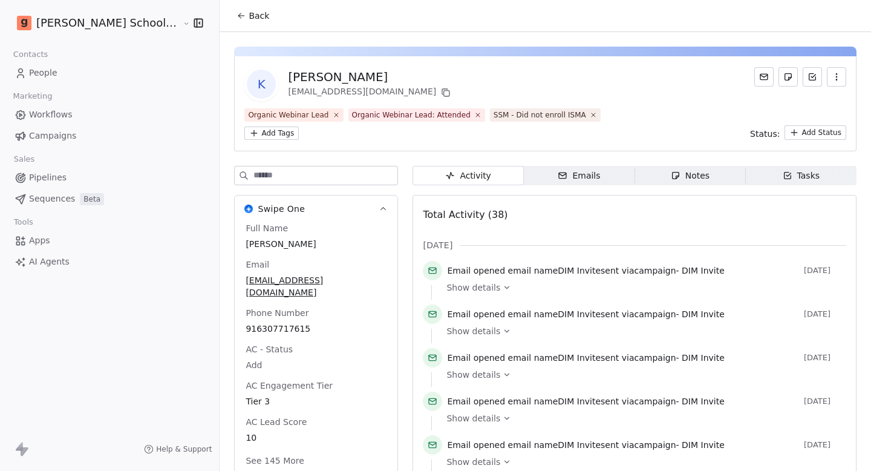
click at [40, 73] on span "People" at bounding box center [43, 73] width 28 height 13
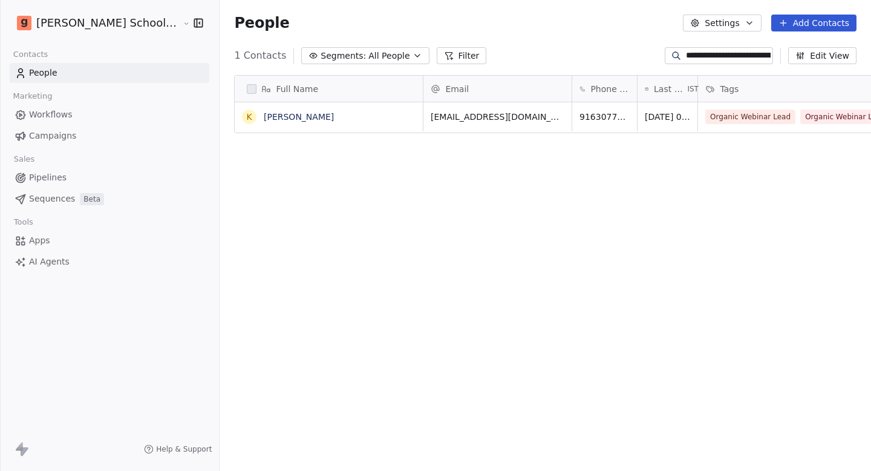
scroll to position [415, 693]
click at [56, 131] on span "Campaigns" at bounding box center [52, 136] width 47 height 13
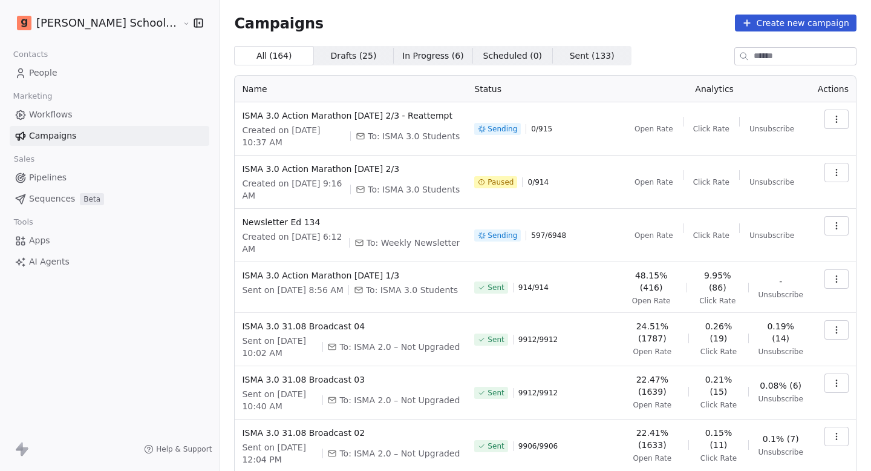
scroll to position [160, 0]
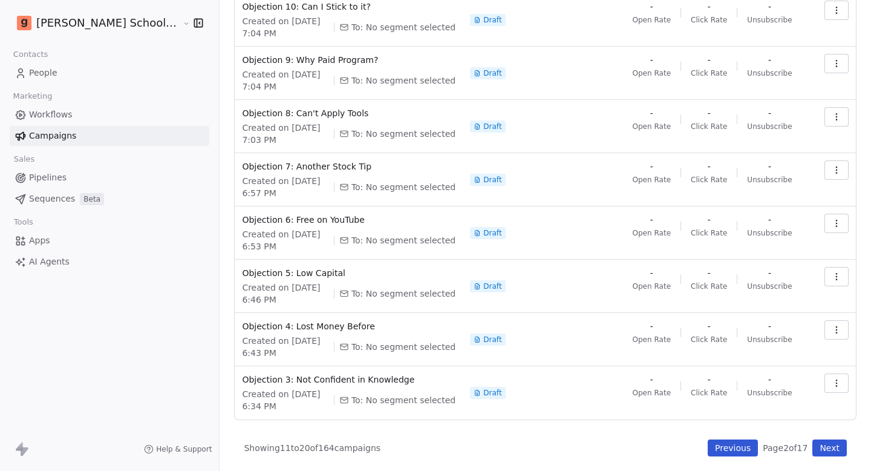
click at [829, 454] on button "Next" at bounding box center [830, 447] width 34 height 17
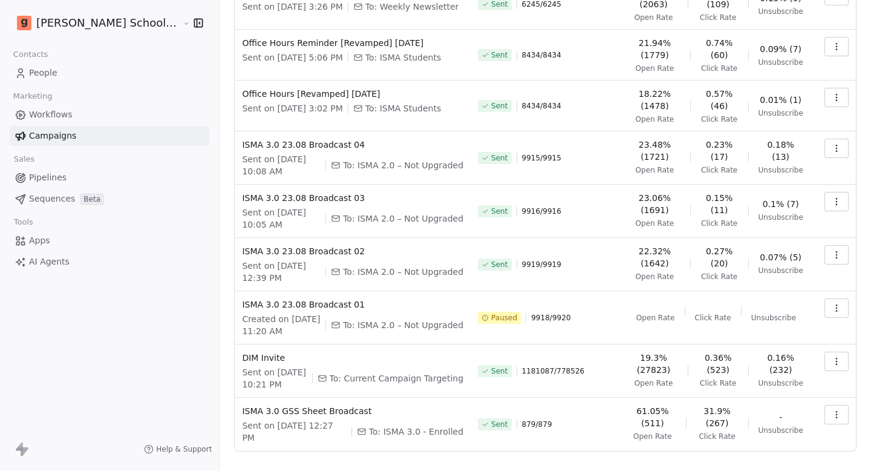
click at [843, 352] on button "button" at bounding box center [837, 361] width 24 height 19
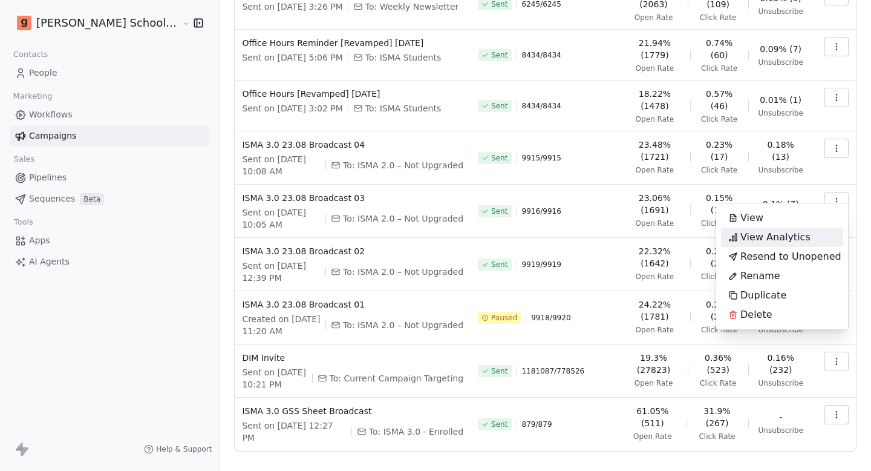
click at [761, 243] on span "View Analytics" at bounding box center [776, 237] width 70 height 15
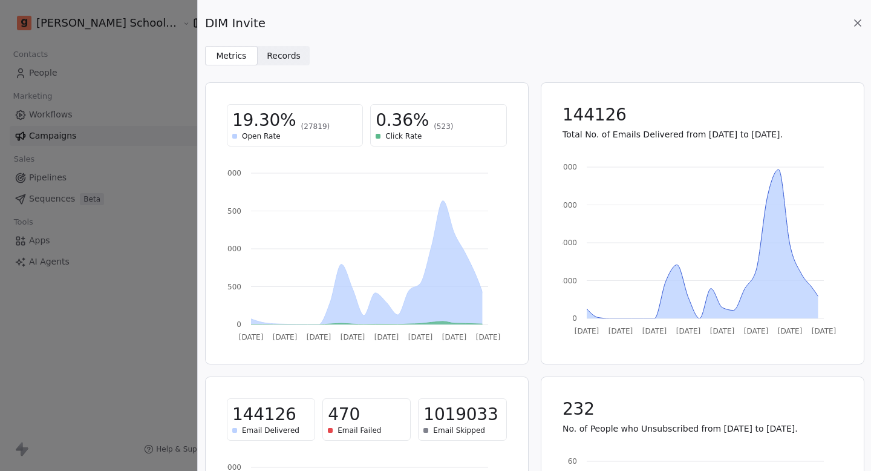
click at [284, 48] on span "Records Records" at bounding box center [284, 55] width 53 height 19
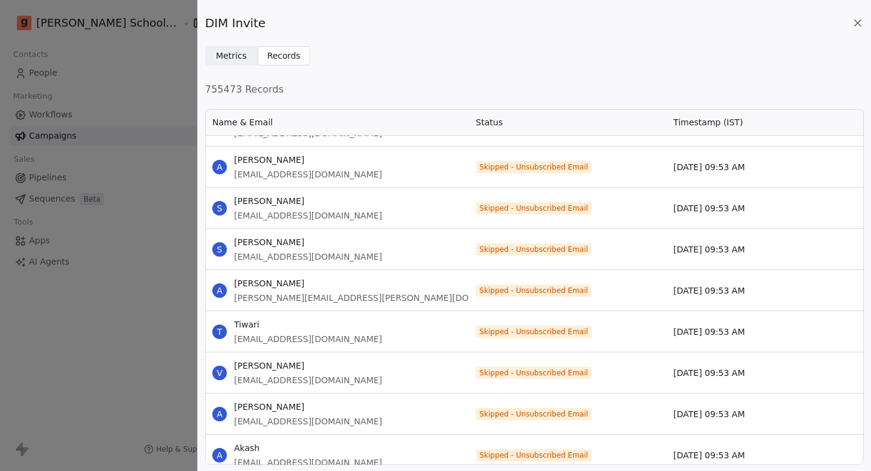
scroll to position [6871, 0]
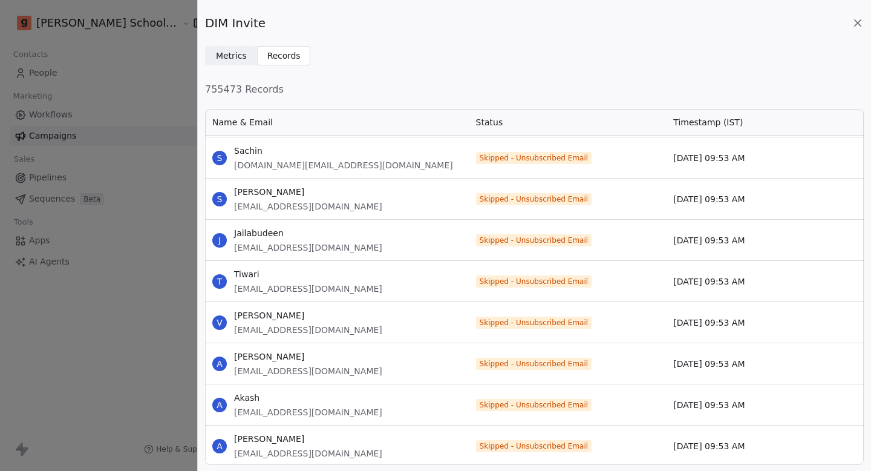
click at [370, 284] on div "T Tiwari [EMAIL_ADDRESS][DOMAIN_NAME]" at bounding box center [337, 281] width 264 height 41
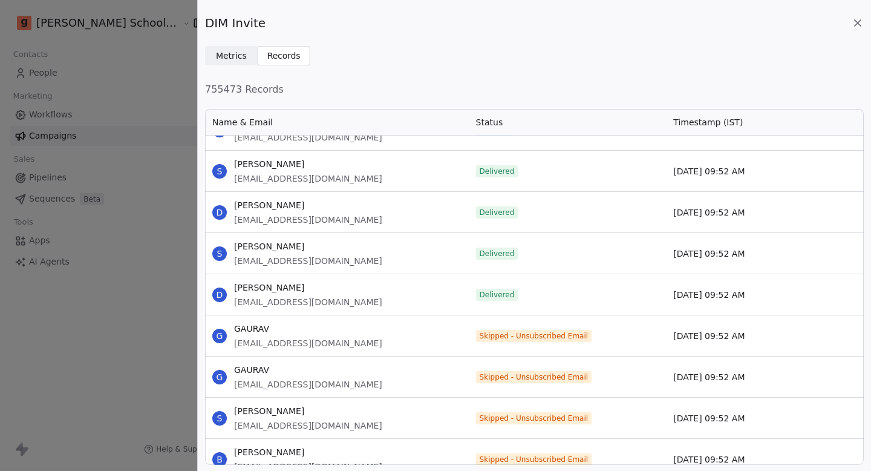
scroll to position [7430, 0]
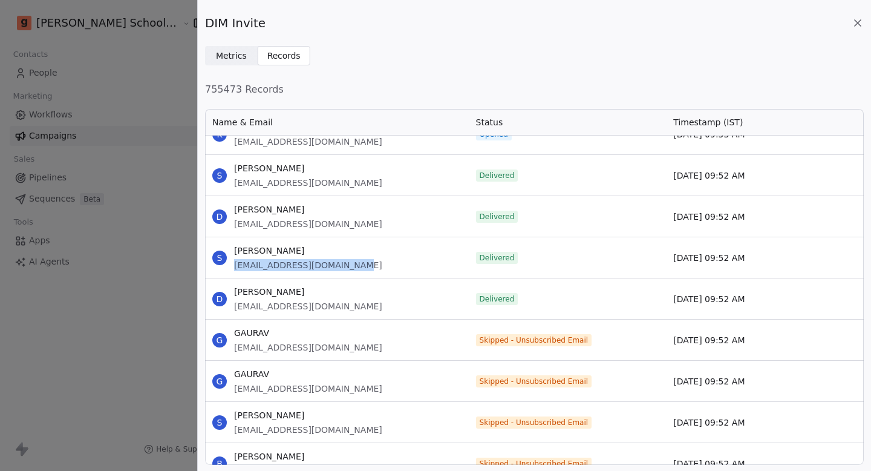
drag, startPoint x: 362, startPoint y: 269, endPoint x: 234, endPoint y: 264, distance: 128.4
click at [234, 264] on div "S [PERSON_NAME] [EMAIL_ADDRESS][DOMAIN_NAME]" at bounding box center [337, 257] width 264 height 41
copy span "[EMAIL_ADDRESS][DOMAIN_NAME]"
click at [70, 140] on div "DIM Invite Metrics Metrics Records Records 755473 Records Name & Email Status T…" at bounding box center [435, 235] width 871 height 471
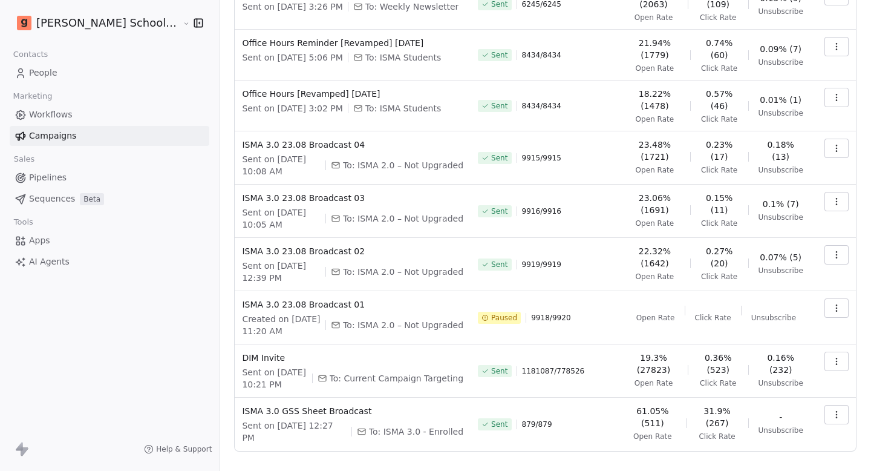
click at [91, 79] on link "People" at bounding box center [110, 73] width 200 height 20
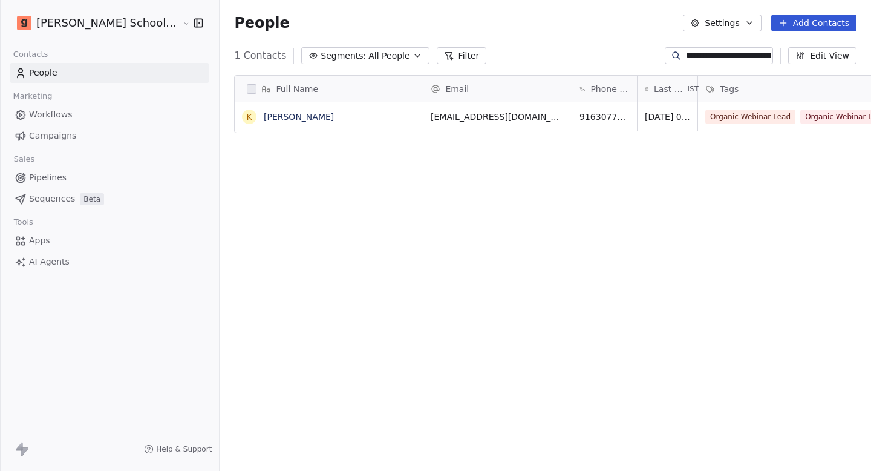
scroll to position [415, 693]
click at [712, 51] on input "**********" at bounding box center [728, 56] width 85 height 12
paste input
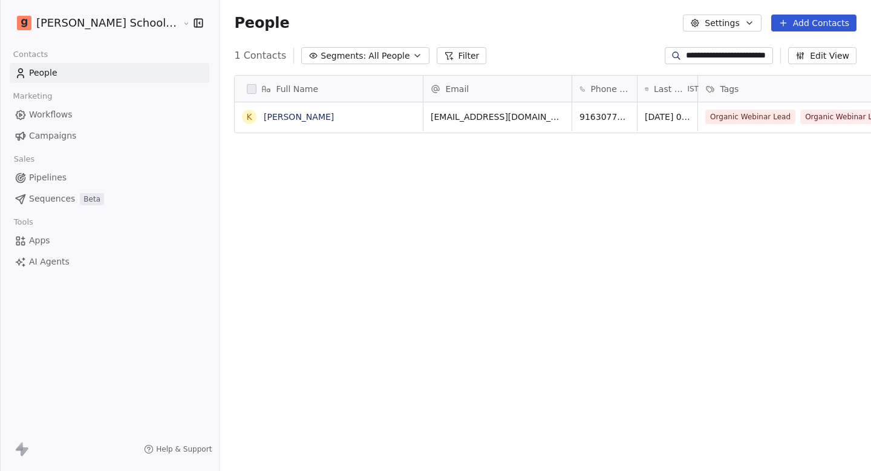
scroll to position [0, 22]
type input "**********"
click at [266, 115] on link "[PERSON_NAME]" at bounding box center [299, 117] width 70 height 10
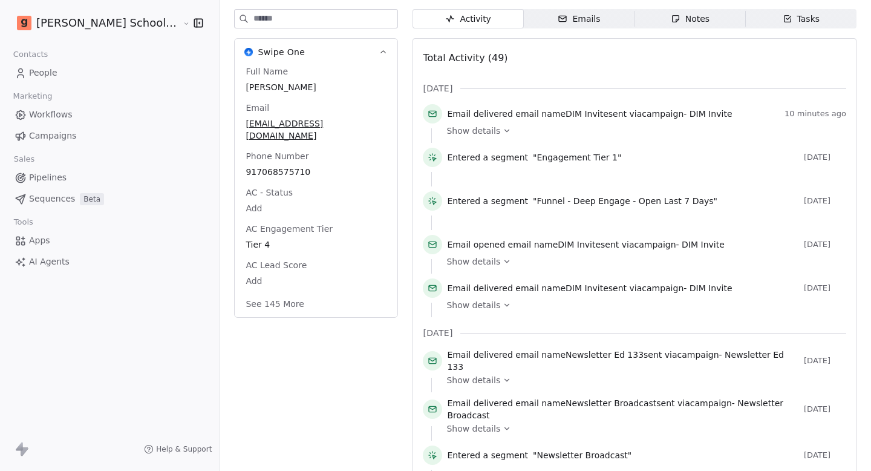
scroll to position [199, 0]
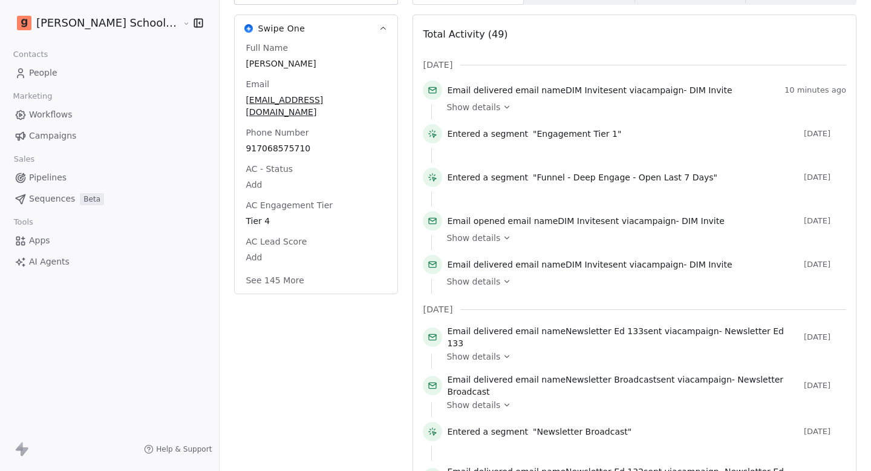
click at [566, 266] on span "DIM Invite" at bounding box center [587, 265] width 43 height 10
click at [470, 280] on div "Show details" at bounding box center [643, 281] width 392 height 12
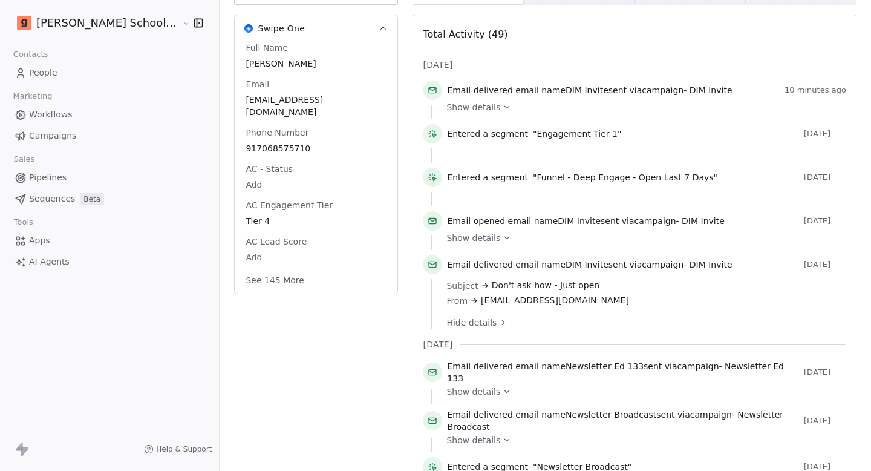
click at [499, 325] on icon at bounding box center [503, 322] width 8 height 8
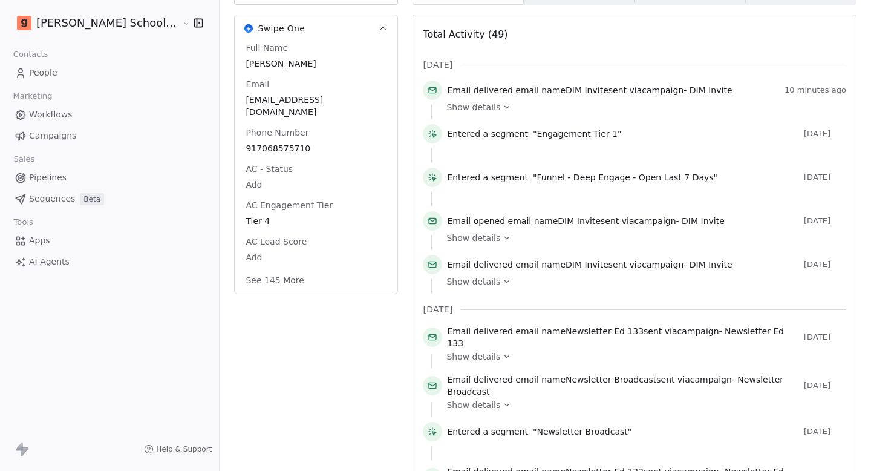
click at [490, 265] on span "Email delivered email name DIM Invite sent via campaign - DIM Invite" at bounding box center [589, 264] width 285 height 12
click at [513, 266] on span "Email delivered email name DIM Invite sent via campaign - DIM Invite" at bounding box center [589, 264] width 285 height 12
click at [500, 90] on span "Email delivered email name DIM Invite sent via campaign - DIM Invite" at bounding box center [589, 90] width 285 height 12
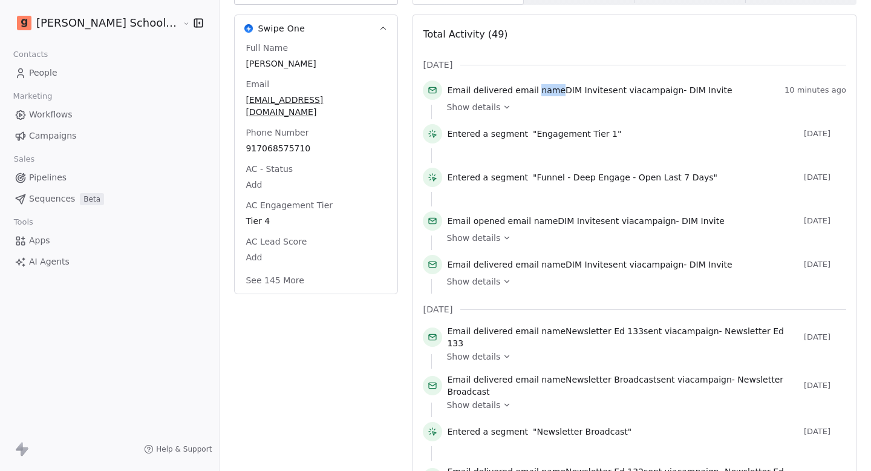
click at [499, 90] on span "Email delivered email name DIM Invite sent via campaign - DIM Invite" at bounding box center [589, 90] width 285 height 12
click at [72, 137] on span "Campaigns" at bounding box center [52, 136] width 47 height 13
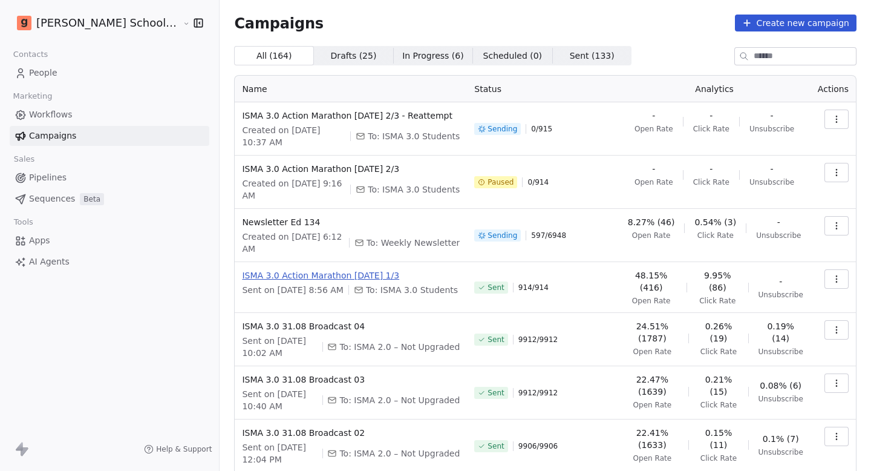
scroll to position [160, 0]
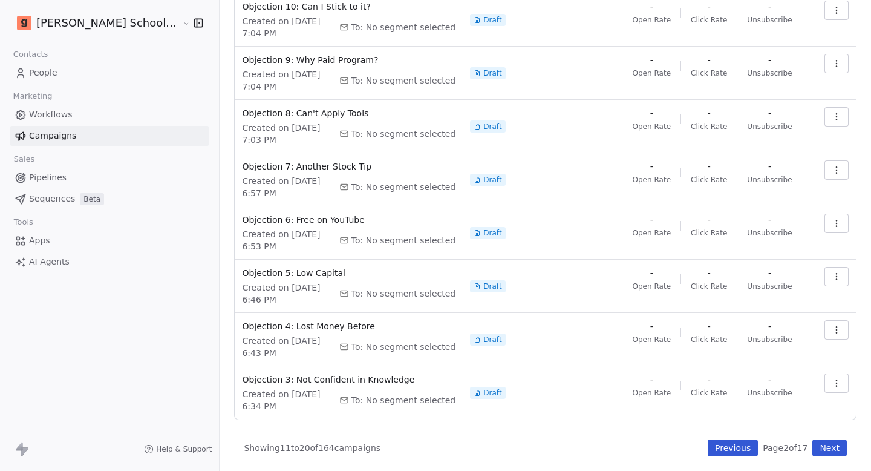
click at [832, 451] on button "Next" at bounding box center [830, 447] width 34 height 17
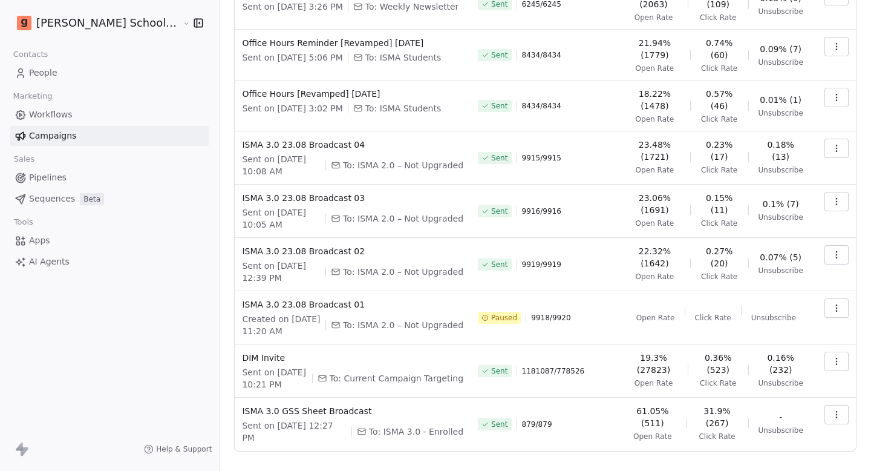
click at [838, 356] on icon "button" at bounding box center [837, 361] width 10 height 10
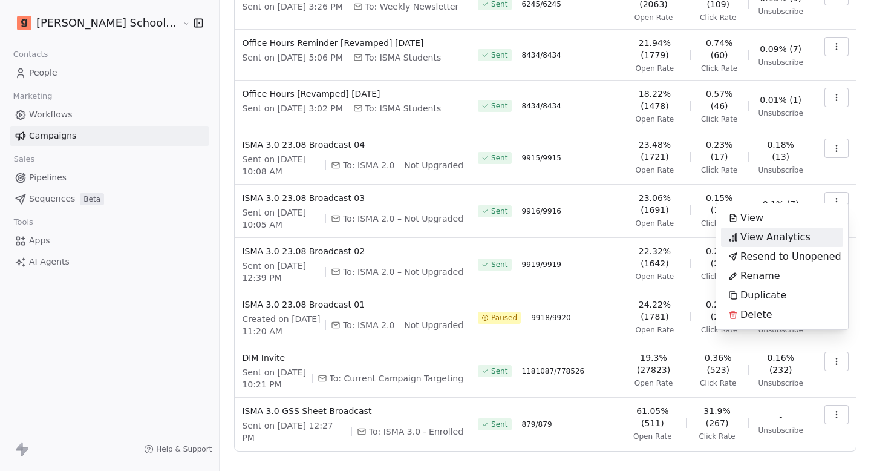
click at [762, 241] on span "View Analytics" at bounding box center [776, 237] width 70 height 15
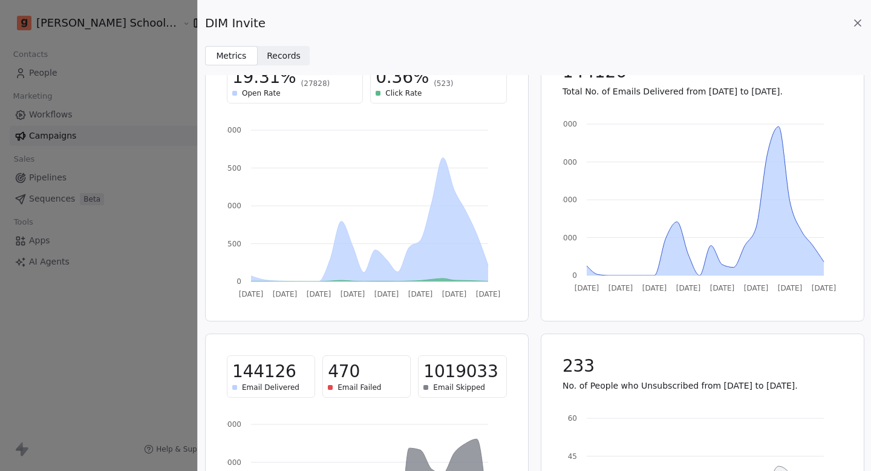
scroll to position [46, 0]
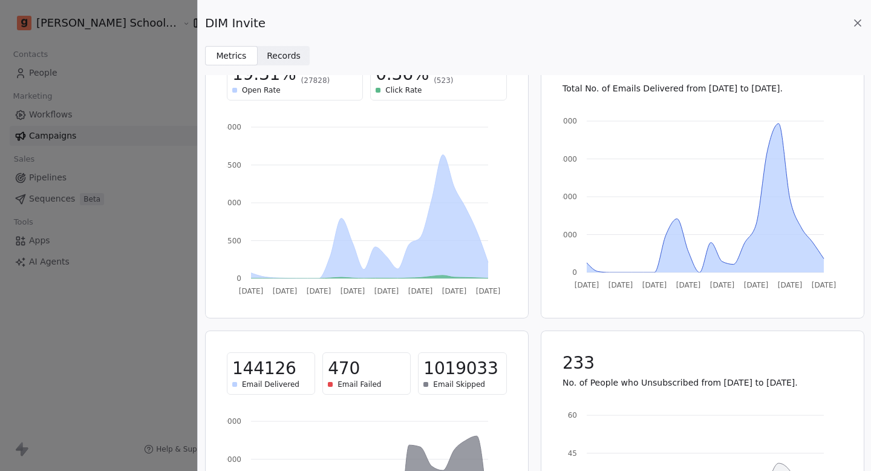
click at [445, 376] on span "1019033" at bounding box center [461, 369] width 74 height 22
click at [439, 373] on span "1019033" at bounding box center [461, 369] width 74 height 22
drag, startPoint x: 433, startPoint y: 373, endPoint x: 456, endPoint y: 368, distance: 23.5
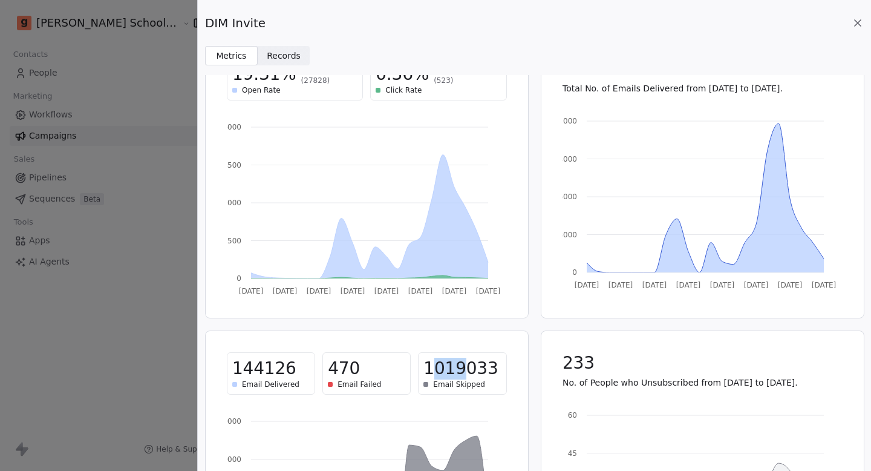
click at [456, 368] on span "1019033" at bounding box center [461, 369] width 74 height 22
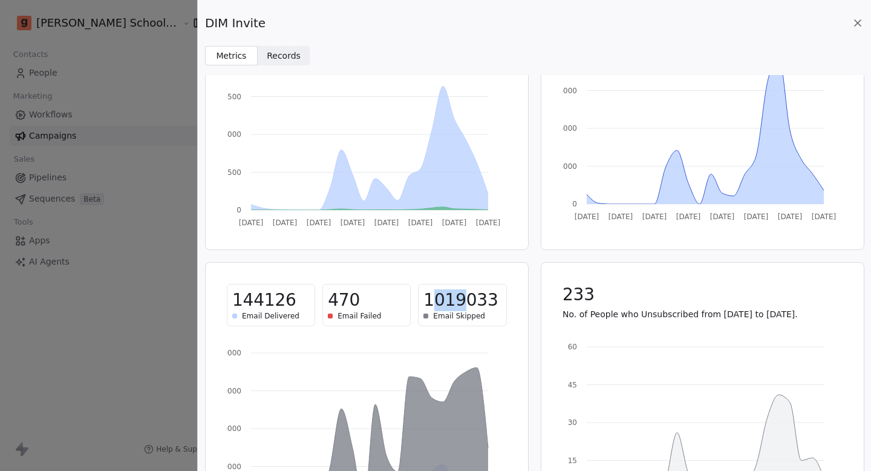
scroll to position [195, 0]
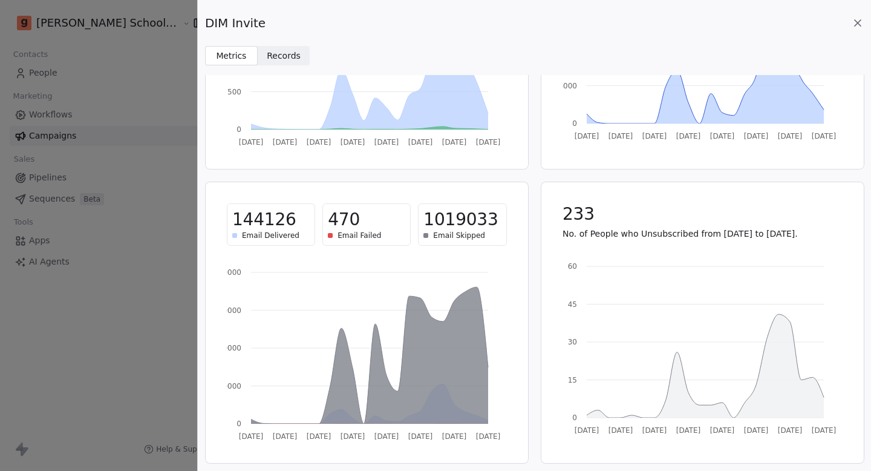
click at [531, 245] on div "19.31% (27828) Open Rate 0.36% (523) Click Rate [DATE] Aug [DATE] Aug [DATE] [D…" at bounding box center [534, 175] width 659 height 576
click at [863, 19] on icon at bounding box center [858, 23] width 12 height 12
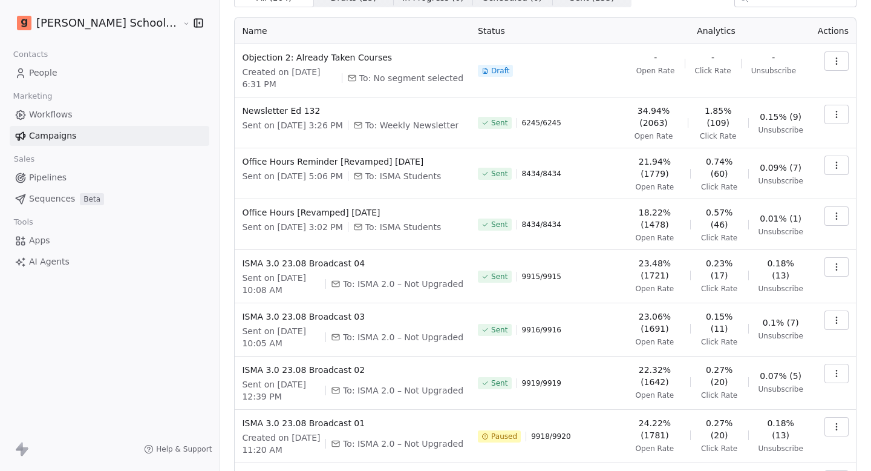
scroll to position [0, 0]
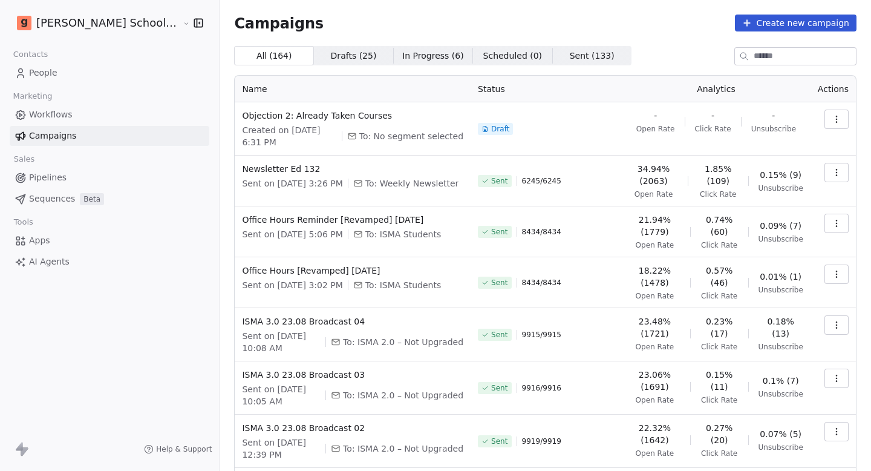
click at [402, 50] on span "In Progress ( 6 )" at bounding box center [433, 56] width 62 height 13
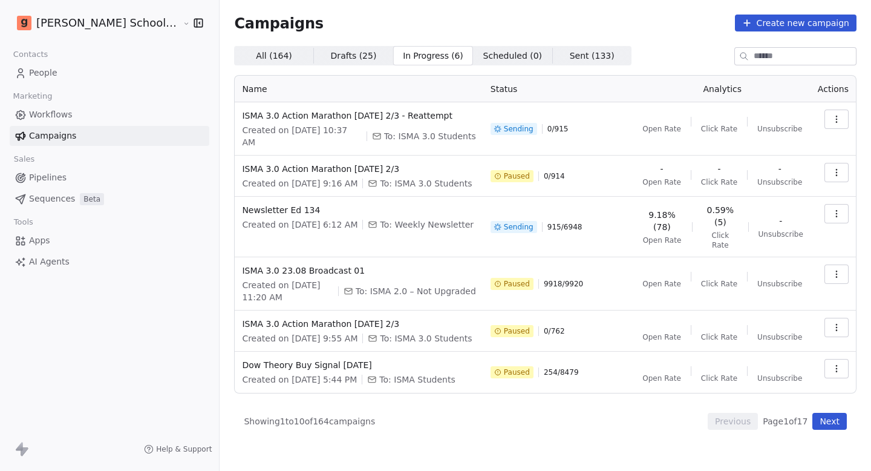
click at [256, 56] on span "All ( 164 )" at bounding box center [274, 56] width 36 height 13
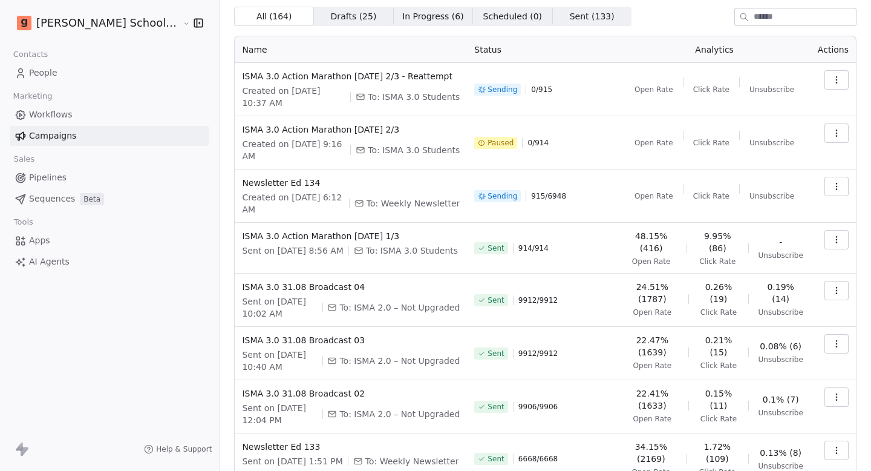
scroll to position [160, 0]
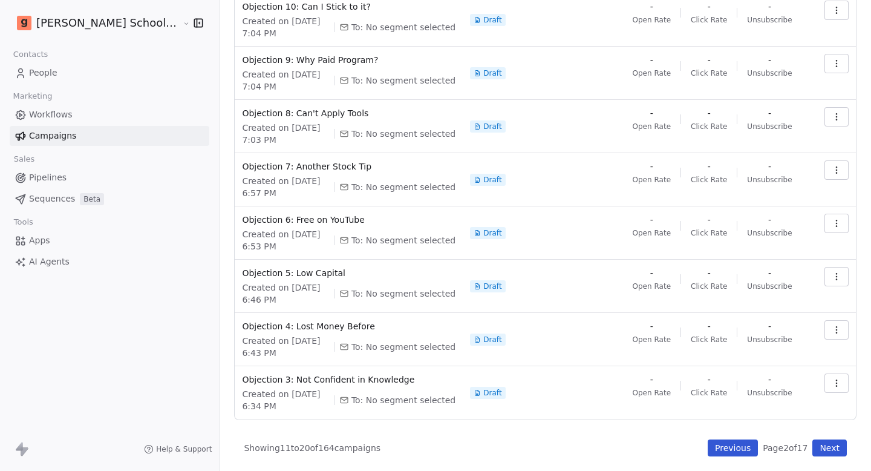
click at [829, 446] on button "Next" at bounding box center [830, 447] width 34 height 17
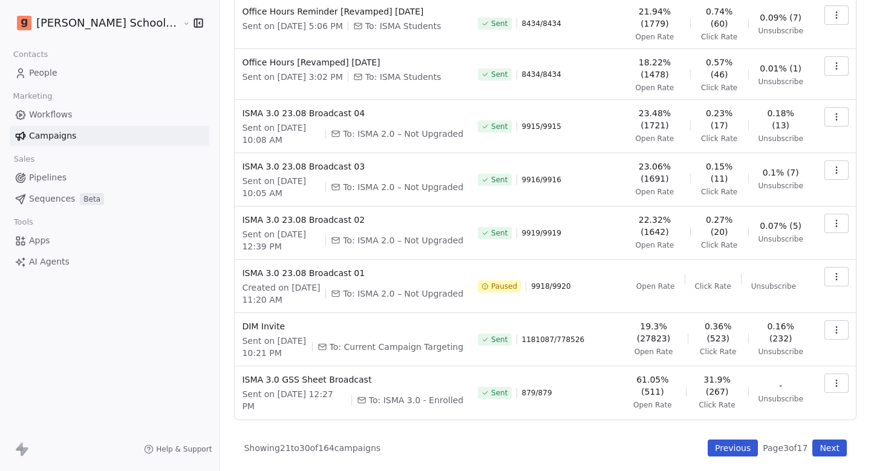
scroll to position [177, 0]
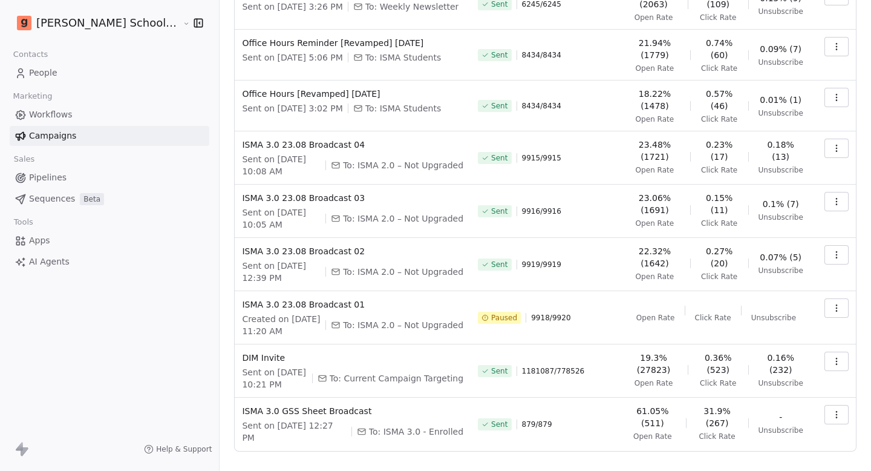
click at [832, 356] on icon "button" at bounding box center [837, 361] width 10 height 10
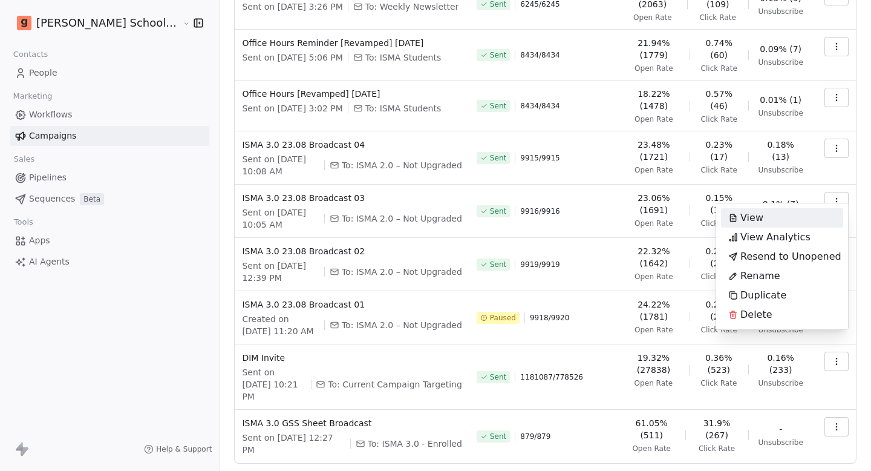
click at [508, 353] on html "[PERSON_NAME] School of Finance LLP Contacts People Marketing Workflows Campaig…" at bounding box center [435, 235] width 871 height 471
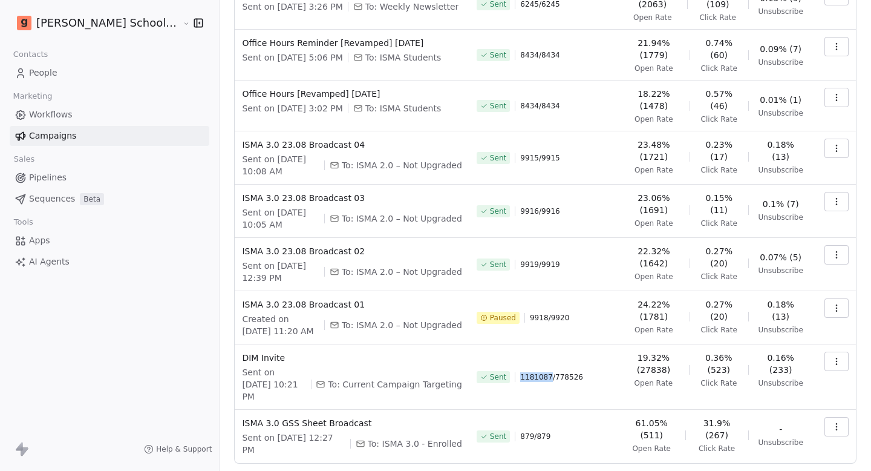
drag, startPoint x: 508, startPoint y: 353, endPoint x: 528, endPoint y: 353, distance: 20.0
click at [528, 372] on span "1181087 / 778526" at bounding box center [551, 377] width 63 height 10
click at [836, 352] on button "button" at bounding box center [837, 361] width 24 height 19
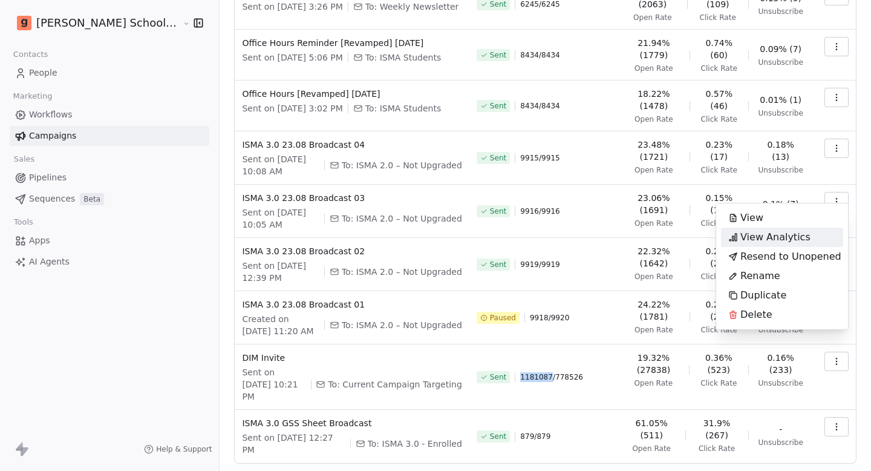
click at [769, 242] on span "View Analytics" at bounding box center [776, 237] width 70 height 15
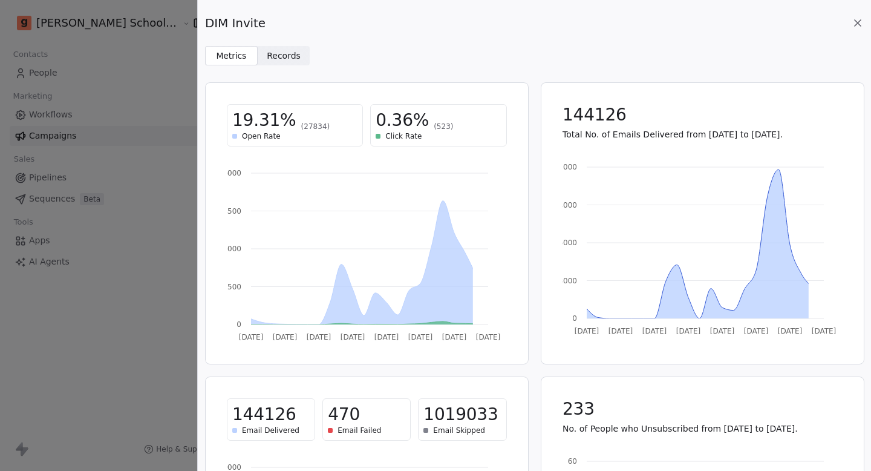
click at [284, 48] on span "Records Records" at bounding box center [284, 55] width 53 height 19
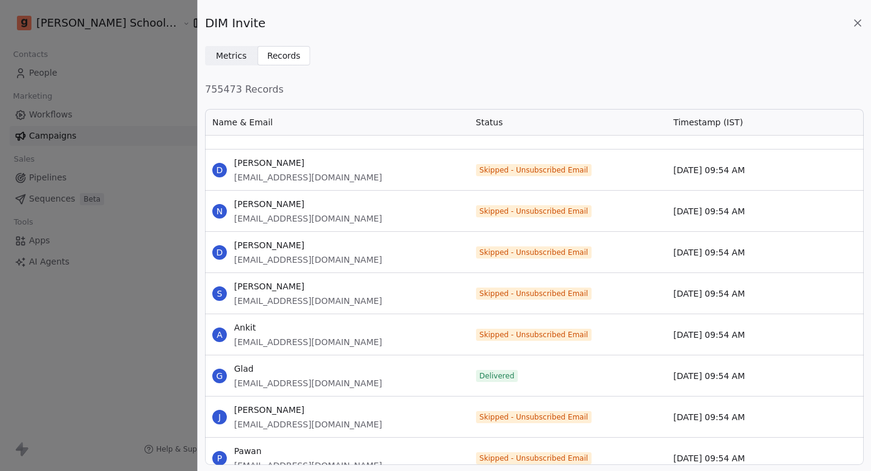
scroll to position [1518, 0]
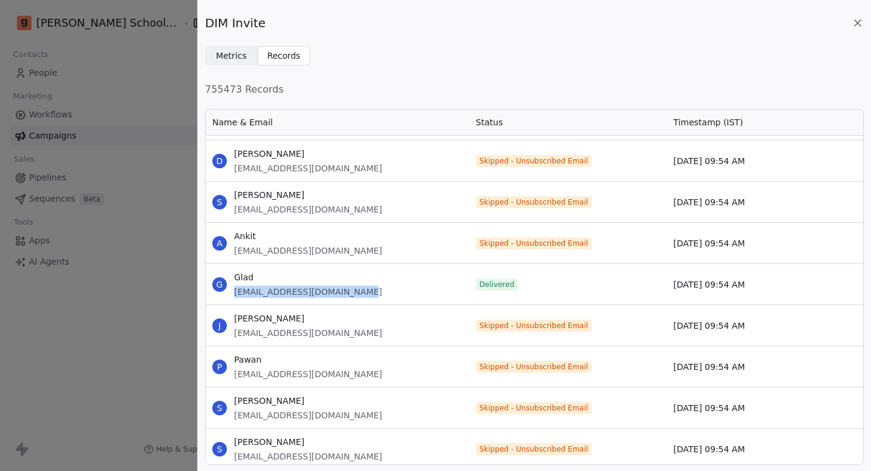
drag, startPoint x: 235, startPoint y: 290, endPoint x: 413, endPoint y: 290, distance: 178.5
click at [413, 290] on div "G Glad [EMAIL_ADDRESS][DOMAIN_NAME]" at bounding box center [337, 284] width 264 height 41
copy span "[EMAIL_ADDRESS][DOMAIN_NAME]"
click at [859, 22] on icon at bounding box center [858, 23] width 6 height 6
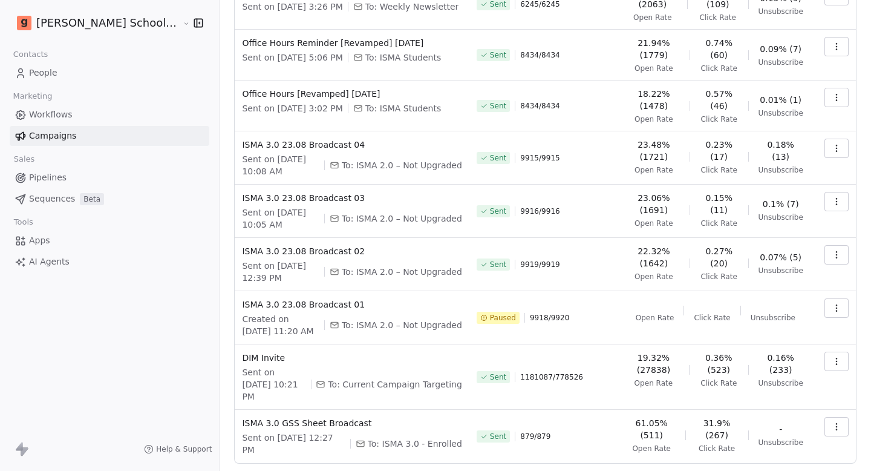
click at [72, 69] on link "People" at bounding box center [110, 73] width 200 height 20
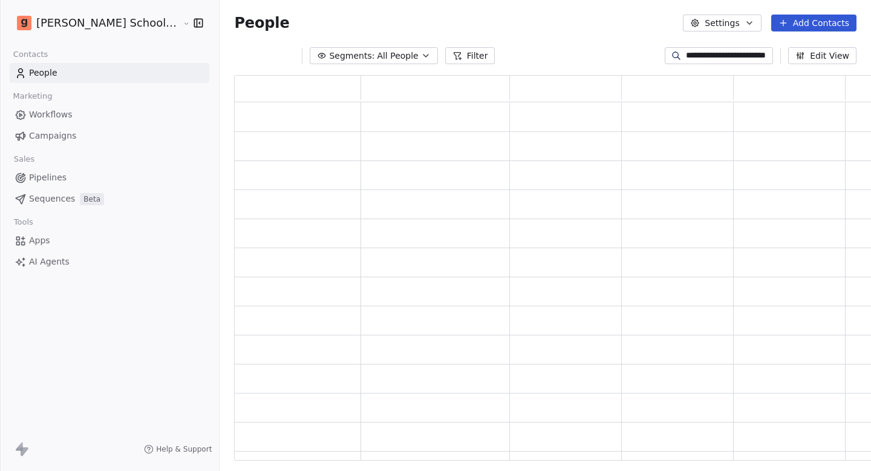
scroll to position [386, 664]
click at [733, 57] on input "**********" at bounding box center [728, 56] width 85 height 12
paste input "*"
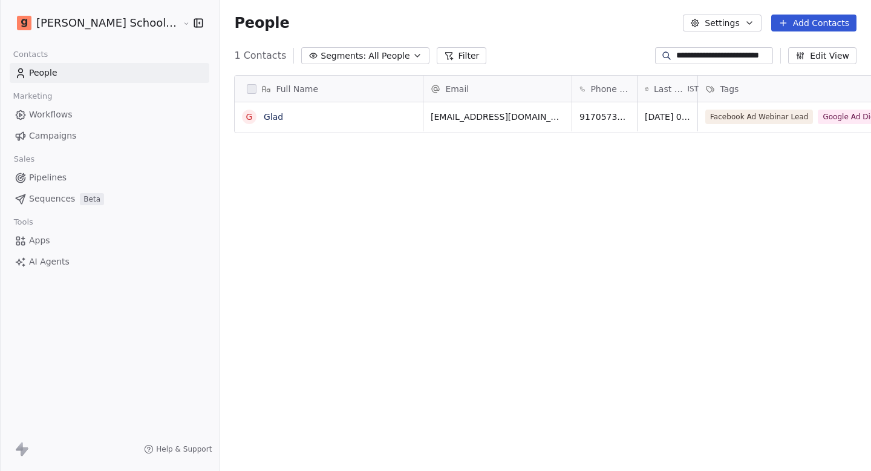
scroll to position [415, 693]
type input "**********"
click at [264, 114] on link "Glad" at bounding box center [273, 117] width 19 height 10
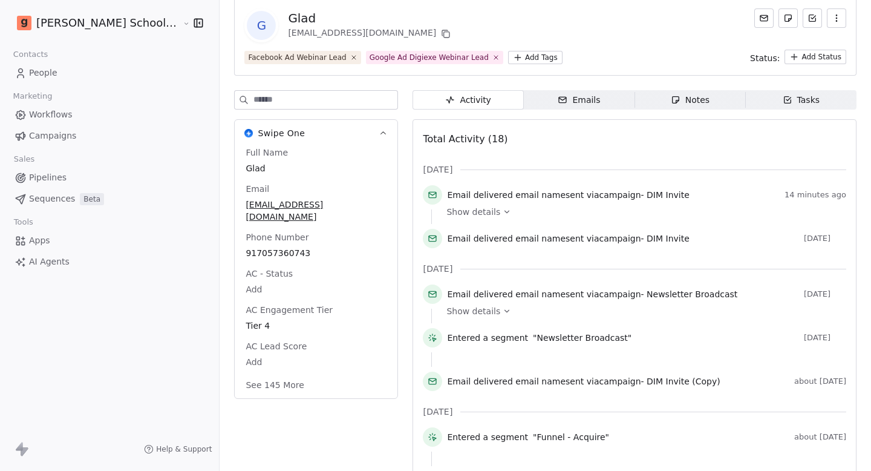
scroll to position [70, 0]
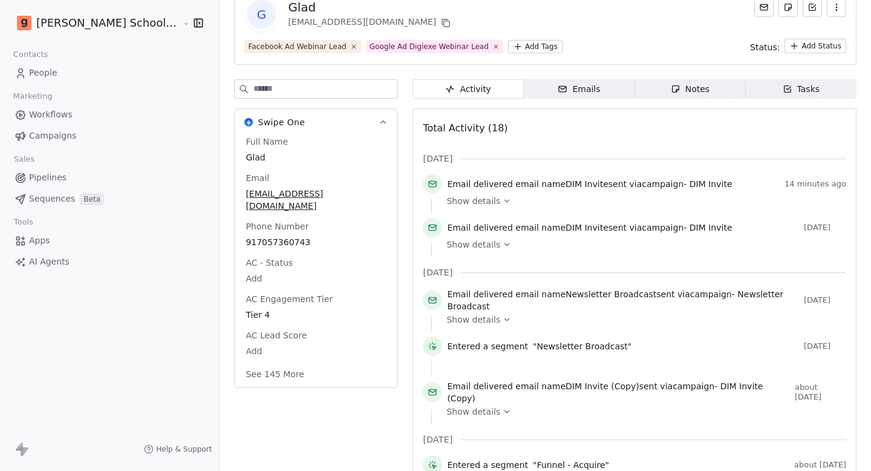
drag, startPoint x: 803, startPoint y: 228, endPoint x: 850, endPoint y: 226, distance: 46.6
drag, startPoint x: 784, startPoint y: 188, endPoint x: 871, endPoint y: 186, distance: 86.6
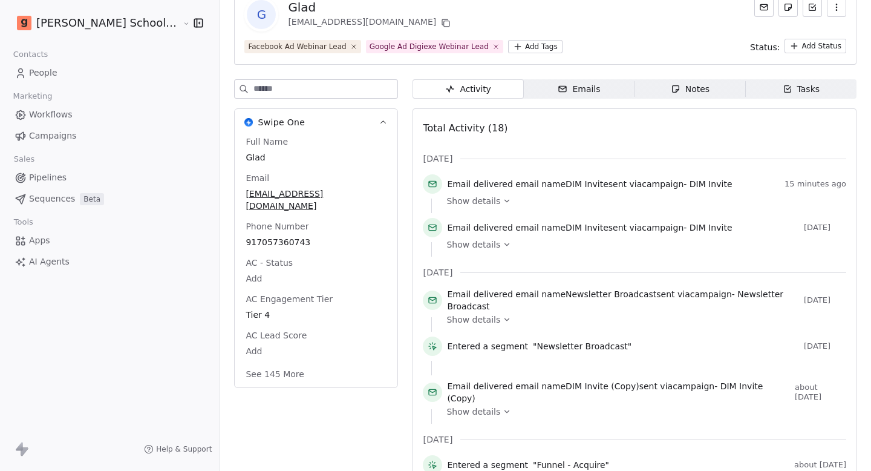
click at [58, 59] on div "Contacts" at bounding box center [110, 54] width 200 height 17
click at [49, 68] on span "People" at bounding box center [43, 73] width 28 height 13
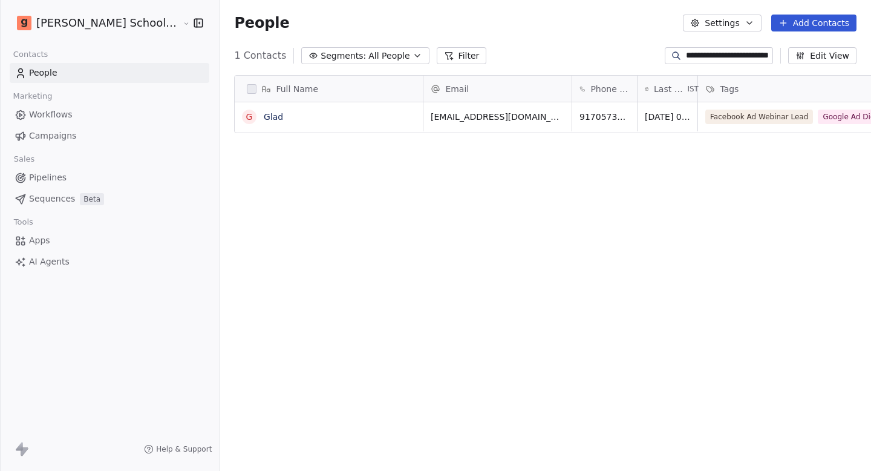
scroll to position [415, 693]
click at [49, 135] on span "Campaigns" at bounding box center [52, 136] width 47 height 13
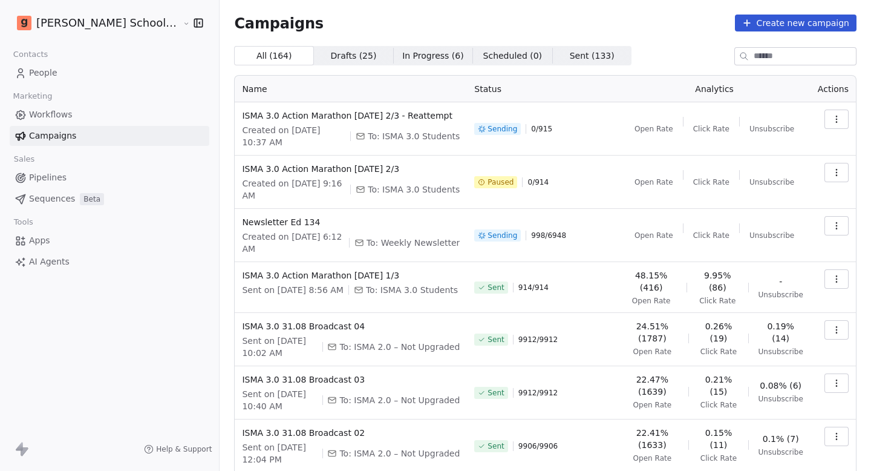
scroll to position [160, 0]
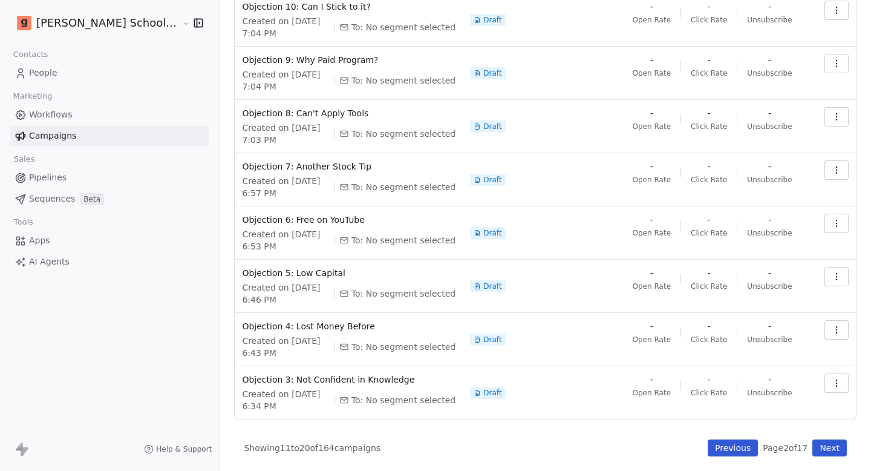
click at [832, 454] on button "Next" at bounding box center [830, 447] width 34 height 17
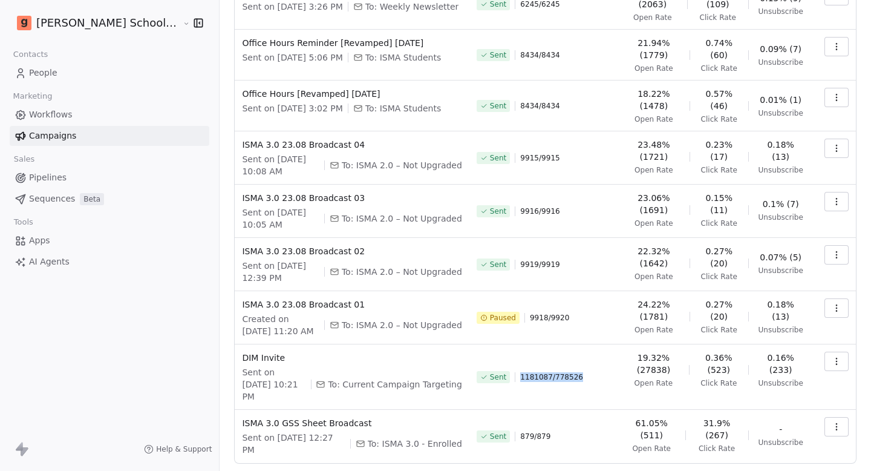
drag, startPoint x: 507, startPoint y: 353, endPoint x: 571, endPoint y: 353, distance: 63.5
click at [571, 353] on div "Sent 1181087 / 778526" at bounding box center [545, 377] width 137 height 51
drag, startPoint x: 571, startPoint y: 353, endPoint x: 507, endPoint y: 352, distance: 64.2
click at [507, 352] on div "Sent 1181087 / 778526" at bounding box center [545, 377] width 137 height 51
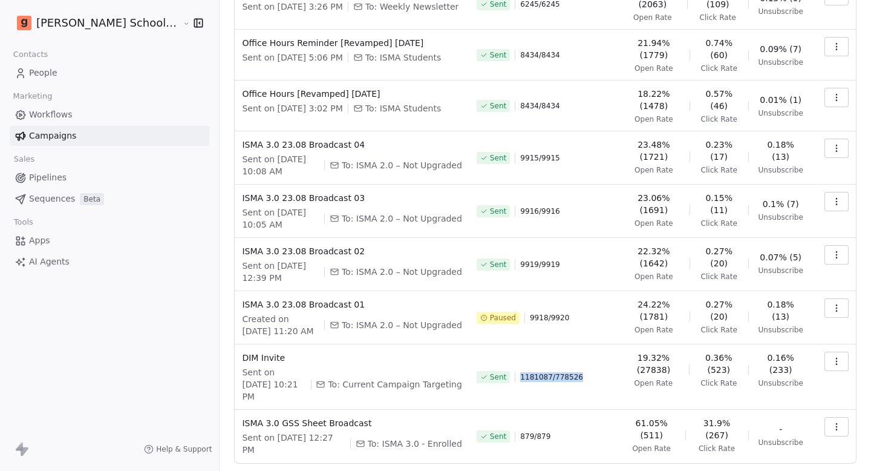
click at [520, 372] on span "1181087 / 778526" at bounding box center [551, 377] width 63 height 10
drag, startPoint x: 507, startPoint y: 352, endPoint x: 566, endPoint y: 352, distance: 59.9
click at [566, 352] on div "Sent 1181087 / 778526" at bounding box center [545, 377] width 137 height 51
drag, startPoint x: 536, startPoint y: 352, endPoint x: 591, endPoint y: 352, distance: 55.7
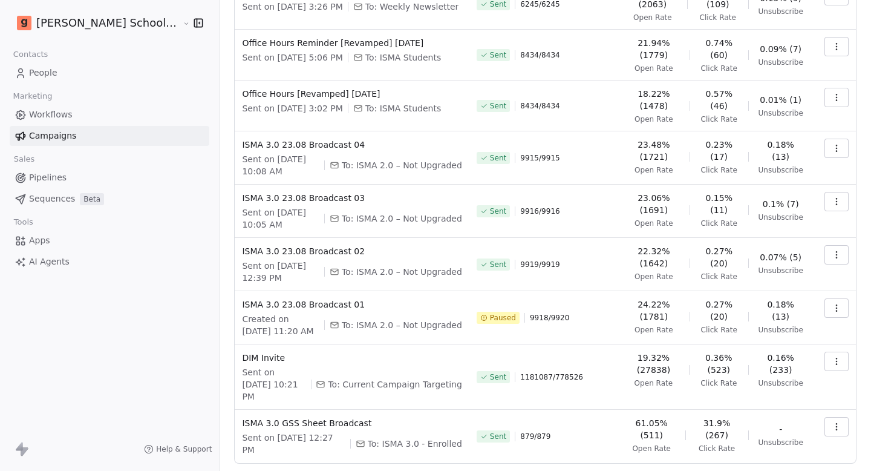
click at [590, 352] on div "Sent 1181087 / 778526" at bounding box center [545, 377] width 137 height 51
click at [591, 352] on div "Sent 1181087 / 778526" at bounding box center [545, 377] width 137 height 51
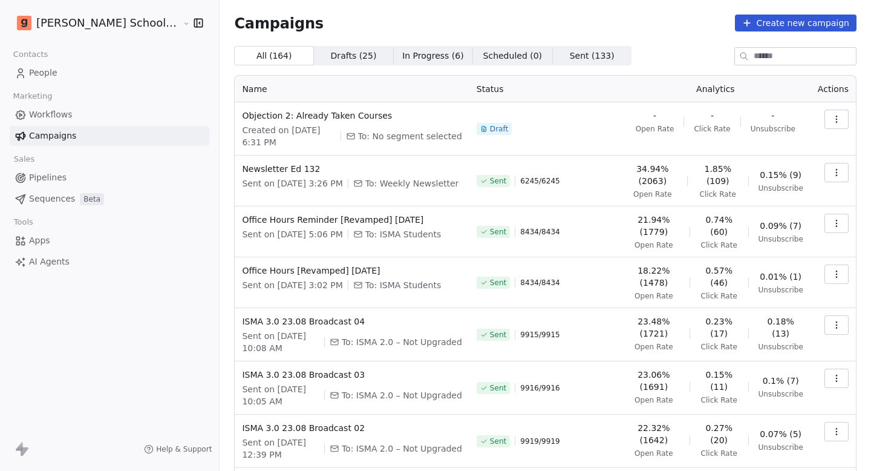
click at [85, 131] on link "Campaigns" at bounding box center [110, 136] width 200 height 20
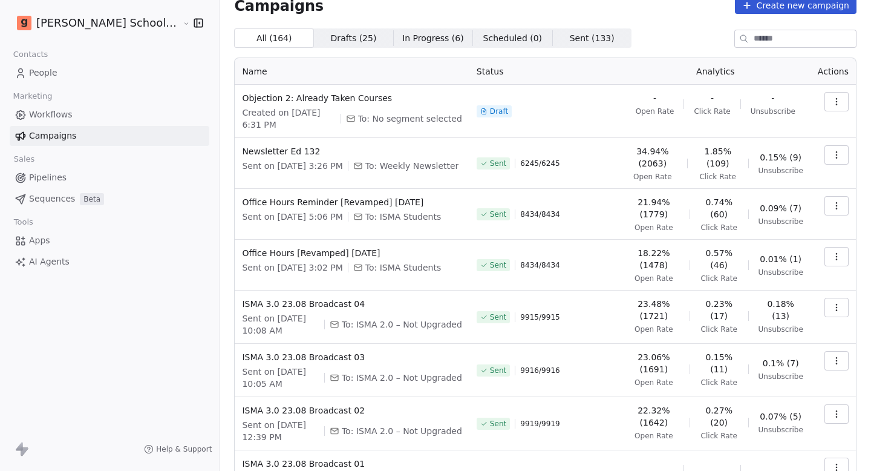
scroll to position [177, 0]
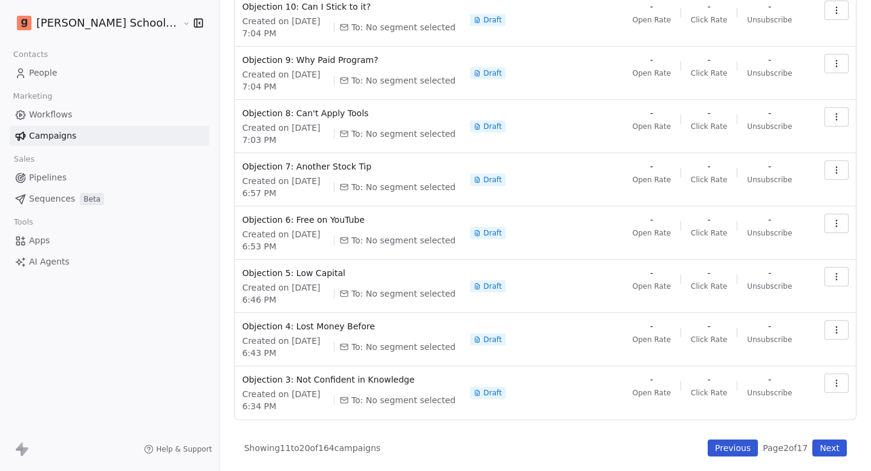
click at [732, 444] on button "Previous" at bounding box center [733, 447] width 50 height 17
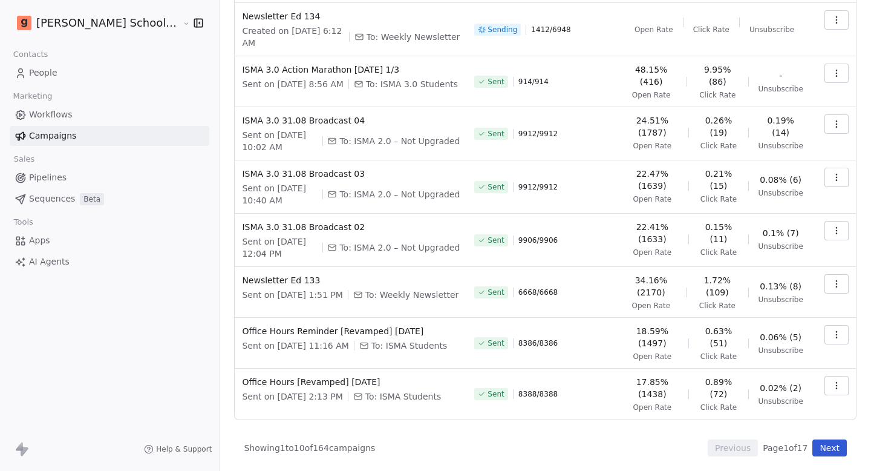
scroll to position [160, 0]
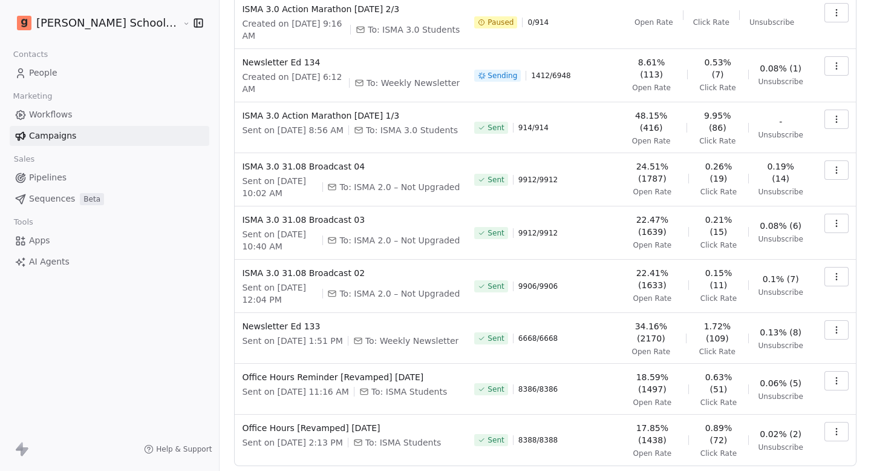
click at [832, 160] on button "button" at bounding box center [837, 169] width 24 height 19
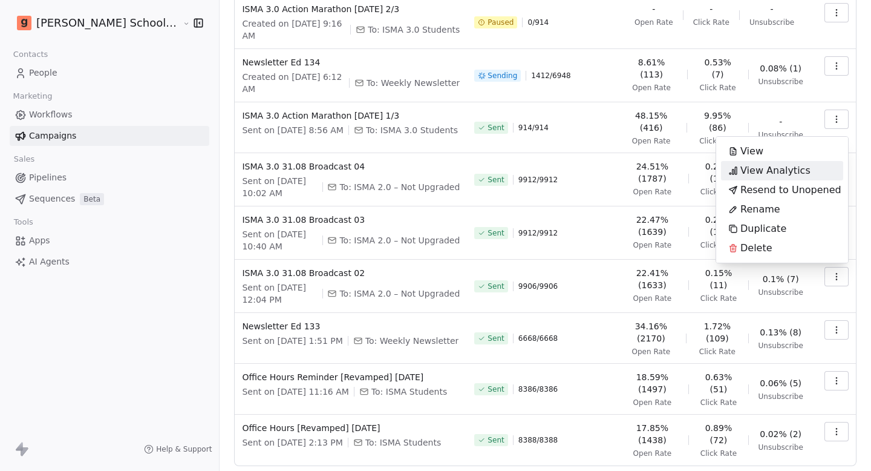
click at [871, 280] on html "[PERSON_NAME] School of Finance LLP Contacts People Marketing Workflows Campaig…" at bounding box center [435, 235] width 871 height 471
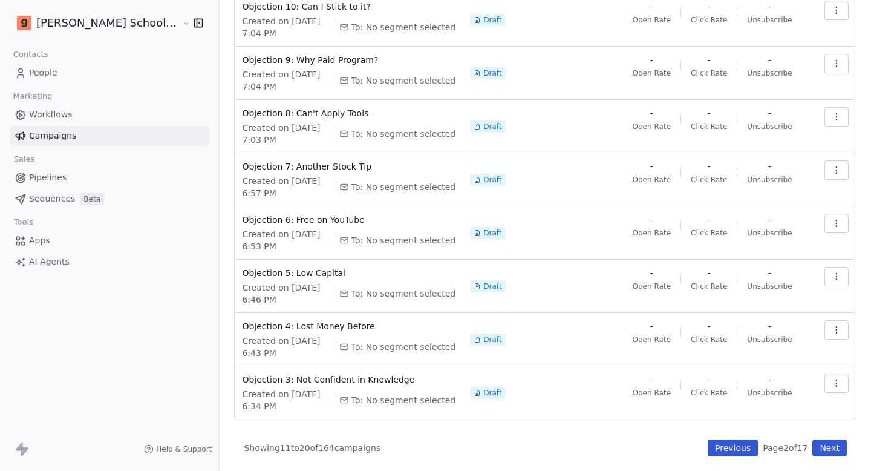
click at [822, 452] on button "Next" at bounding box center [830, 447] width 34 height 17
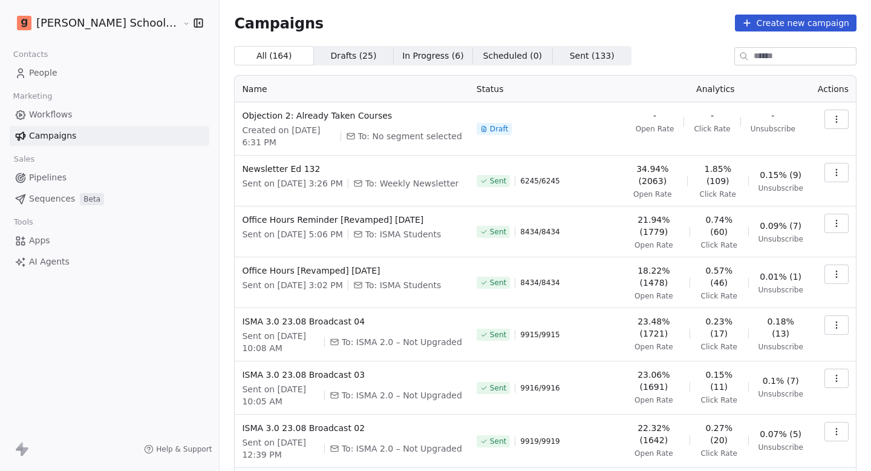
scroll to position [177, 0]
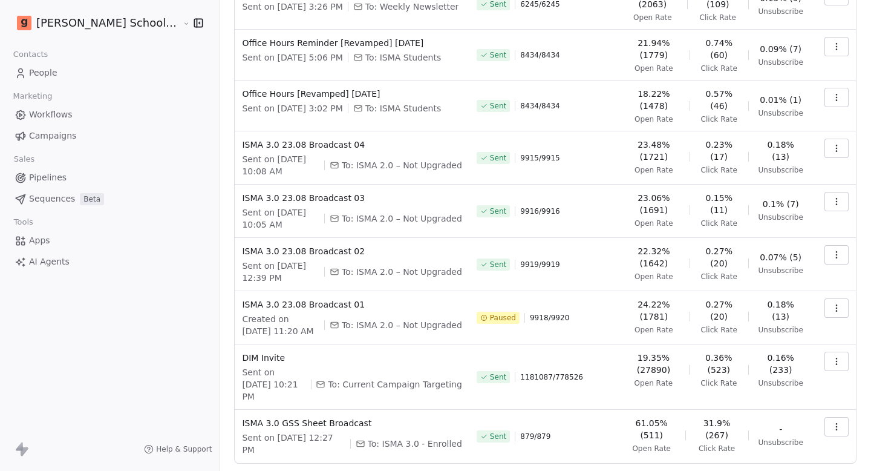
click at [830, 352] on button "button" at bounding box center [837, 361] width 24 height 19
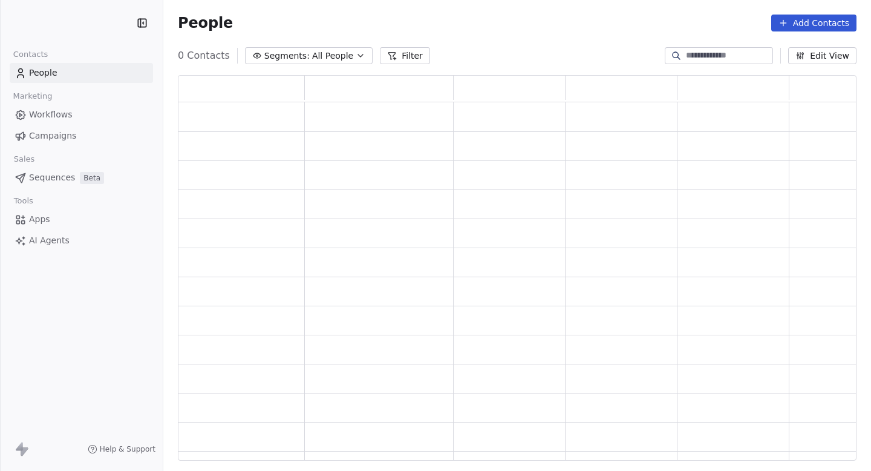
scroll to position [386, 679]
